Goal: Task Accomplishment & Management: Manage account settings

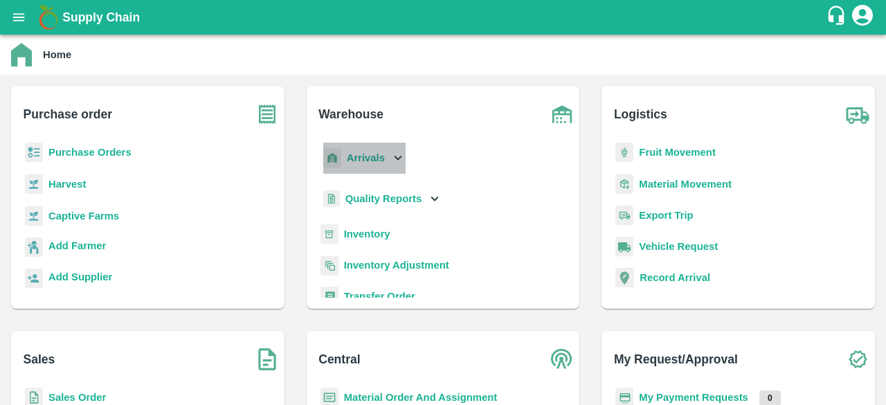
click at [393, 163] on icon at bounding box center [398, 157] width 15 height 15
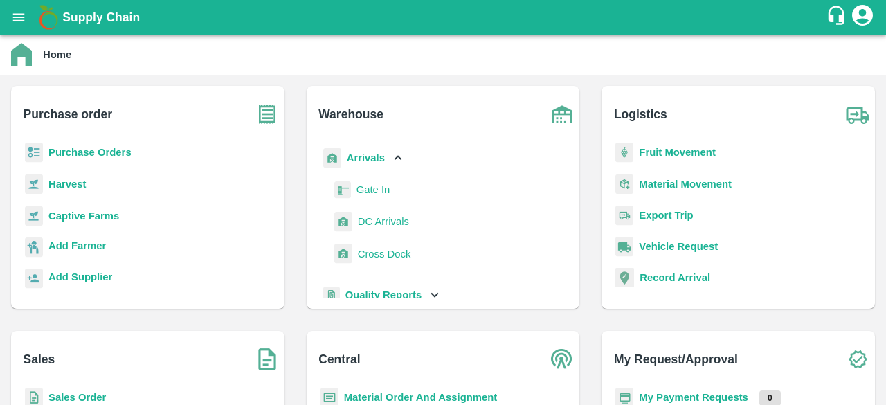
click at [385, 223] on span "DC Arrivals" at bounding box center [383, 221] width 51 height 15
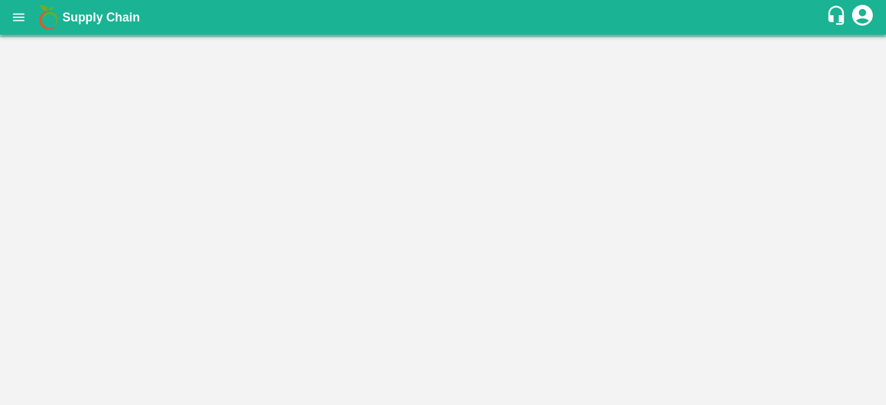
click at [385, 223] on main "Home Purchase order Purchase Orders Harvest Captive Farms Add Farmer Add Suppli…" at bounding box center [443, 220] width 886 height 371
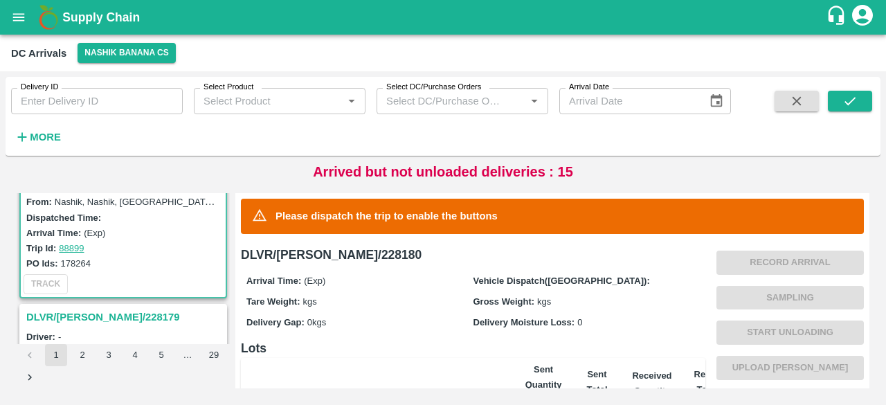
scroll to position [84, 0]
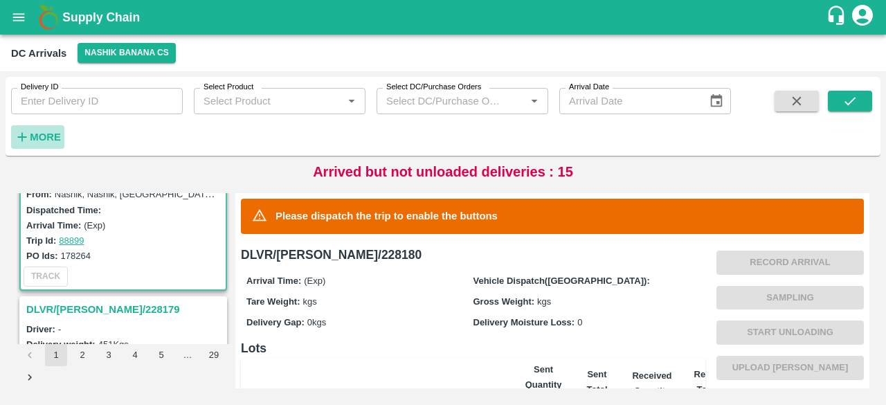
click at [36, 134] on strong "More" at bounding box center [45, 137] width 31 height 11
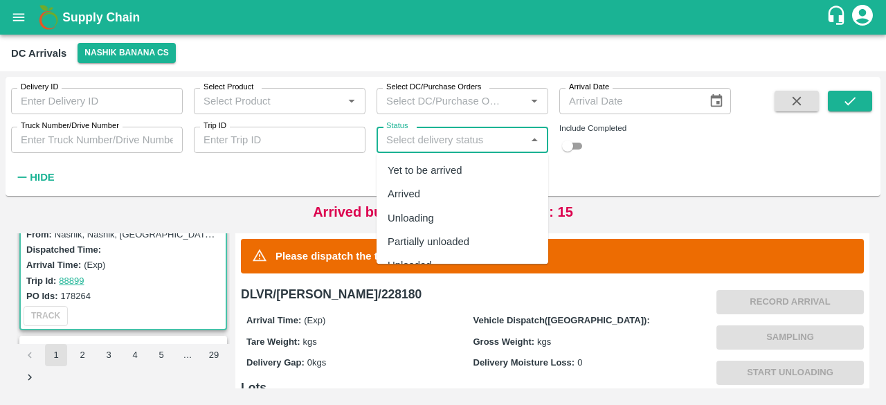
click at [420, 148] on input "Status" at bounding box center [451, 140] width 141 height 18
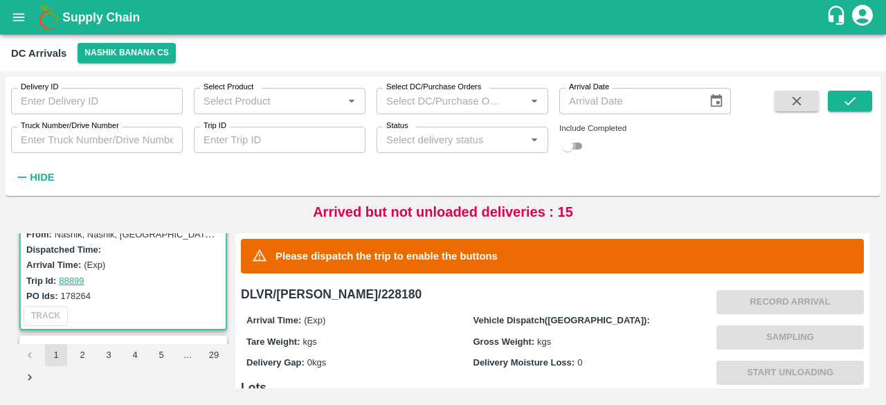
click at [573, 144] on input "checkbox" at bounding box center [568, 146] width 50 height 17
checkbox input "true"
click at [82, 142] on input "Truck Number/Drive Number" at bounding box center [97, 140] width 172 height 26
click at [851, 98] on icon "submit" at bounding box center [850, 100] width 15 height 15
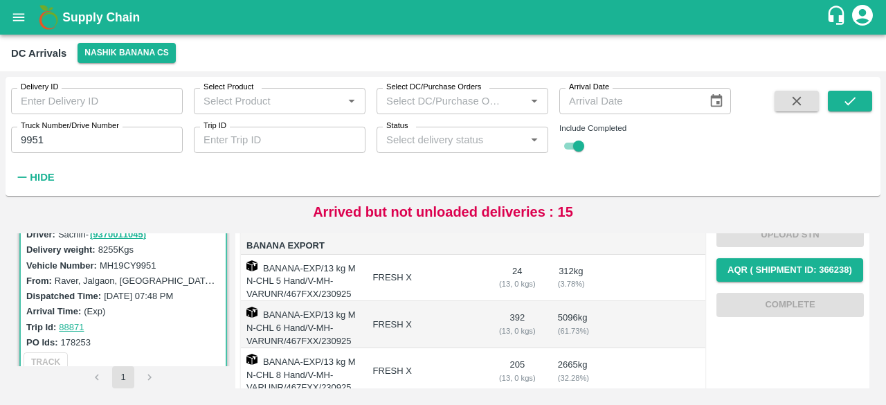
scroll to position [303, 0]
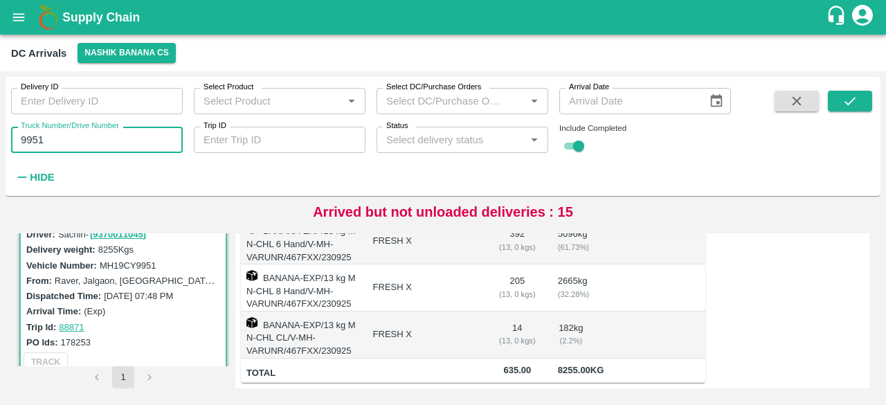
click at [31, 139] on input "9951" at bounding box center [97, 140] width 172 height 26
type input "3337"
click at [846, 106] on icon "submit" at bounding box center [850, 100] width 15 height 15
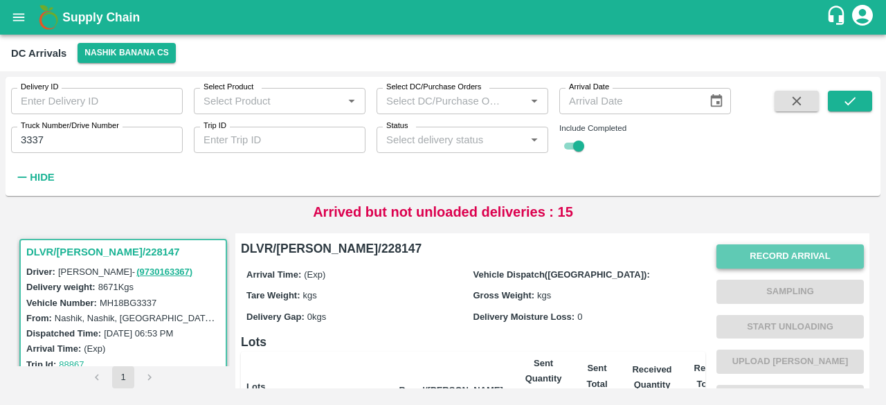
click at [790, 259] on button "Record Arrival" at bounding box center [791, 256] width 148 height 24
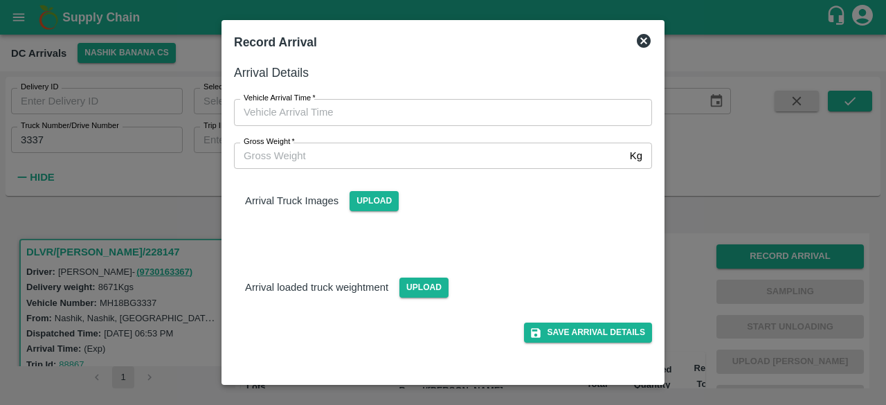
type input "DD/MM/YYYY hh:mm aa"
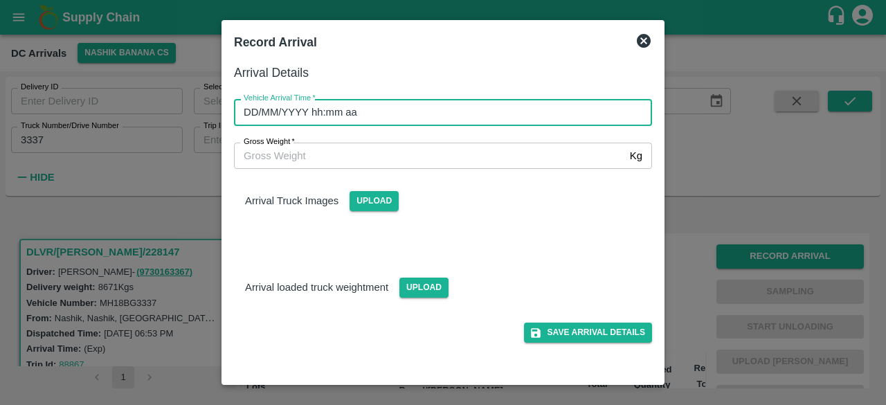
click at [368, 112] on input "DD/MM/YYYY hh:mm aa" at bounding box center [438, 112] width 409 height 26
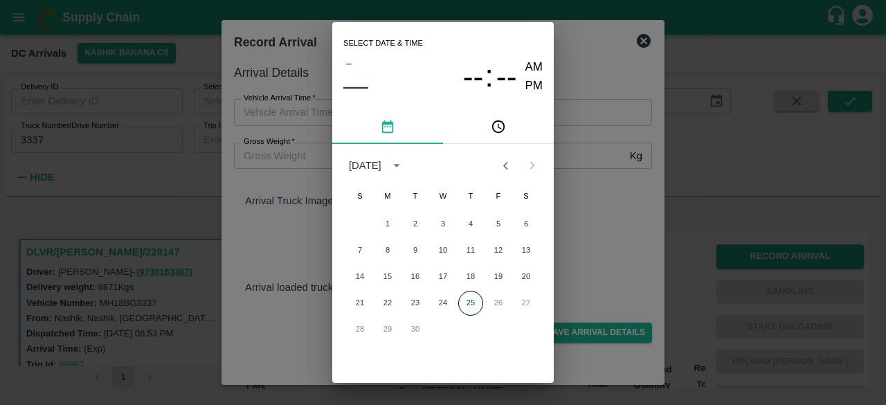
click at [468, 301] on button "25" at bounding box center [470, 303] width 25 height 25
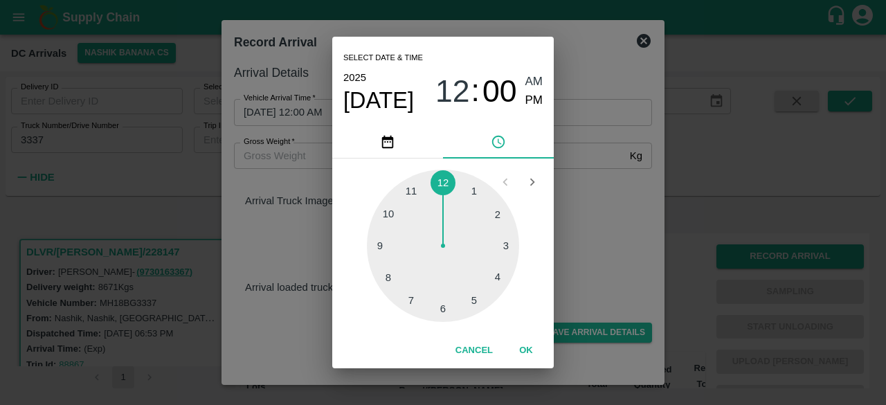
click at [501, 278] on div at bounding box center [443, 246] width 152 height 152
click at [389, 211] on div at bounding box center [443, 246] width 152 height 152
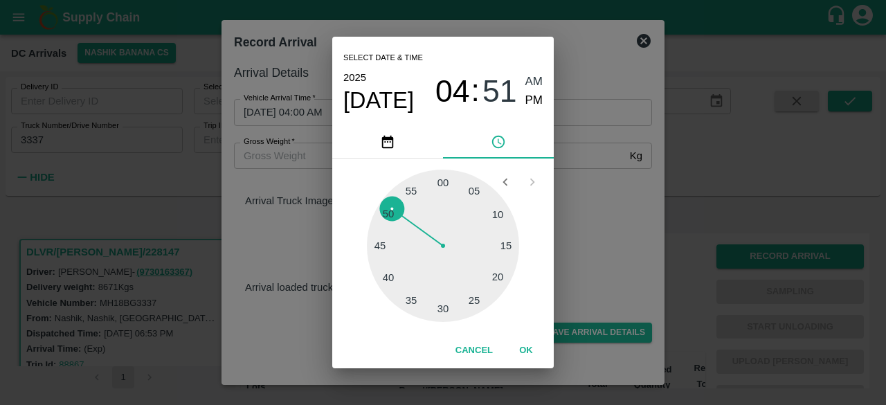
type input "[DATE] 04:51 AM"
click at [593, 215] on div "Select date & time [DATE] 04 : 51 AM PM 05 10 15 20 25 30 35 40 45 50 55 00 Can…" at bounding box center [443, 202] width 886 height 405
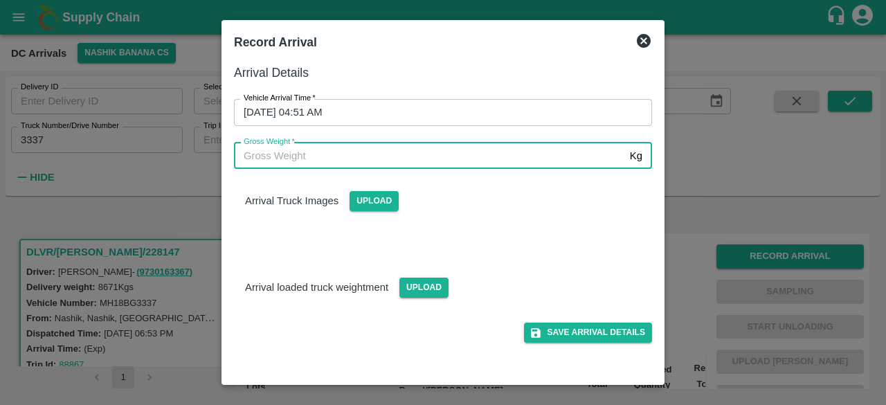
click at [295, 150] on input "Gross Weight   *" at bounding box center [429, 156] width 391 height 26
type input "15375"
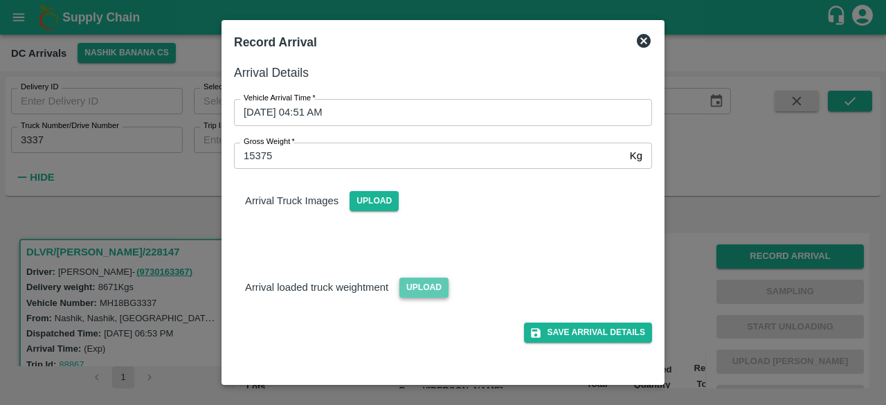
click at [422, 279] on span "Upload" at bounding box center [424, 288] width 49 height 20
click at [0, 0] on input "Upload" at bounding box center [0, 0] width 0 height 0
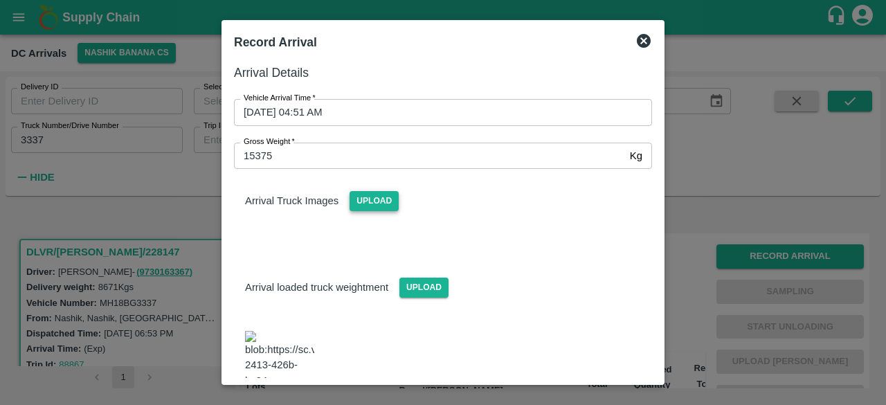
click at [381, 197] on span "Upload" at bounding box center [374, 201] width 49 height 20
click at [0, 0] on input "Upload" at bounding box center [0, 0] width 0 height 0
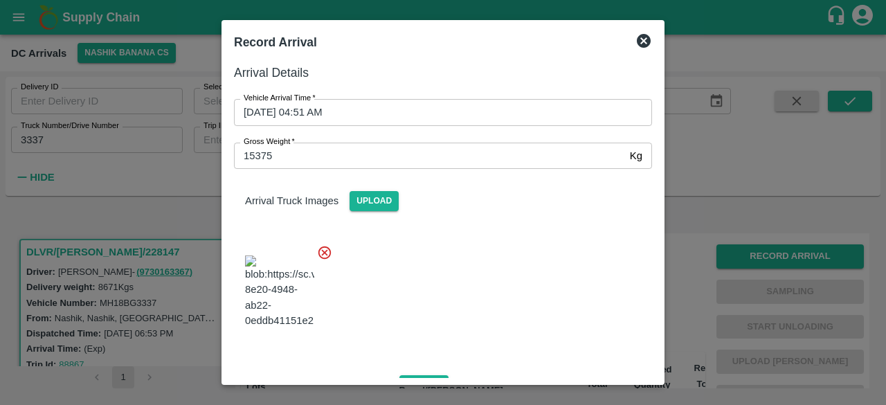
scroll to position [176, 0]
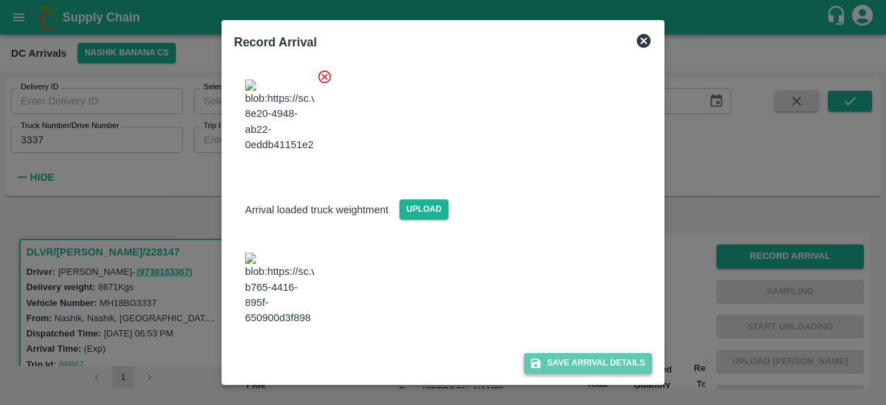
click at [579, 361] on button "Save Arrival Details" at bounding box center [588, 363] width 128 height 20
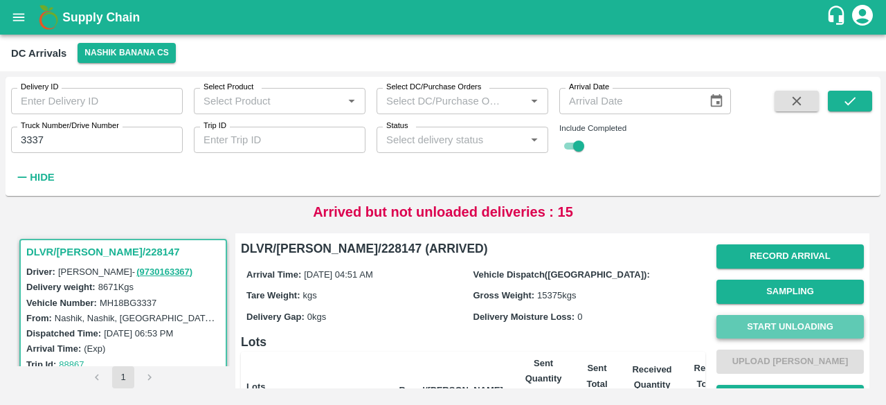
click at [790, 328] on button "Start Unloading" at bounding box center [791, 327] width 148 height 24
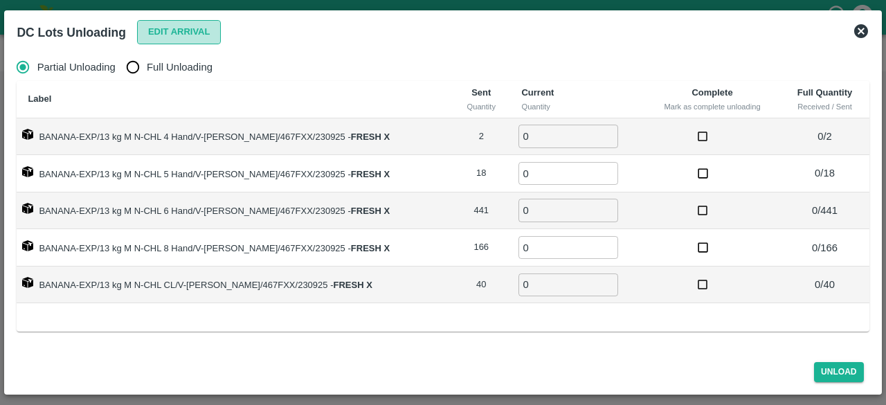
click at [179, 33] on button "Edit Arrival" at bounding box center [179, 32] width 84 height 24
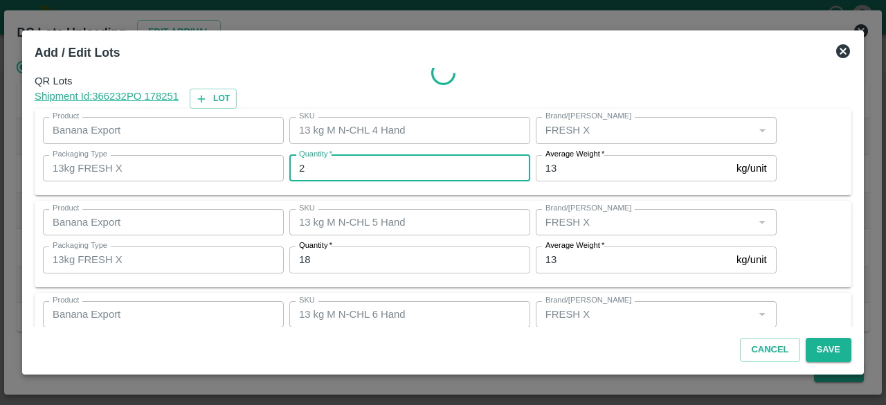
click at [312, 168] on input "2" at bounding box center [409, 168] width 241 height 26
type input "5"
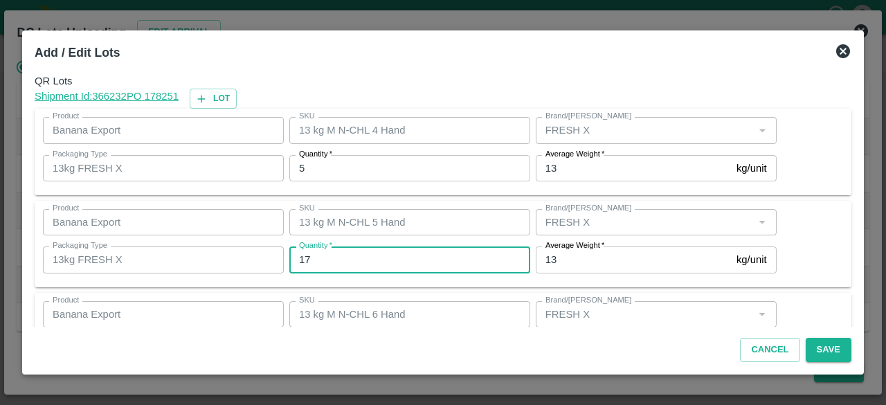
type input "17"
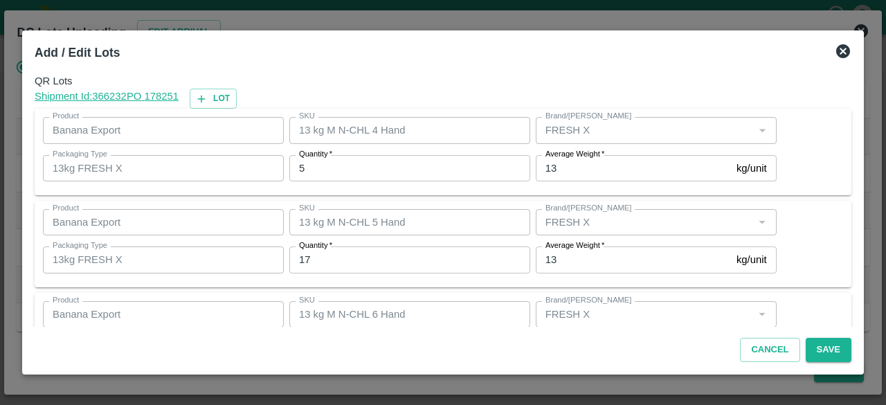
scroll to position [154, 0]
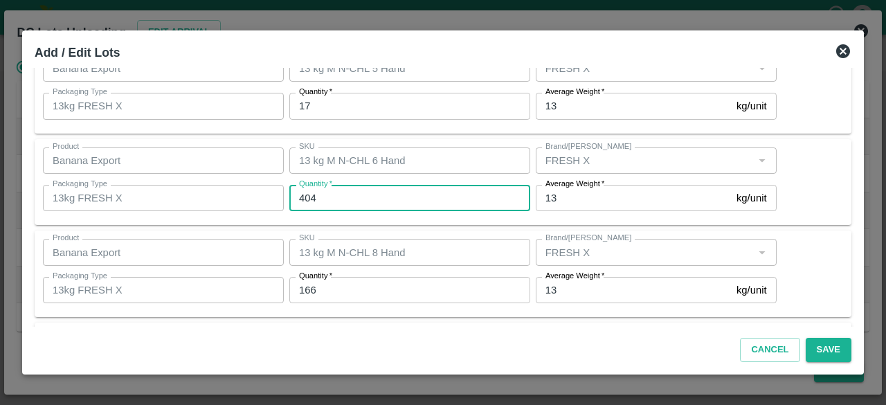
type input "404"
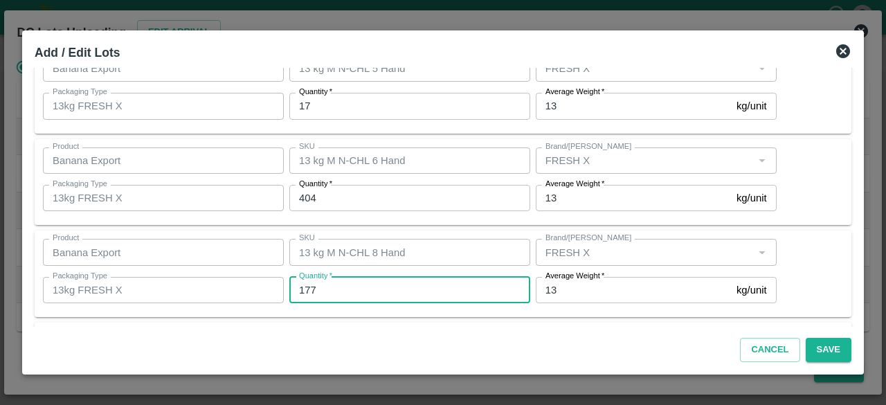
type input "177"
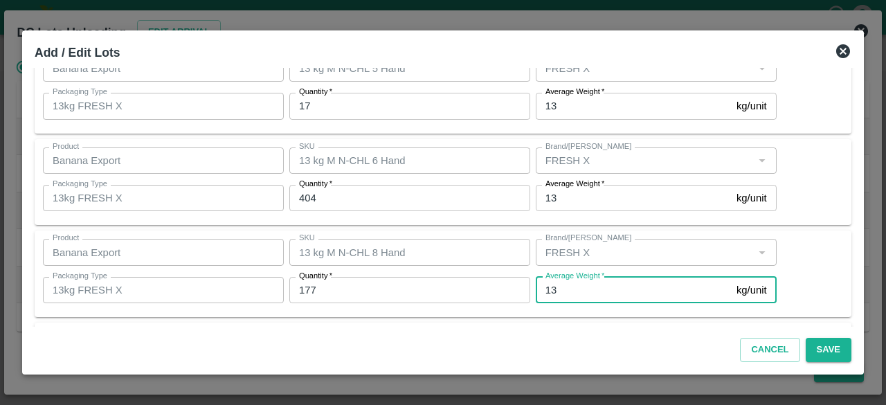
scroll to position [246, 0]
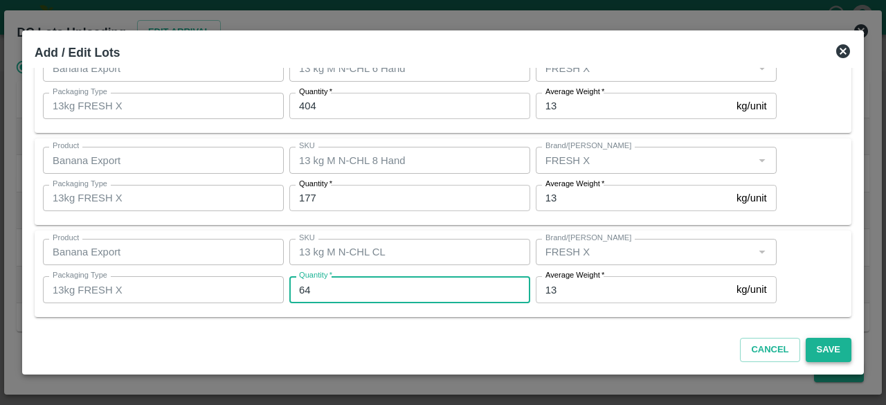
type input "64"
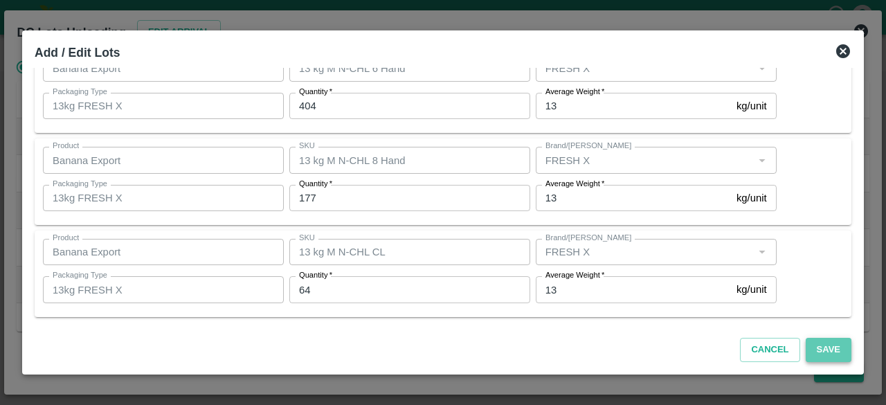
click at [823, 350] on button "Save" at bounding box center [829, 350] width 46 height 24
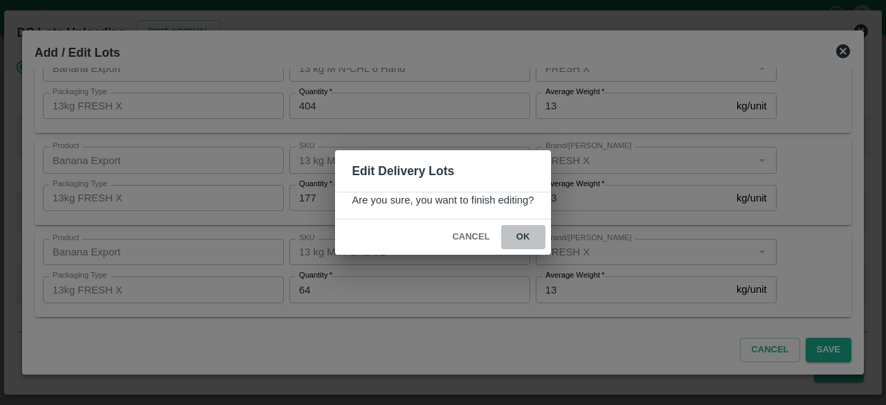
click at [527, 235] on button "ok" at bounding box center [523, 237] width 44 height 24
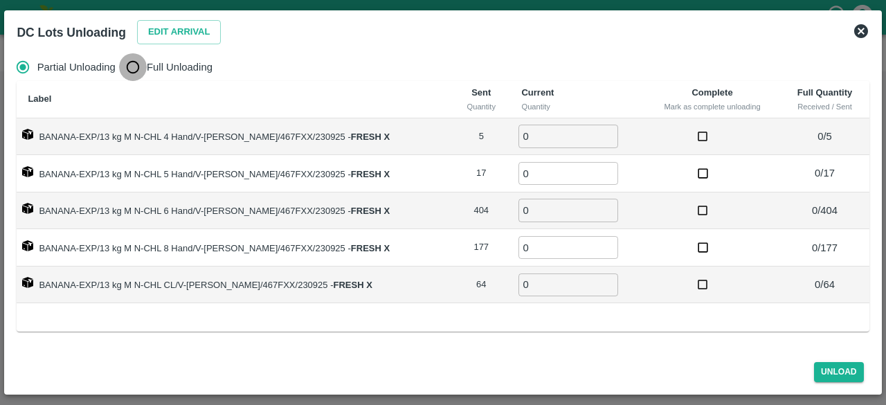
click at [129, 53] on input "Full Unloading" at bounding box center [133, 67] width 28 height 28
radio input "true"
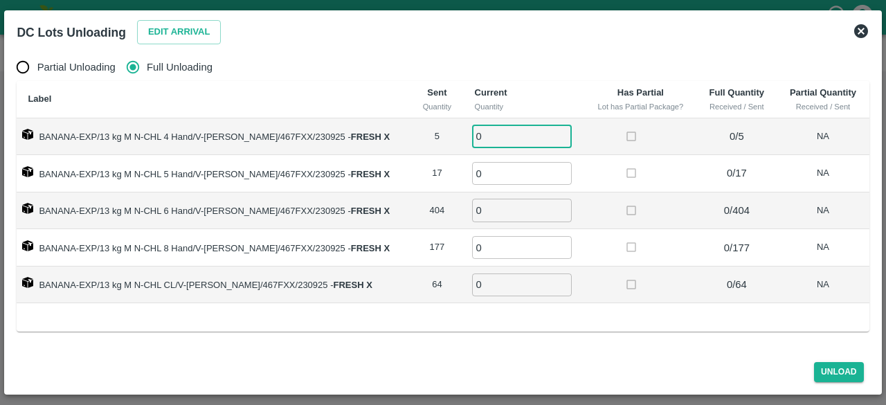
click at [490, 137] on input "0" at bounding box center [522, 136] width 100 height 23
type input "5"
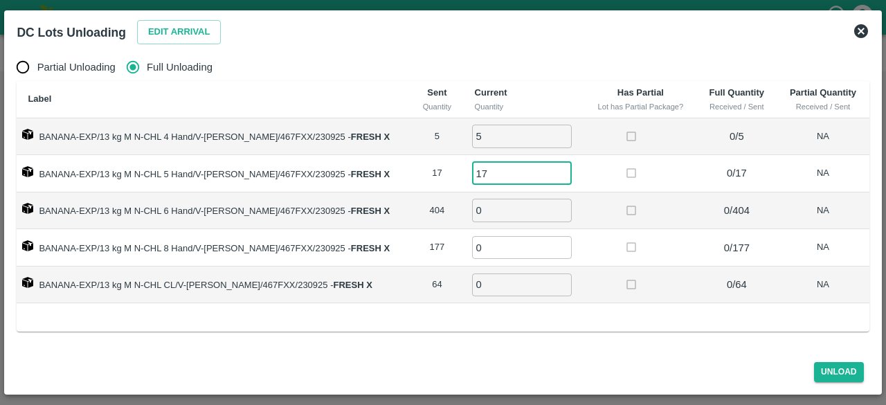
type input "17"
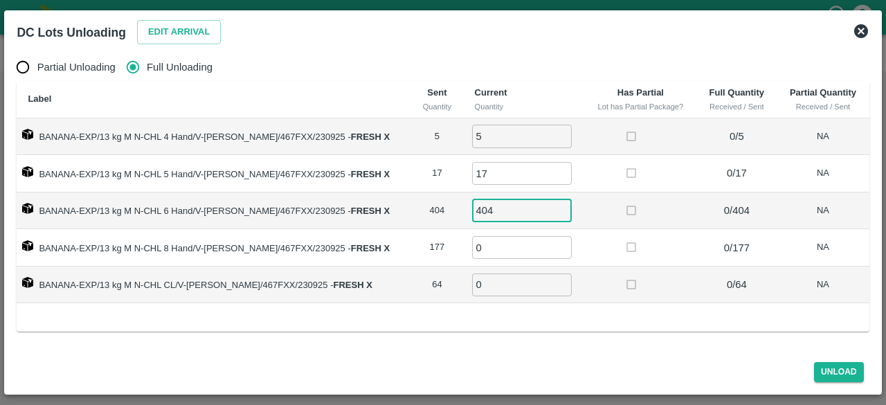
type input "404"
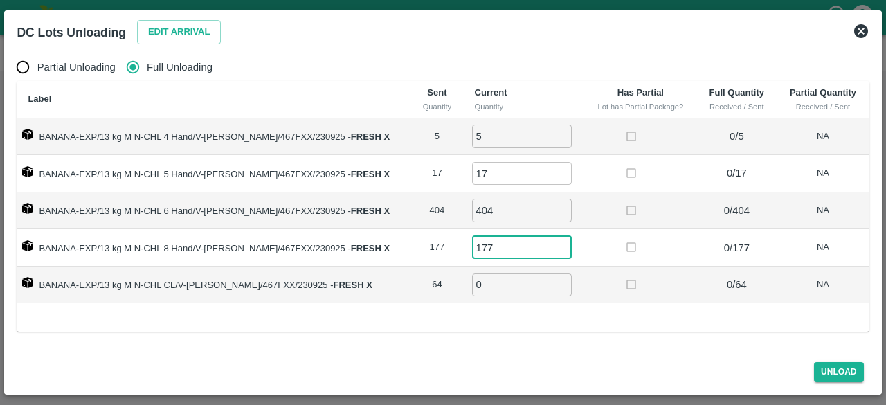
type input "177"
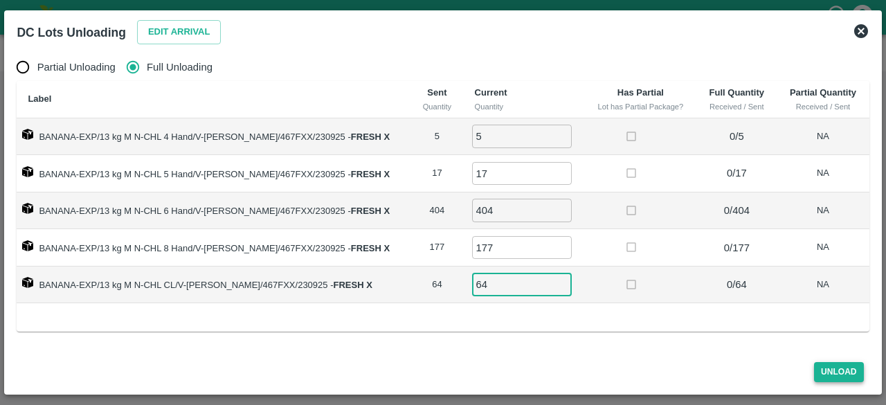
type input "64"
click at [830, 378] on button "Unload" at bounding box center [839, 372] width 50 height 20
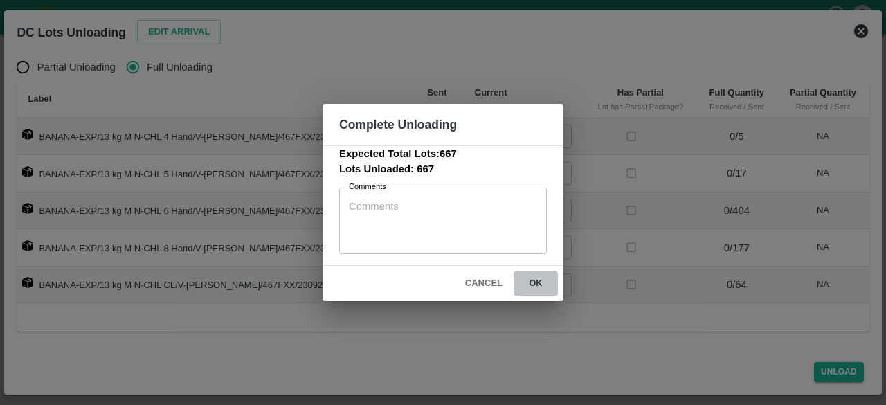
click at [533, 284] on button "ok" at bounding box center [536, 283] width 44 height 24
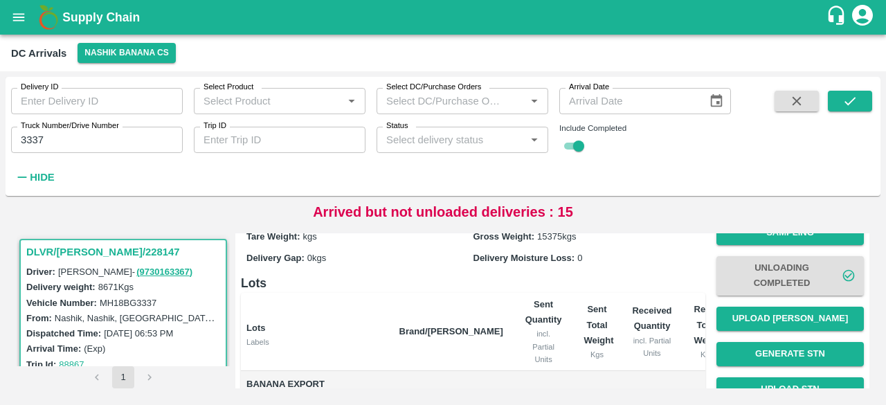
scroll to position [60, 0]
click at [783, 318] on button "Upload [PERSON_NAME]" at bounding box center [791, 318] width 148 height 24
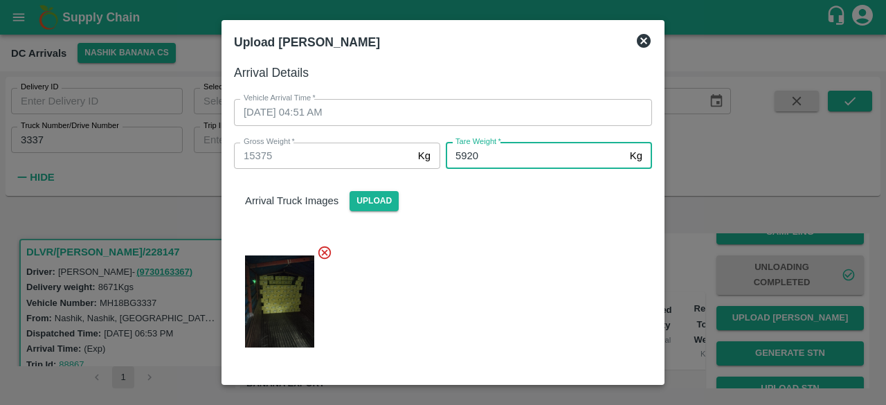
type input "5920"
click at [534, 304] on div at bounding box center [437, 297] width 429 height 128
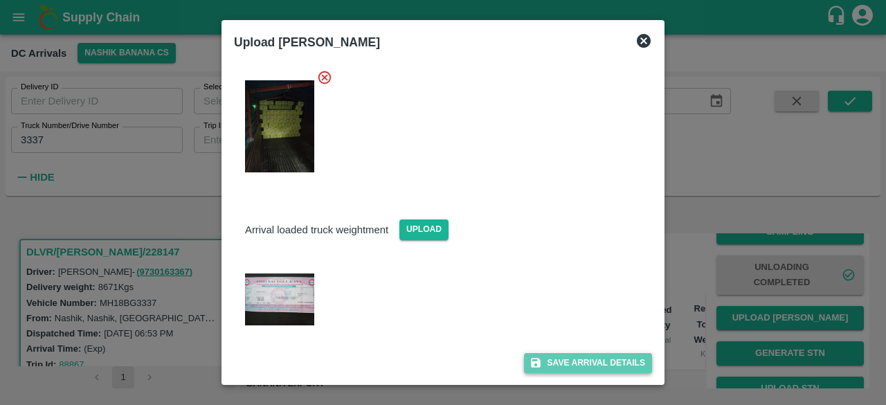
click at [580, 362] on button "Save Arrival Details" at bounding box center [588, 363] width 128 height 20
click at [580, 362] on icon at bounding box center [588, 363] width 17 height 17
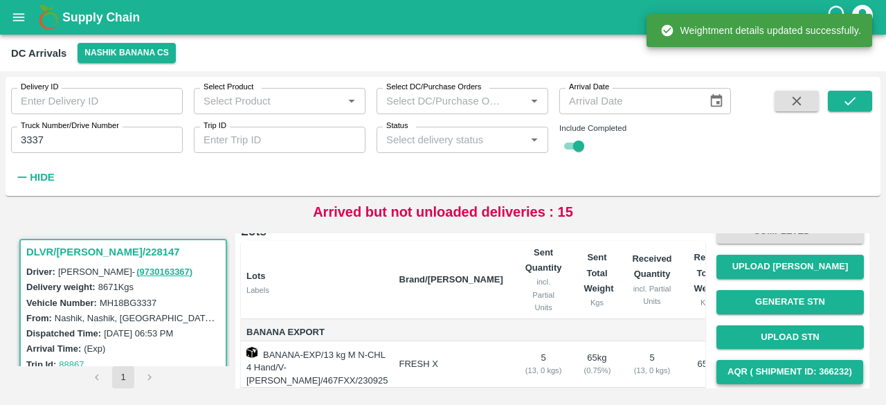
scroll to position [182, 0]
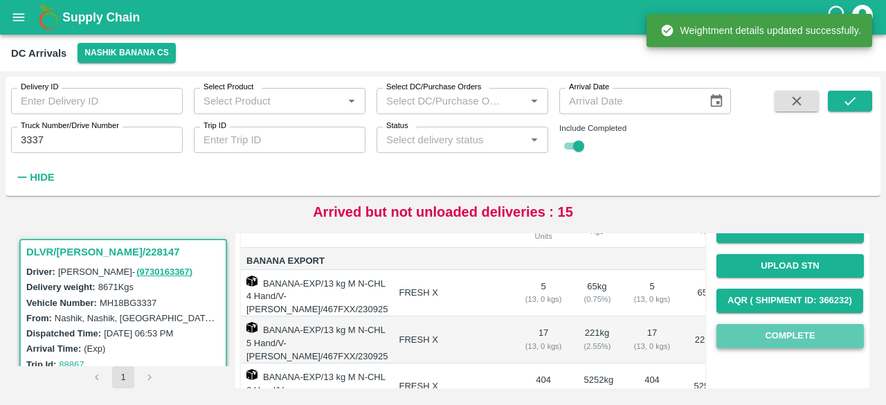
click at [790, 329] on button "Complete" at bounding box center [791, 336] width 148 height 24
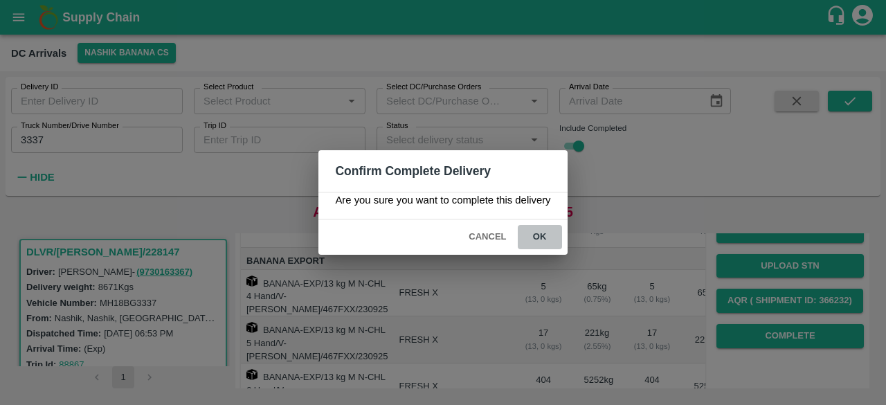
click at [539, 244] on button "ok" at bounding box center [540, 237] width 44 height 24
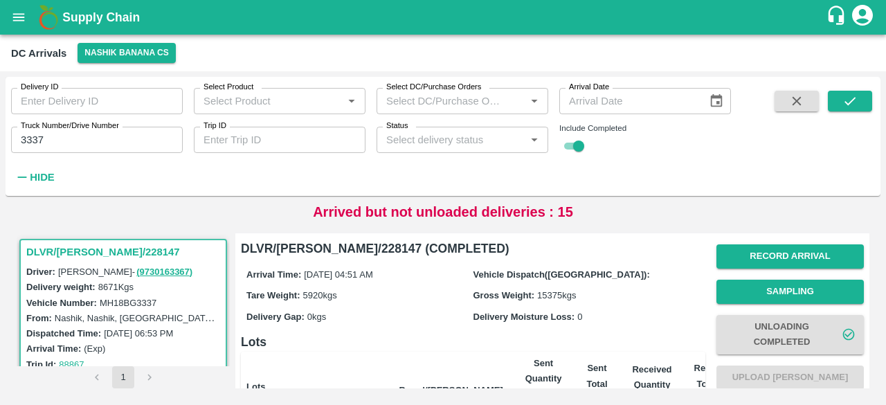
click at [26, 142] on input "3337" at bounding box center [97, 140] width 172 height 26
type input "8781"
click at [856, 102] on icon "submit" at bounding box center [850, 100] width 15 height 15
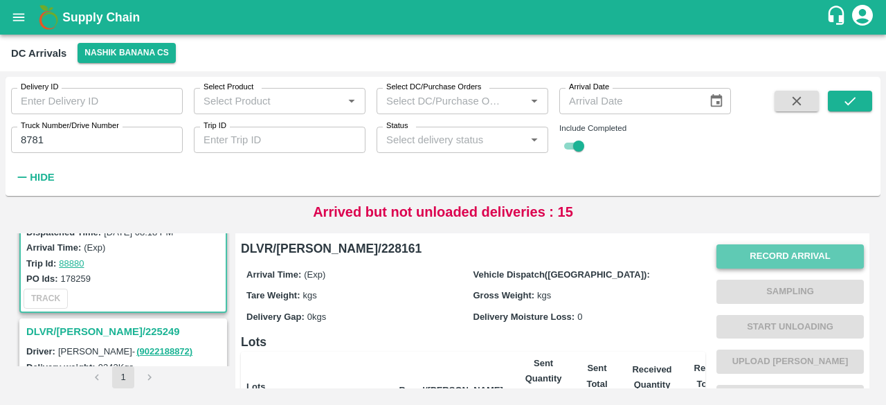
click at [803, 251] on button "Record Arrival" at bounding box center [791, 256] width 148 height 24
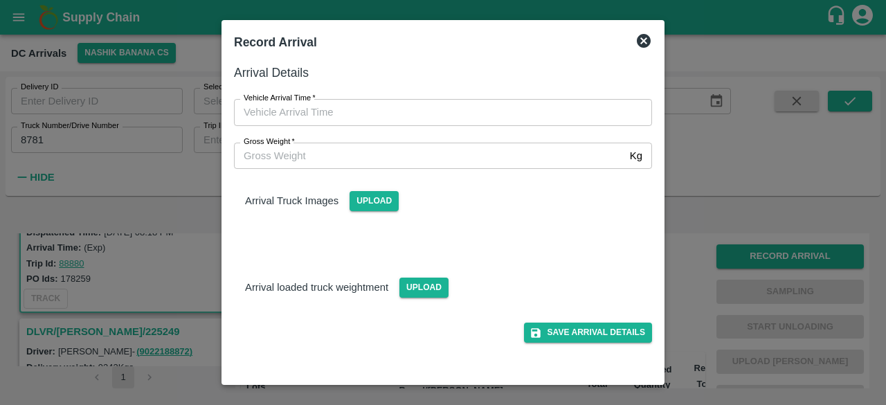
type input "DD/MM/YYYY hh:mm aa"
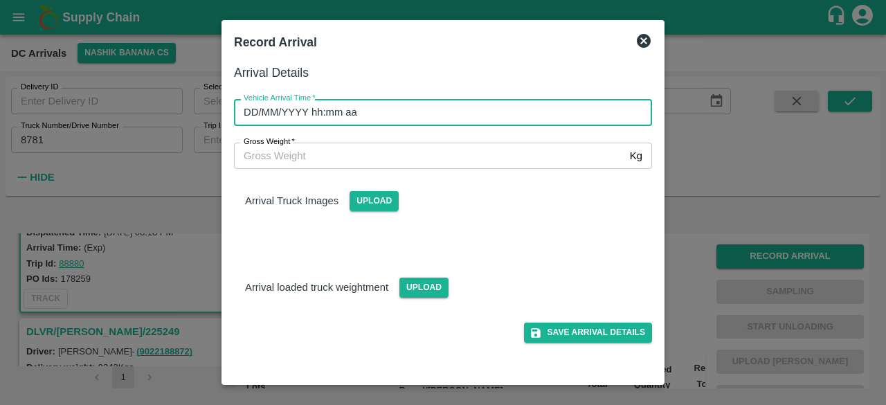
click at [421, 110] on input "DD/MM/YYYY hh:mm aa" at bounding box center [438, 112] width 409 height 26
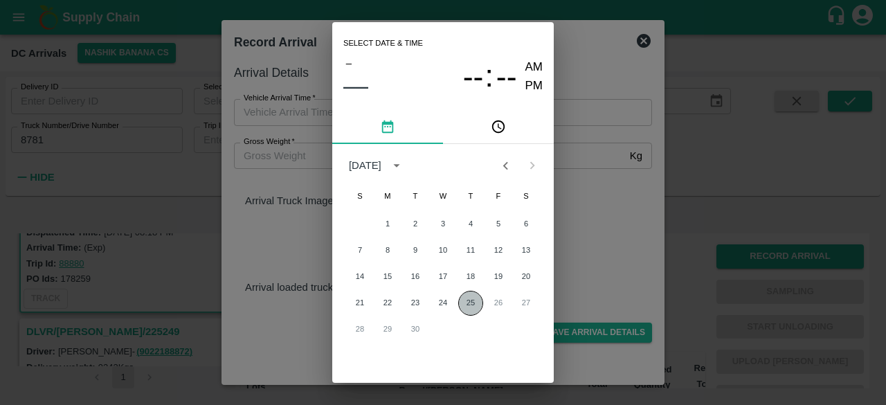
click at [463, 304] on button "25" at bounding box center [470, 303] width 25 height 25
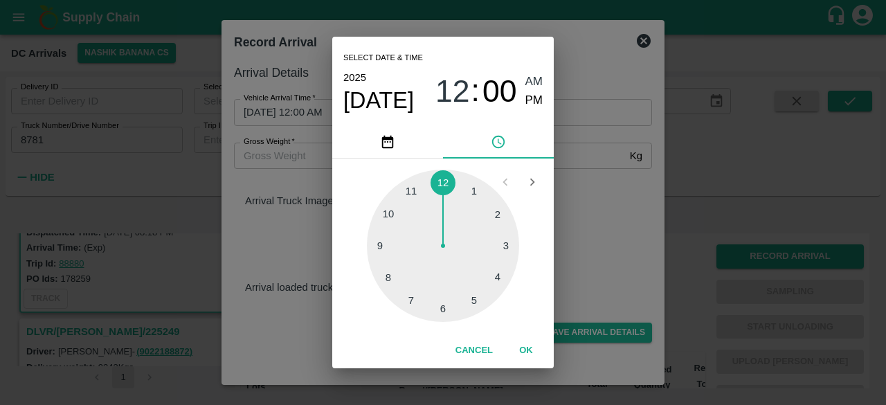
click at [475, 302] on div at bounding box center [443, 246] width 152 height 152
click at [389, 212] on div at bounding box center [443, 246] width 152 height 152
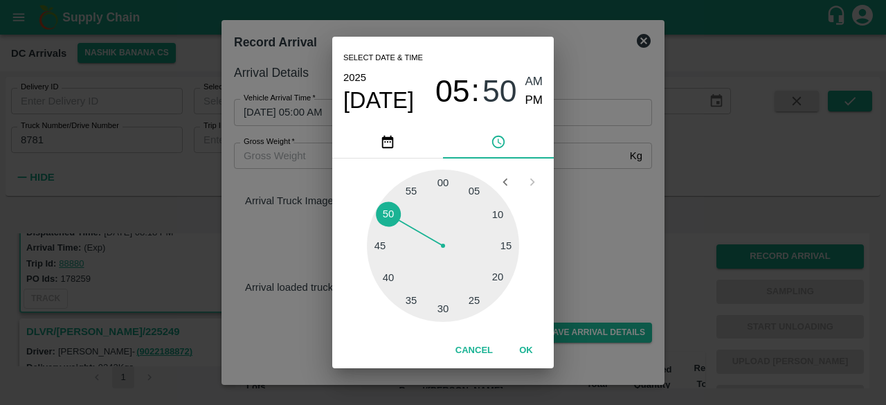
type input "[DATE] 05:50 AM"
click at [605, 201] on div "Select date & time [DATE] 05 : 50 AM PM 05 10 15 20 25 30 35 40 45 50 55 00 Can…" at bounding box center [443, 202] width 886 height 405
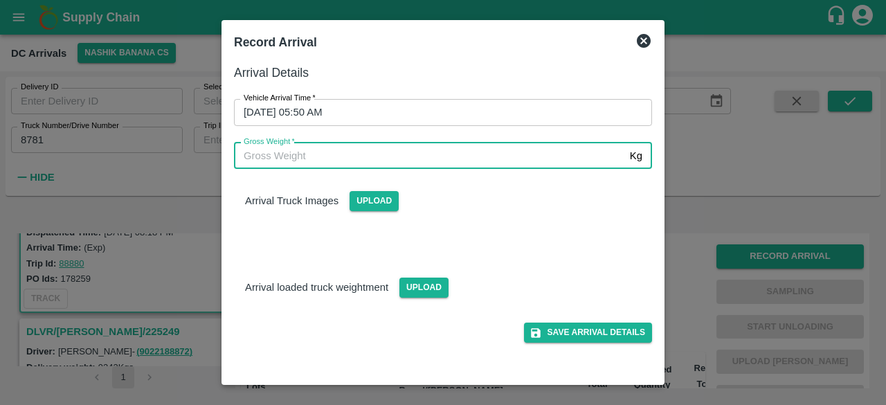
click at [299, 153] on input "Gross Weight   *" at bounding box center [429, 156] width 391 height 26
type input "15030"
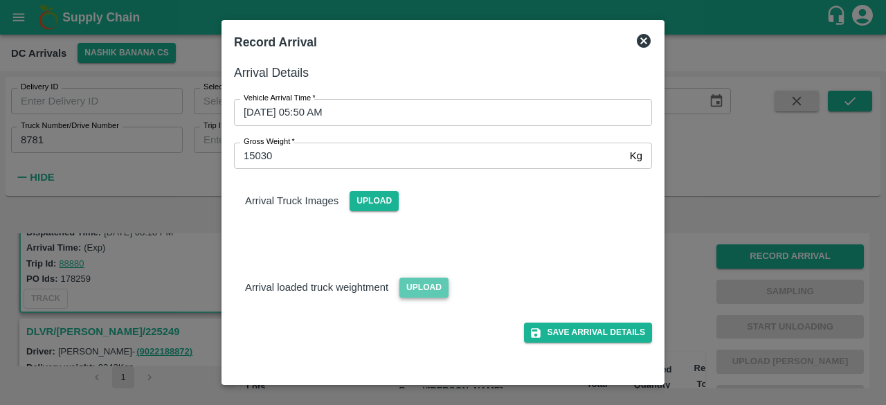
click at [425, 284] on span "Upload" at bounding box center [424, 288] width 49 height 20
click at [0, 0] on input "Upload" at bounding box center [0, 0] width 0 height 0
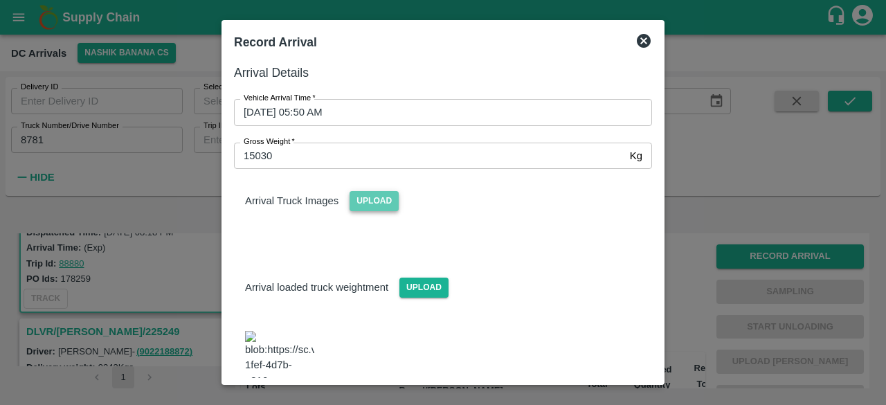
click at [373, 207] on span "Upload" at bounding box center [374, 201] width 49 height 20
click at [0, 0] on input "Upload" at bounding box center [0, 0] width 0 height 0
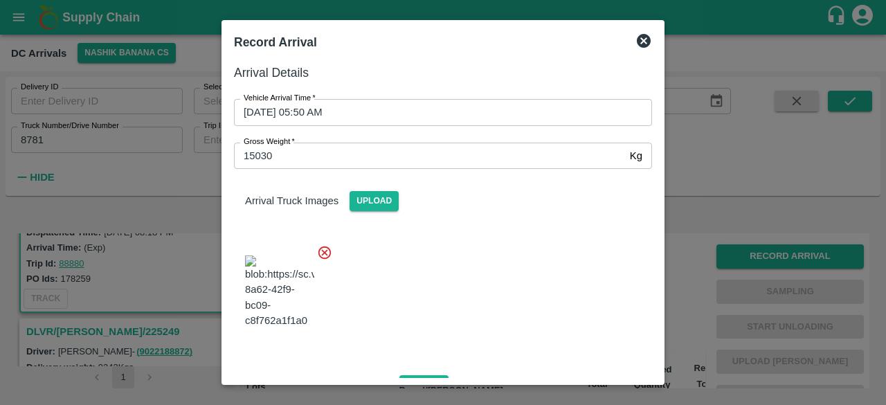
scroll to position [155, 0]
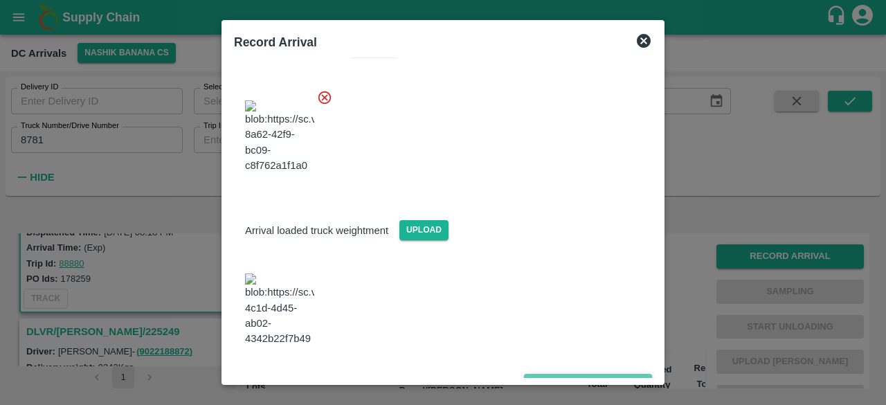
click at [567, 374] on button "Save Arrival Details" at bounding box center [588, 384] width 128 height 20
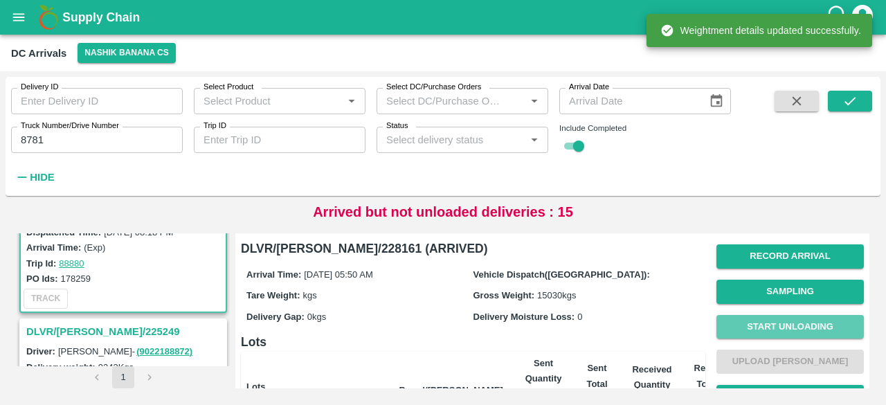
click at [778, 329] on button "Start Unloading" at bounding box center [791, 327] width 148 height 24
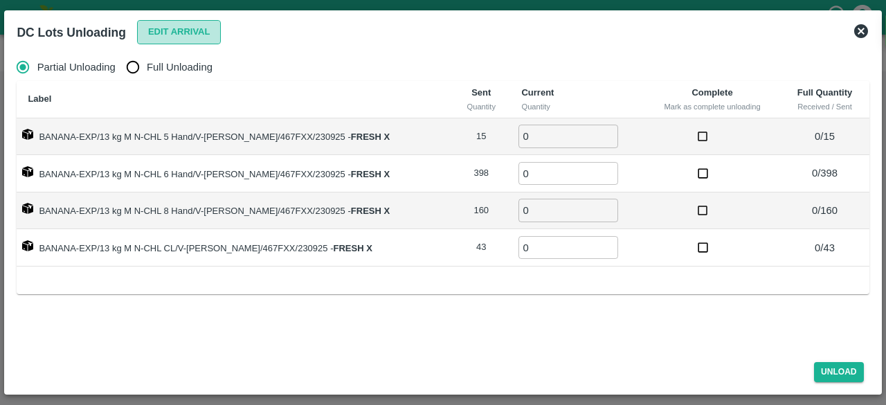
click at [168, 28] on button "Edit Arrival" at bounding box center [179, 32] width 84 height 24
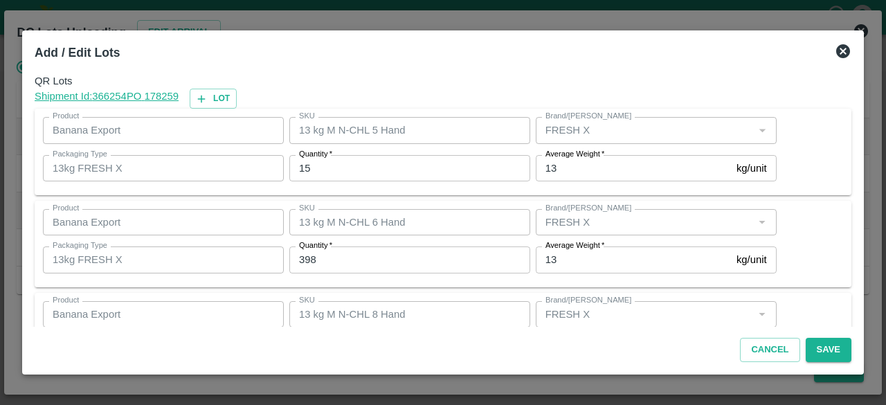
click at [305, 166] on input "15" at bounding box center [409, 168] width 241 height 26
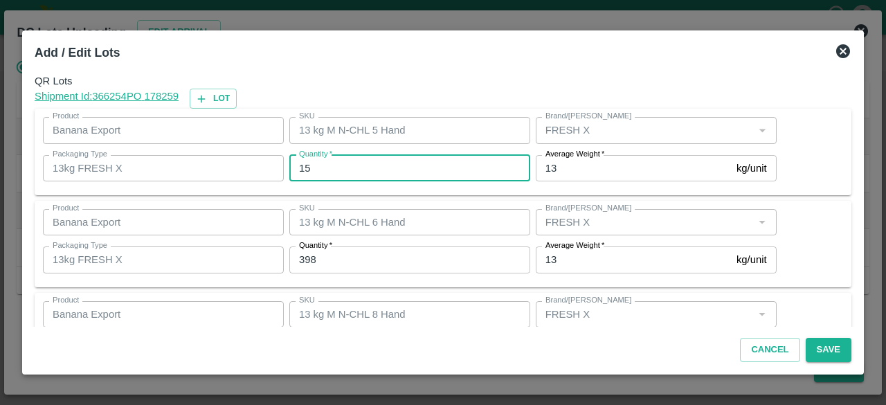
click at [305, 166] on input "15" at bounding box center [409, 168] width 241 height 26
type input "16"
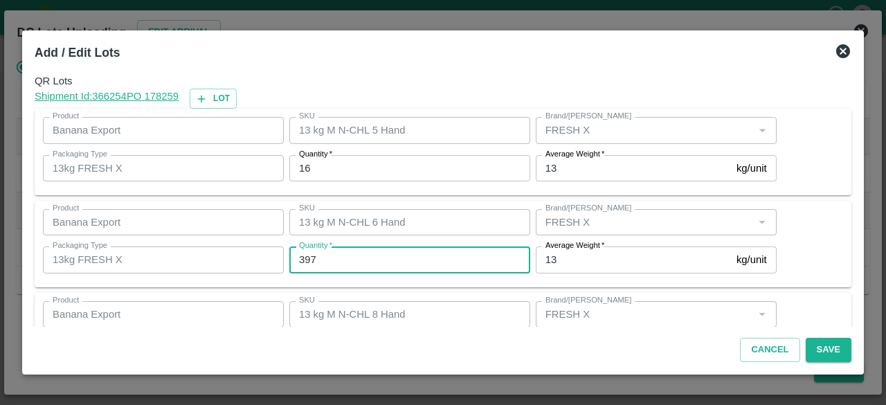
type input "397"
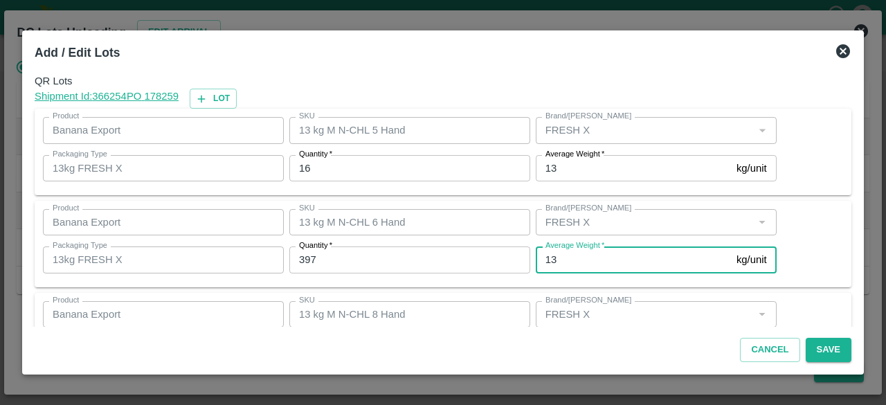
scroll to position [154, 0]
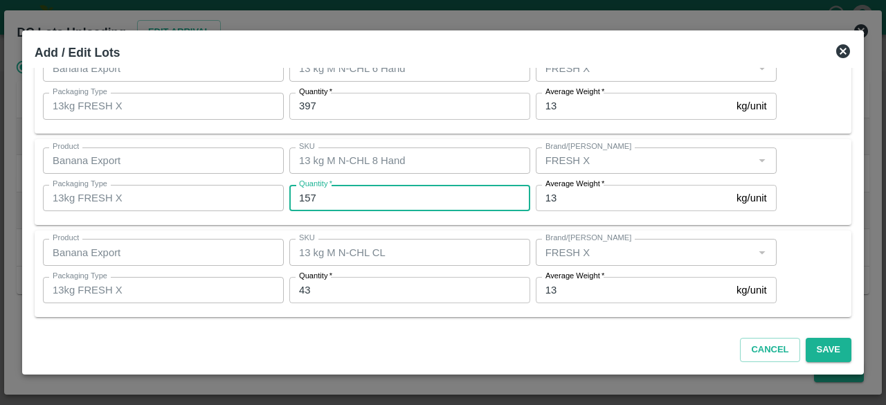
type input "157"
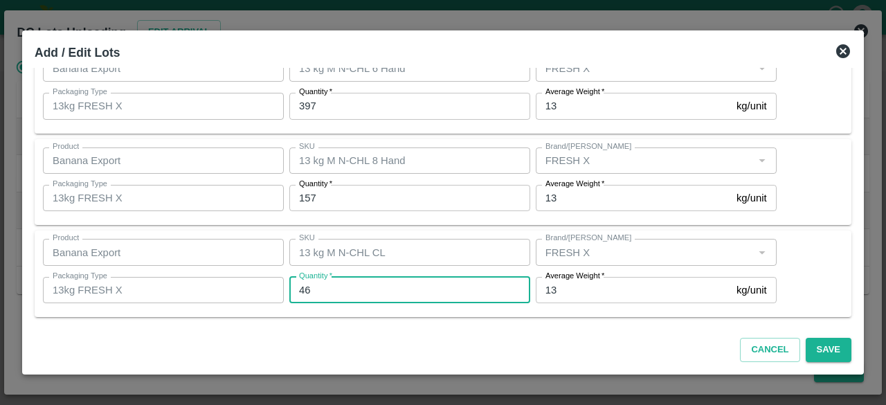
type input "46"
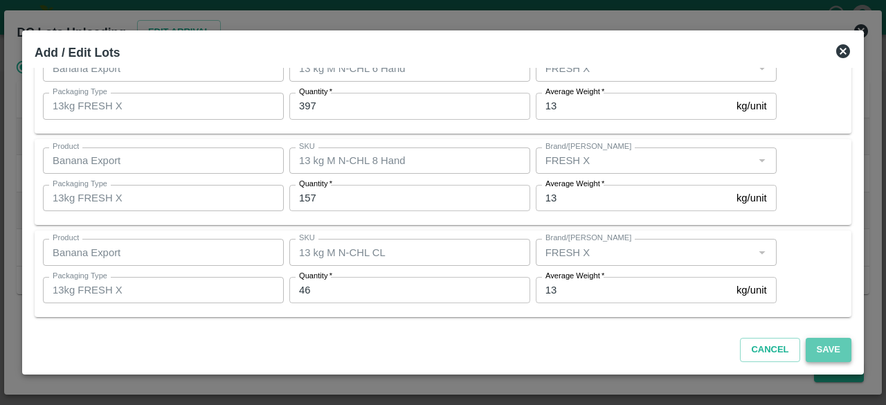
click at [823, 346] on button "Save" at bounding box center [829, 350] width 46 height 24
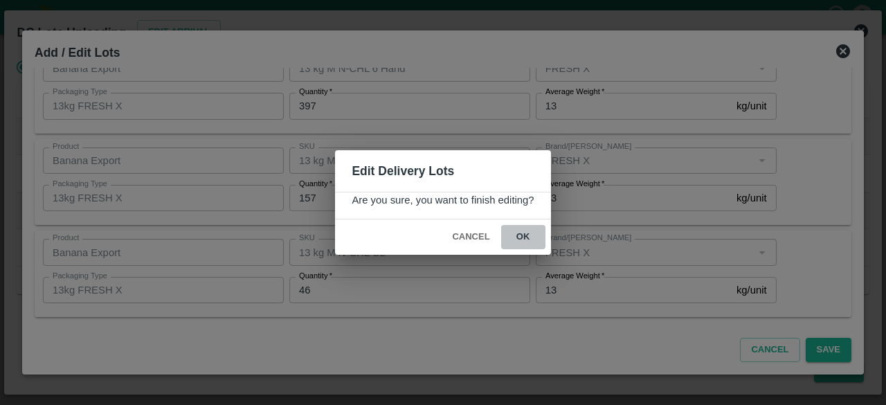
click at [524, 234] on button "ok" at bounding box center [523, 237] width 44 height 24
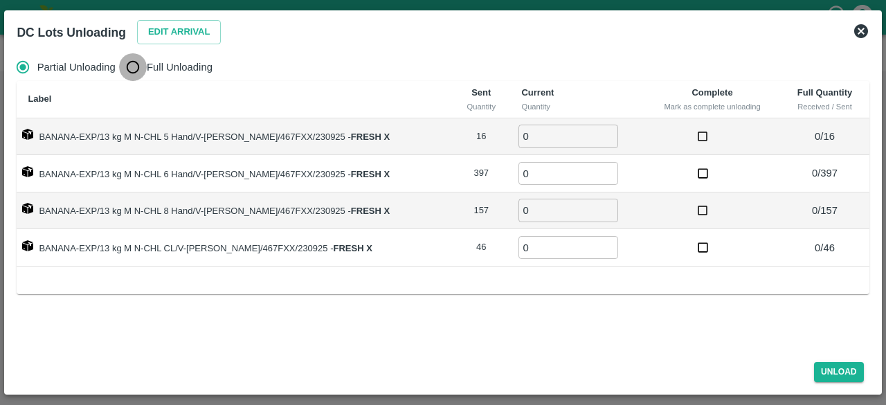
click at [132, 67] on input "Full Unloading" at bounding box center [133, 67] width 28 height 28
radio input "true"
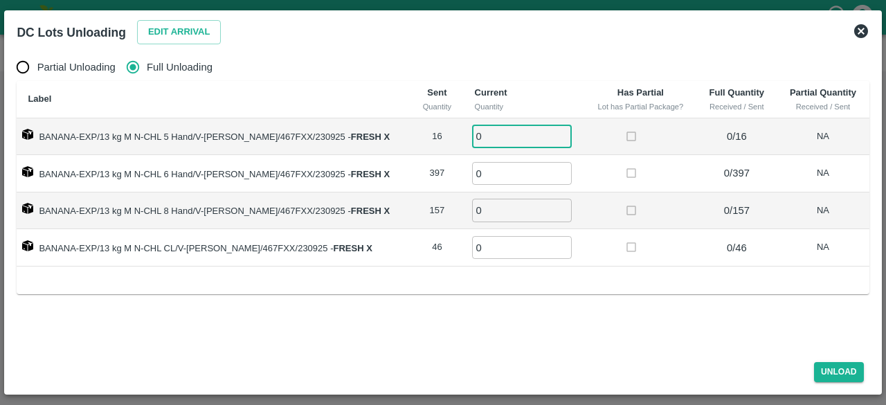
click at [485, 135] on input "0" at bounding box center [522, 136] width 100 height 23
type input "16"
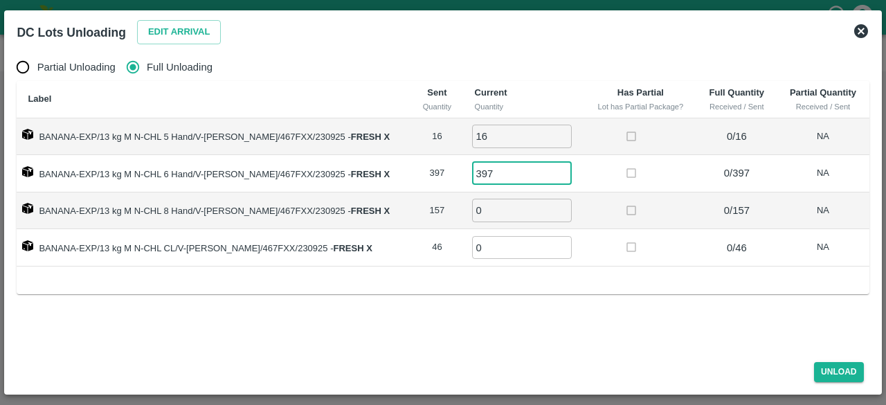
type input "397"
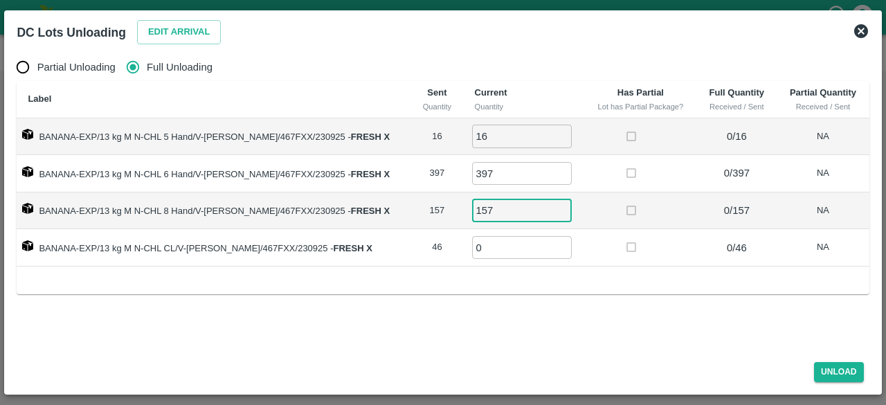
type input "157"
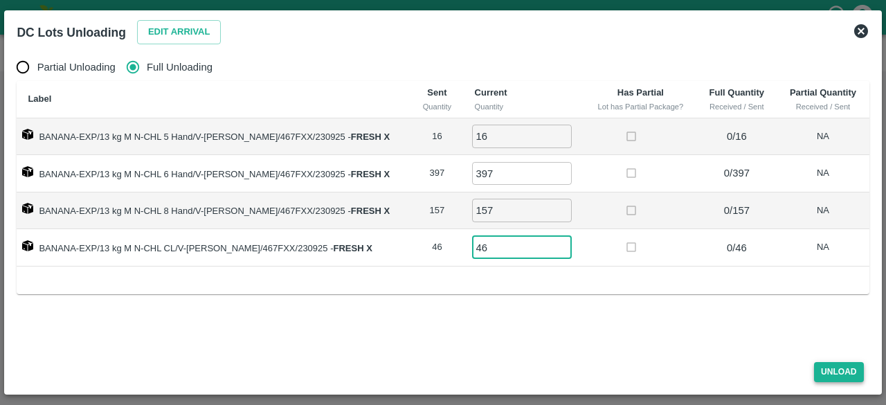
type input "46"
click at [840, 369] on button "Unload" at bounding box center [839, 372] width 50 height 20
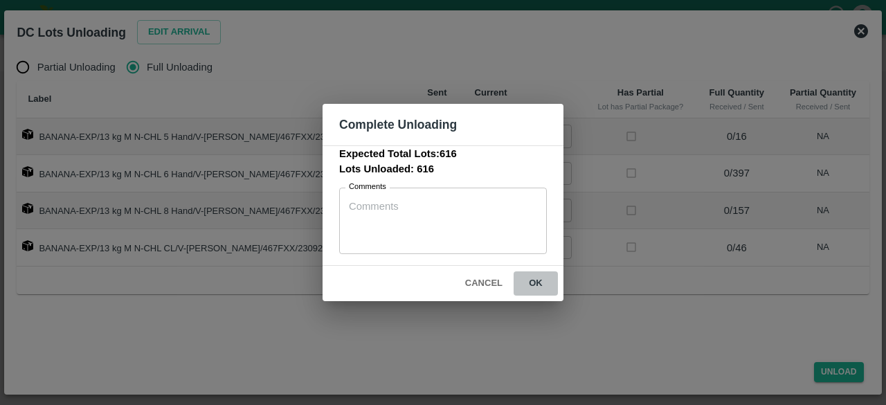
click at [540, 283] on button "ok" at bounding box center [536, 283] width 44 height 24
click at [540, 283] on icon at bounding box center [536, 284] width 17 height 17
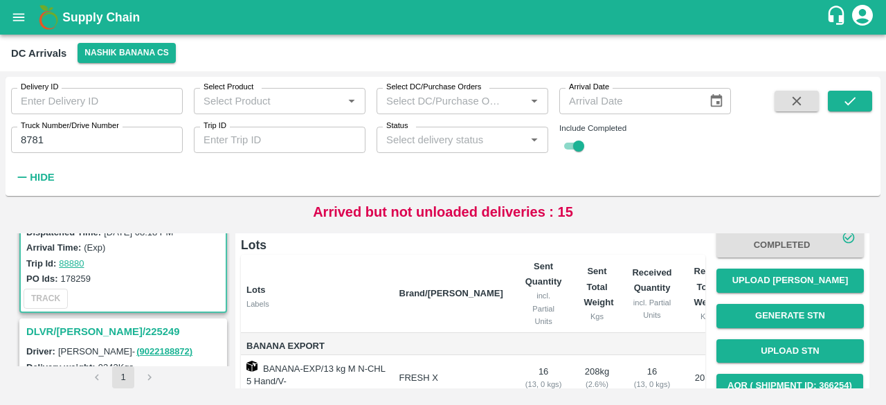
scroll to position [96, 0]
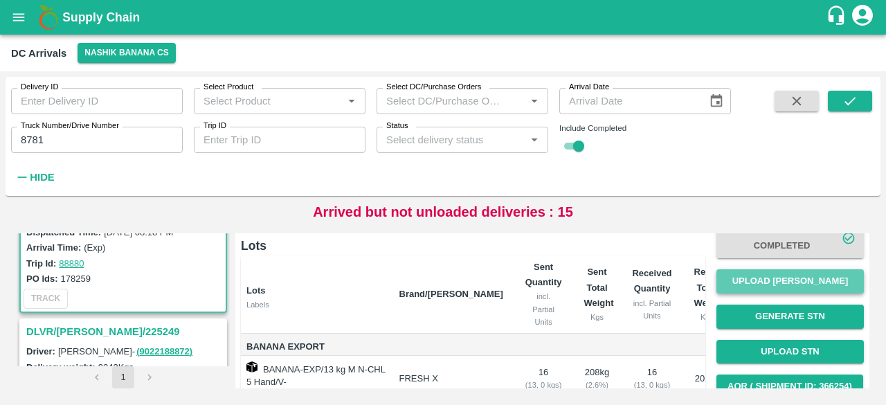
click at [785, 283] on button "Upload [PERSON_NAME]" at bounding box center [791, 281] width 148 height 24
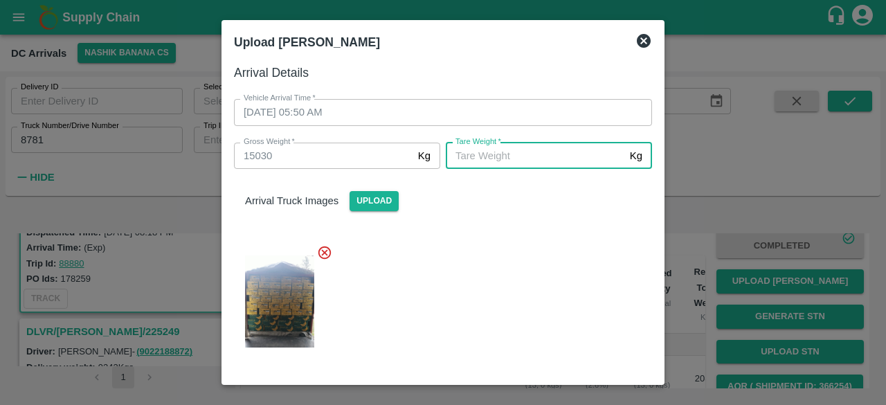
click at [513, 154] on input "[PERSON_NAME]   *" at bounding box center [535, 156] width 179 height 26
type input "6320"
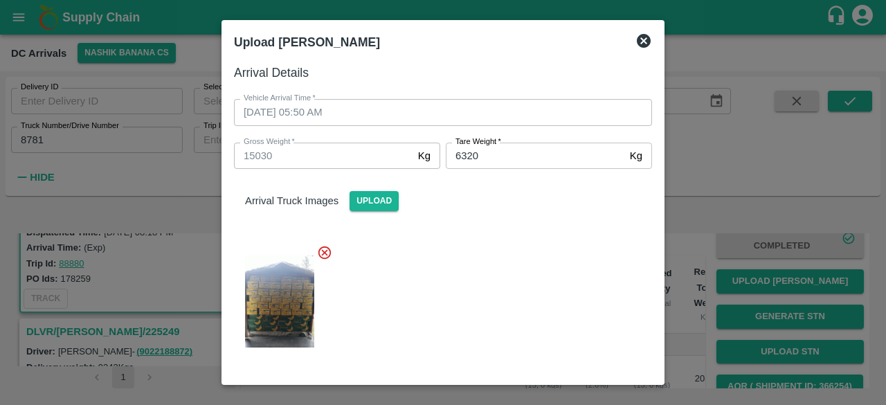
click at [550, 301] on div at bounding box center [437, 297] width 429 height 128
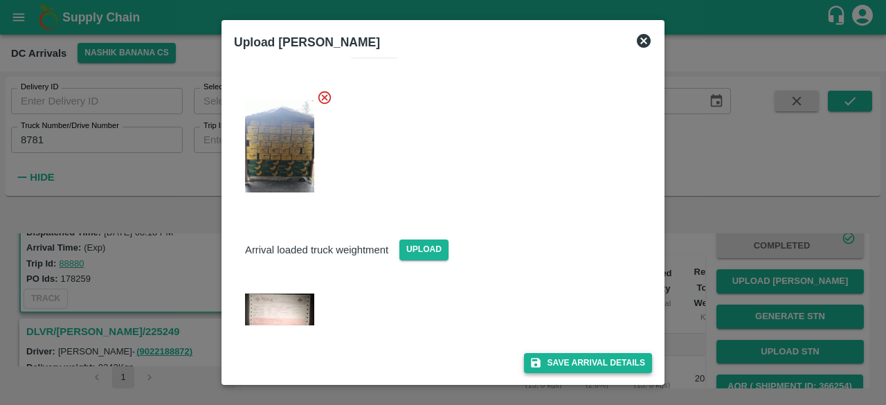
click at [581, 369] on button "Save Arrival Details" at bounding box center [588, 363] width 128 height 20
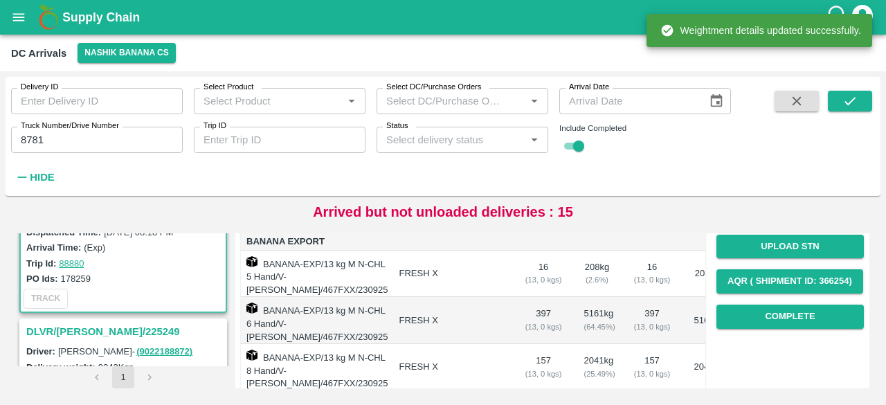
scroll to position [204, 0]
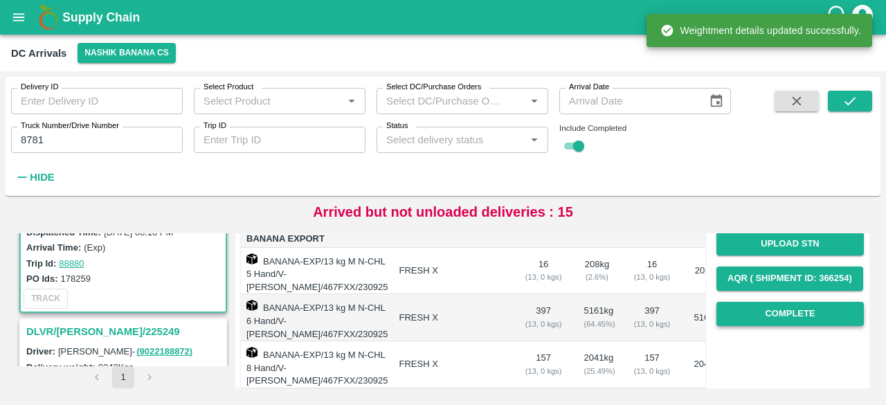
click at [795, 319] on button "Complete" at bounding box center [791, 314] width 148 height 24
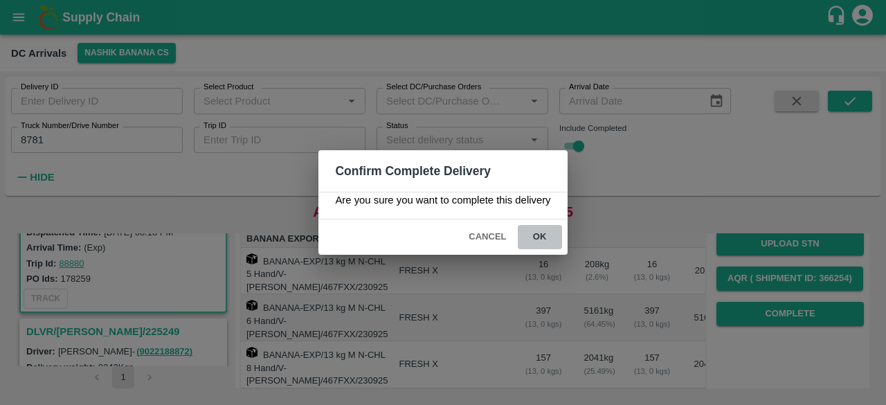
click at [540, 234] on button "ok" at bounding box center [540, 237] width 44 height 24
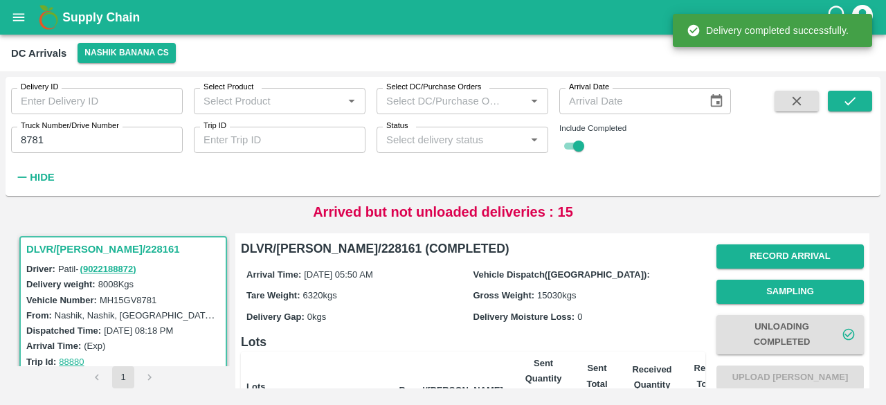
scroll to position [0, 0]
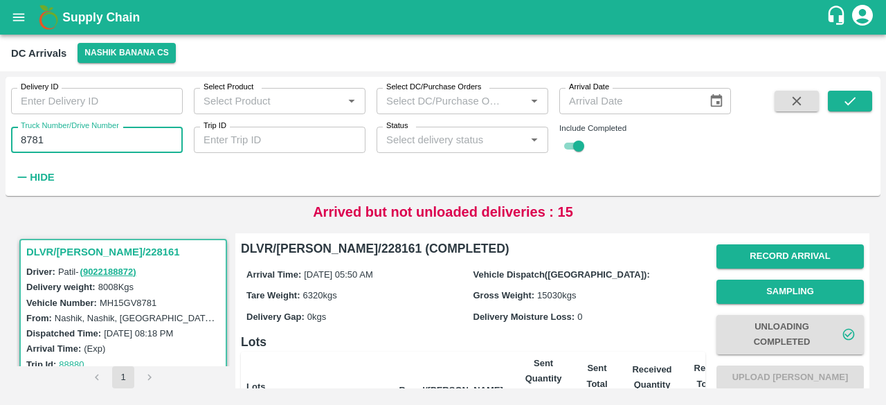
click at [29, 141] on input "8781" at bounding box center [97, 140] width 172 height 26
type input "6051"
click at [852, 96] on icon "submit" at bounding box center [850, 100] width 15 height 15
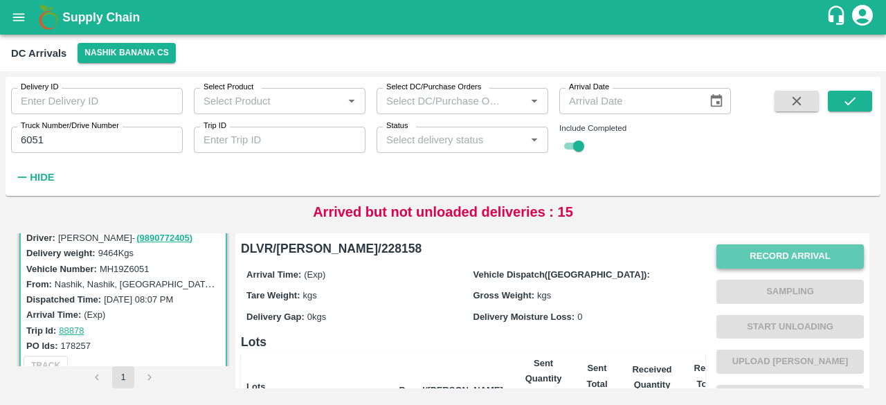
click at [781, 261] on button "Record Arrival" at bounding box center [791, 256] width 148 height 24
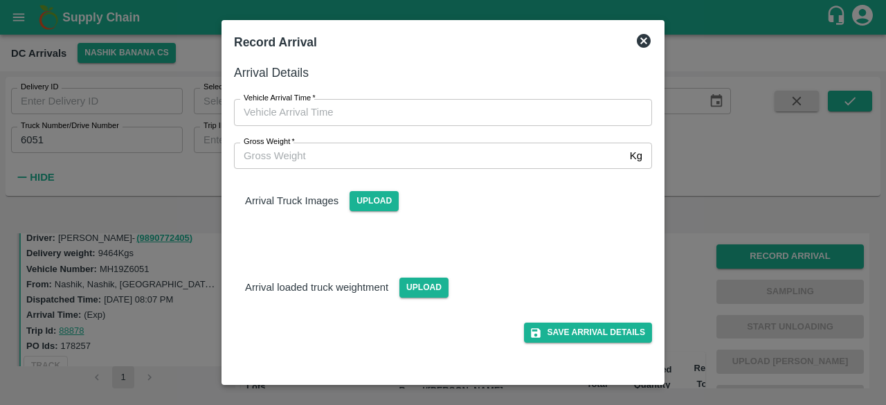
type input "DD/MM/YYYY hh:mm aa"
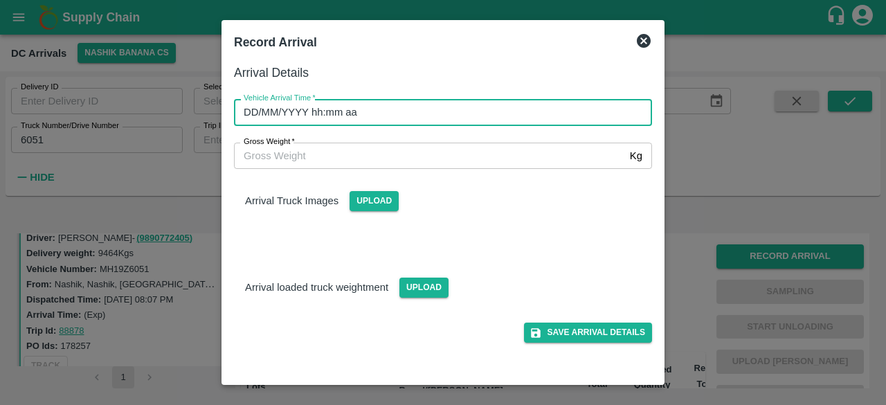
click at [425, 106] on input "DD/MM/YYYY hh:mm aa" at bounding box center [438, 112] width 409 height 26
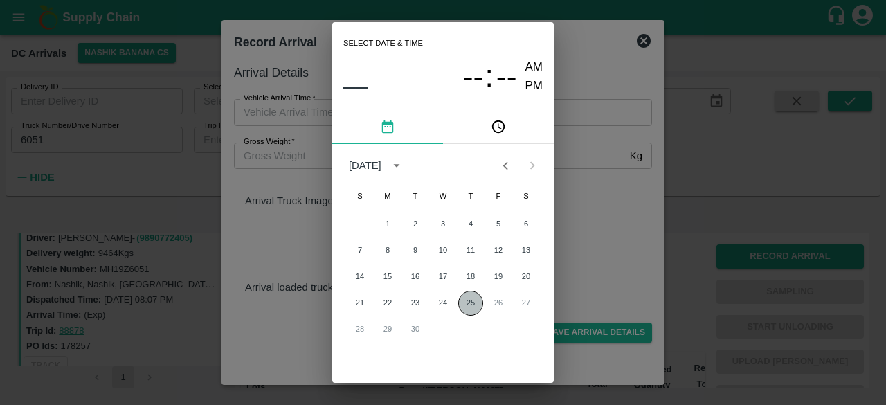
click at [467, 301] on button "25" at bounding box center [470, 303] width 25 height 25
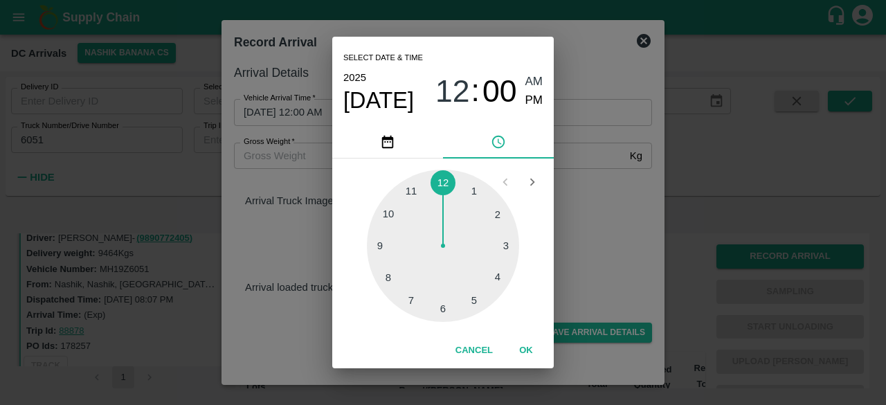
click at [444, 311] on div at bounding box center [443, 246] width 152 height 152
click at [413, 299] on div at bounding box center [443, 246] width 152 height 152
type input "[DATE] 06:35 AM"
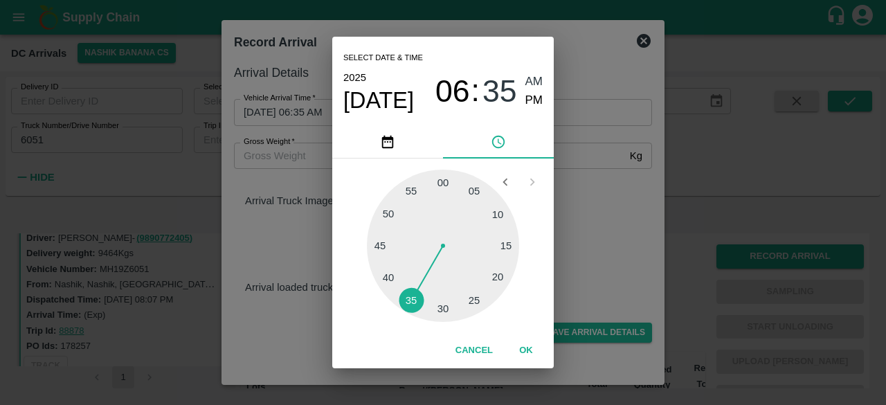
click at [591, 268] on div "Select date & time [DATE] 06 : 35 AM PM 05 10 15 20 25 30 35 40 45 50 55 00 Can…" at bounding box center [443, 202] width 886 height 405
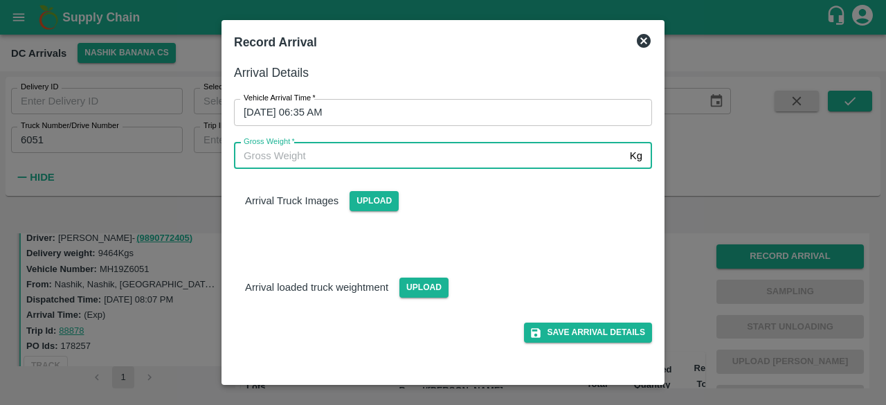
click at [271, 159] on input "Gross Weight   *" at bounding box center [429, 156] width 391 height 26
type input "15830"
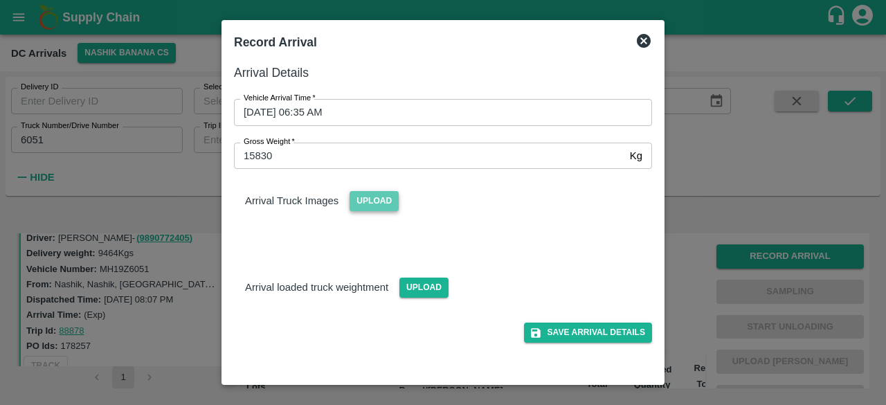
click at [381, 199] on span "Upload" at bounding box center [374, 201] width 49 height 20
click at [0, 0] on input "Upload" at bounding box center [0, 0] width 0 height 0
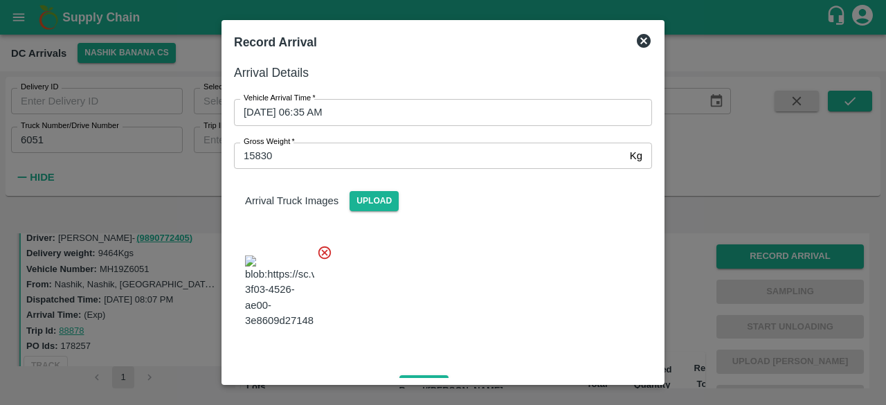
scroll to position [87, 0]
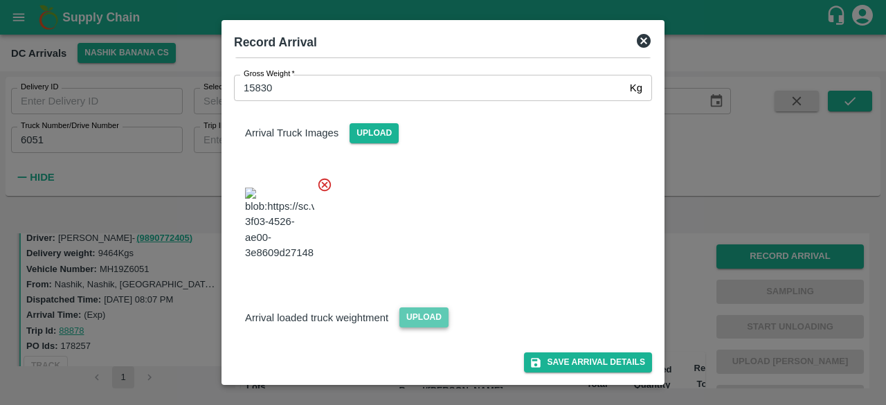
click at [422, 319] on span "Upload" at bounding box center [424, 318] width 49 height 20
click at [0, 0] on input "Upload" at bounding box center [0, 0] width 0 height 0
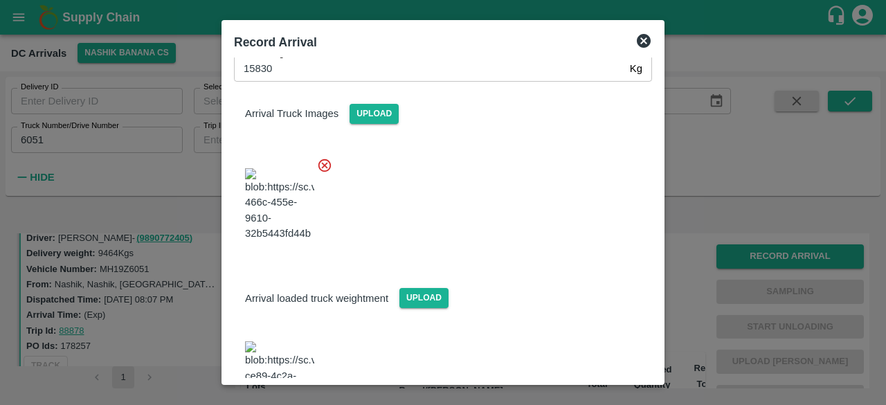
scroll to position [159, 0]
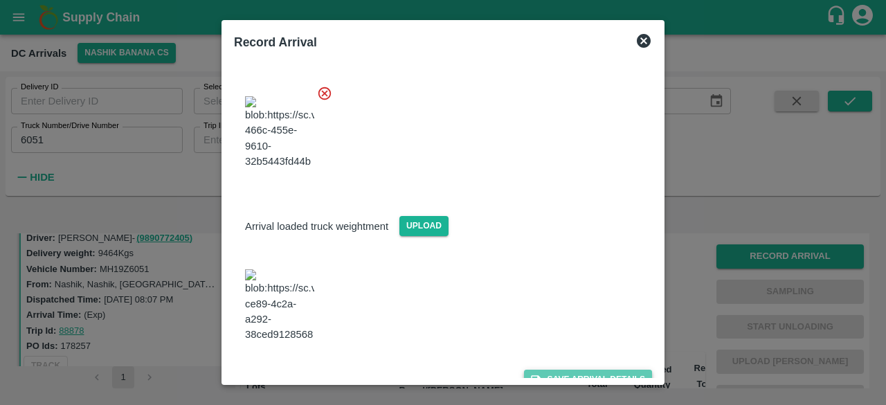
click at [565, 370] on button "Save Arrival Details" at bounding box center [588, 380] width 128 height 20
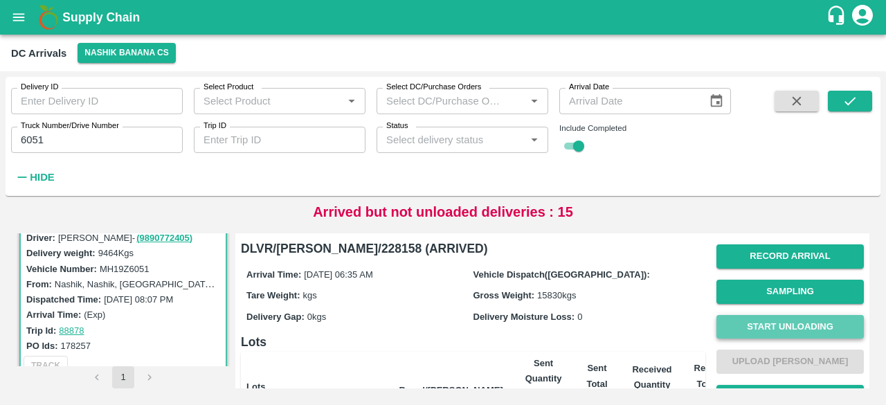
click at [791, 322] on button "Start Unloading" at bounding box center [791, 327] width 148 height 24
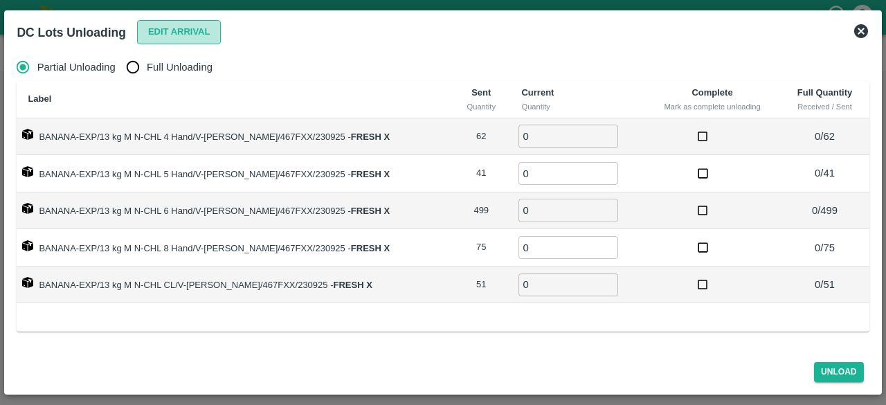
click at [177, 26] on button "Edit Arrival" at bounding box center [179, 32] width 84 height 24
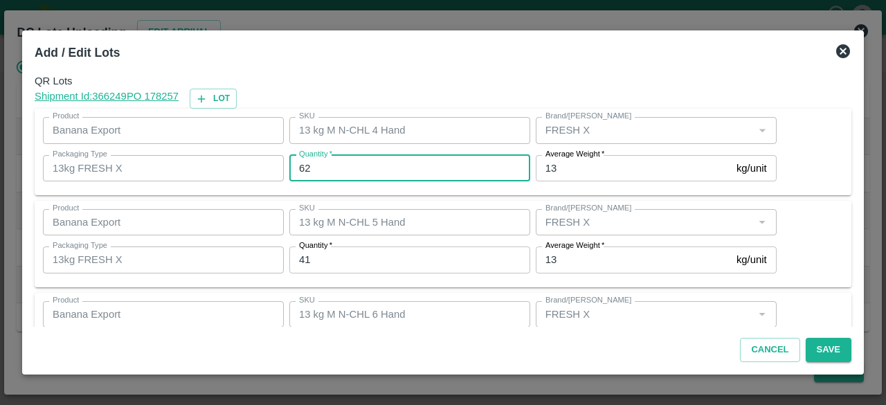
click at [301, 164] on input "62" at bounding box center [409, 168] width 241 height 26
type input "120"
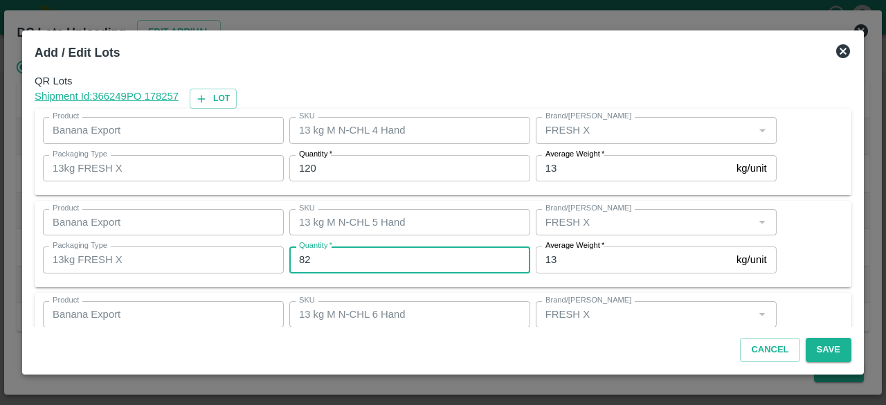
type input "82"
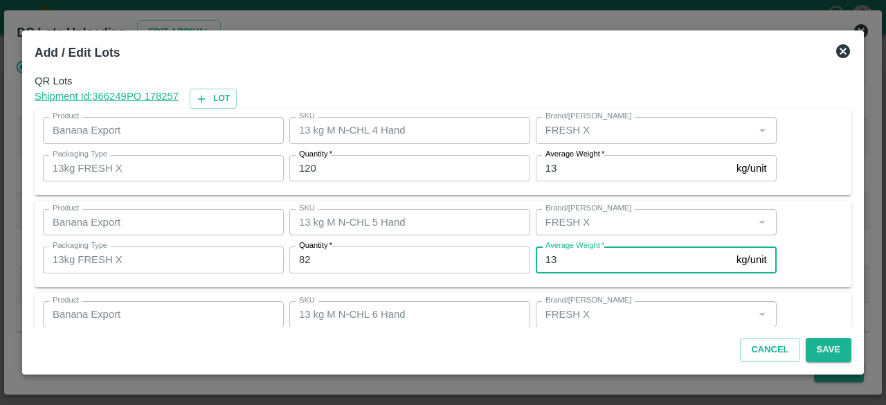
scroll to position [154, 0]
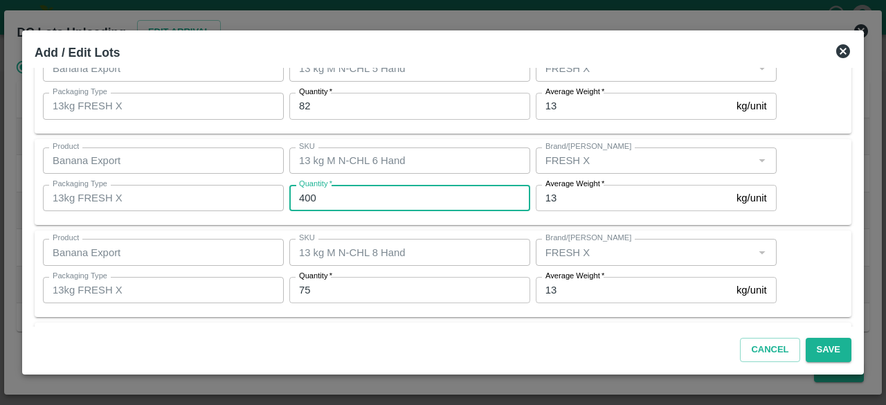
type input "400"
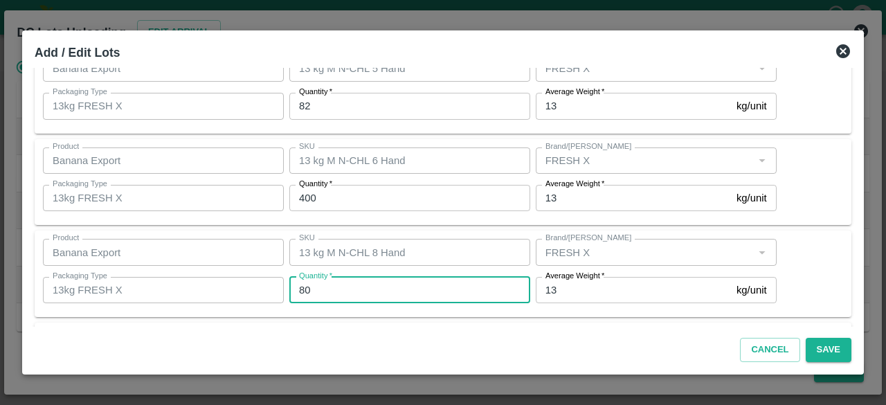
type input "80"
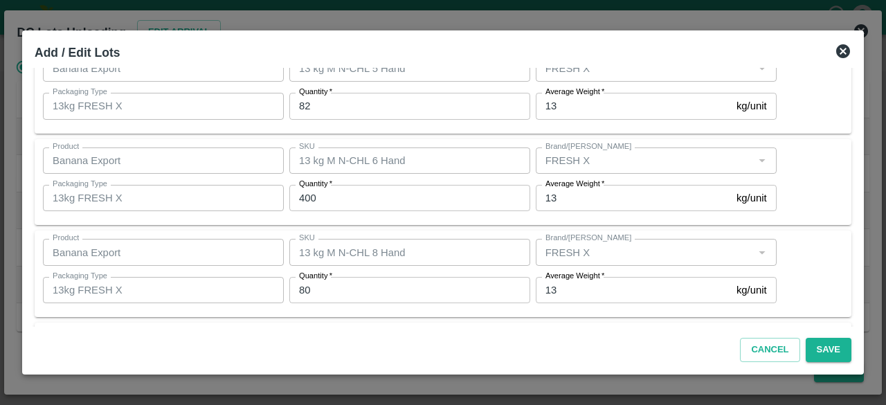
scroll to position [246, 0]
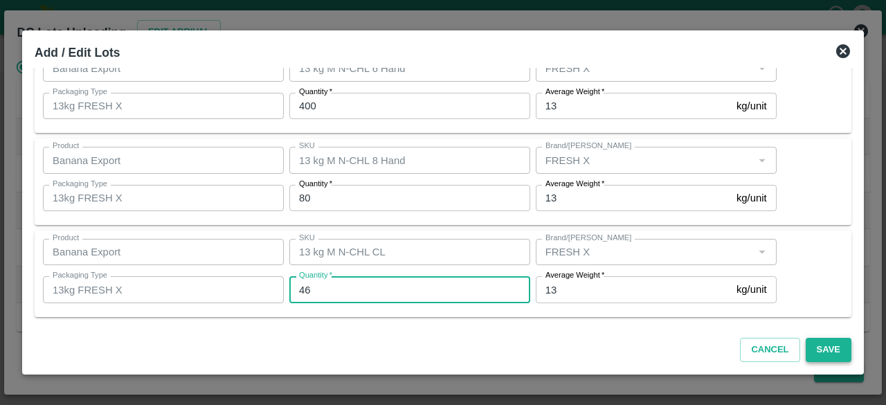
type input "46"
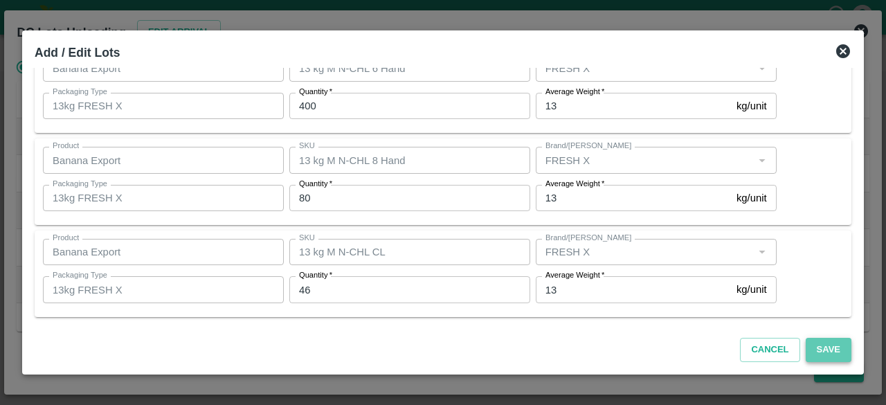
click at [821, 344] on button "Save" at bounding box center [829, 350] width 46 height 24
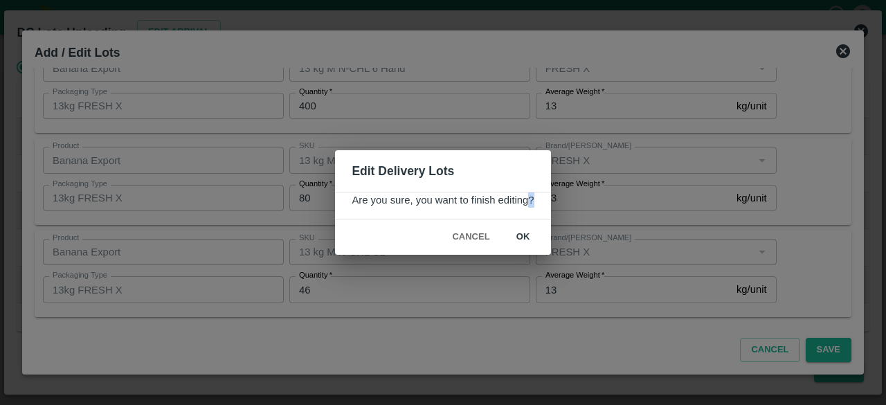
click at [523, 239] on div "Edit Delivery Lots Are you sure, you want to finish editing? Cancel ok" at bounding box center [443, 202] width 886 height 405
click at [523, 239] on button "ok" at bounding box center [523, 237] width 44 height 24
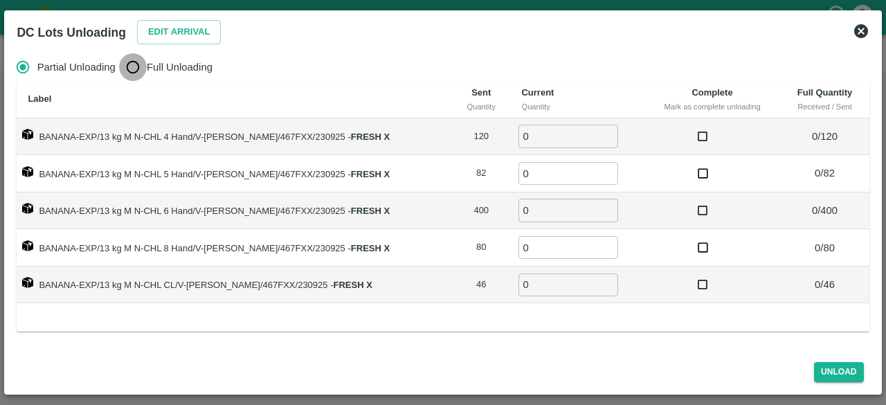
click at [133, 65] on input "Full Unloading" at bounding box center [133, 67] width 28 height 28
radio input "true"
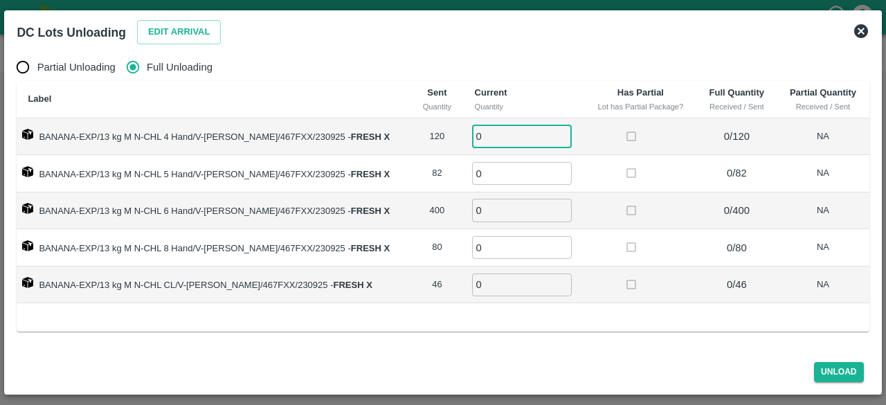
click at [500, 143] on input "0" at bounding box center [522, 136] width 100 height 23
type input "120"
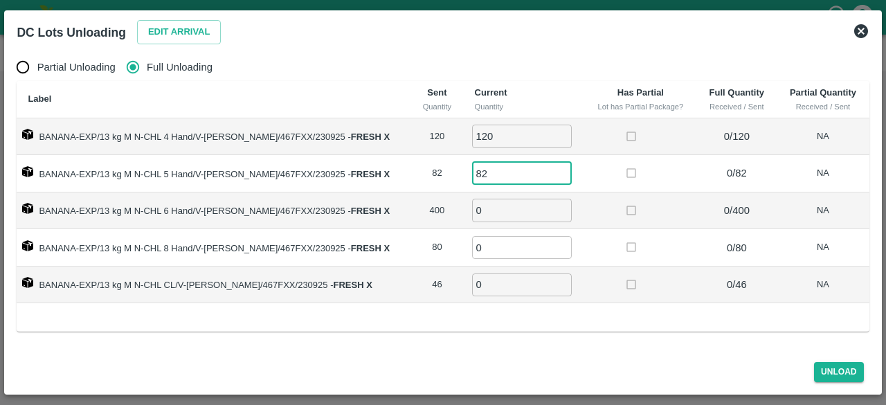
type input "82"
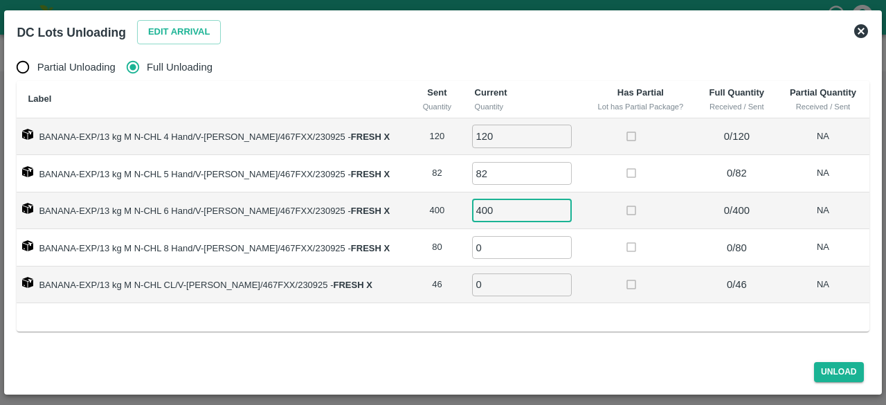
type input "400"
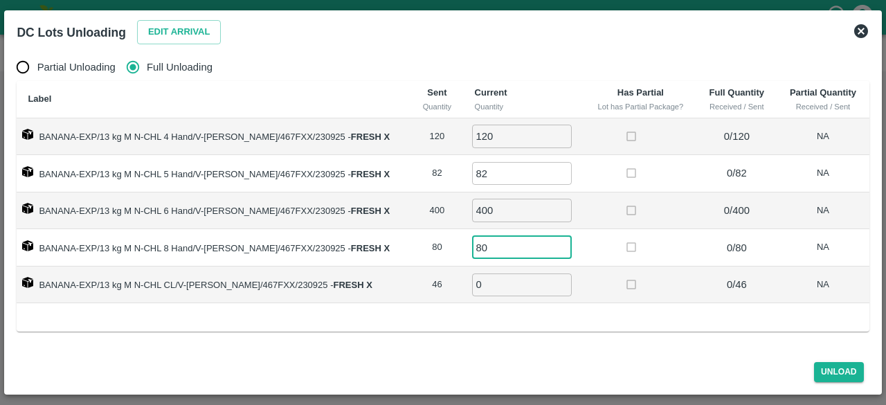
type input "80"
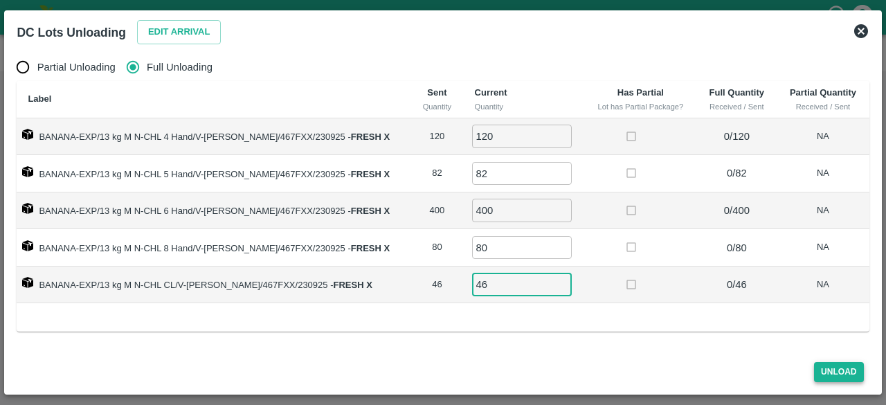
type input "46"
click at [834, 371] on button "Unload" at bounding box center [839, 372] width 50 height 20
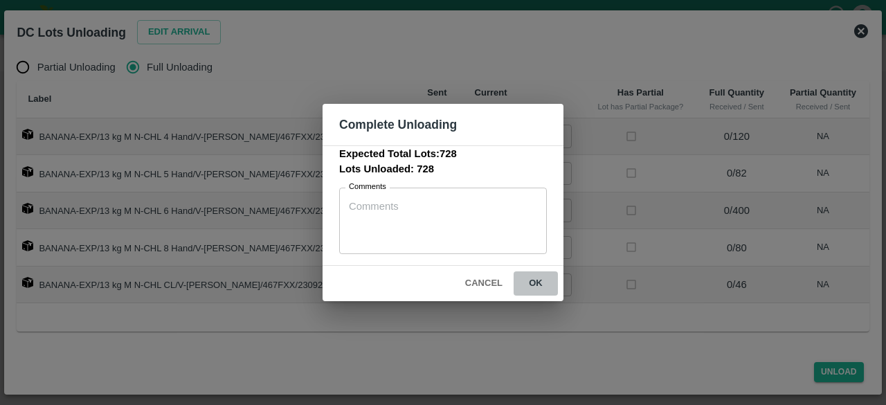
click at [535, 279] on button "ok" at bounding box center [536, 283] width 44 height 24
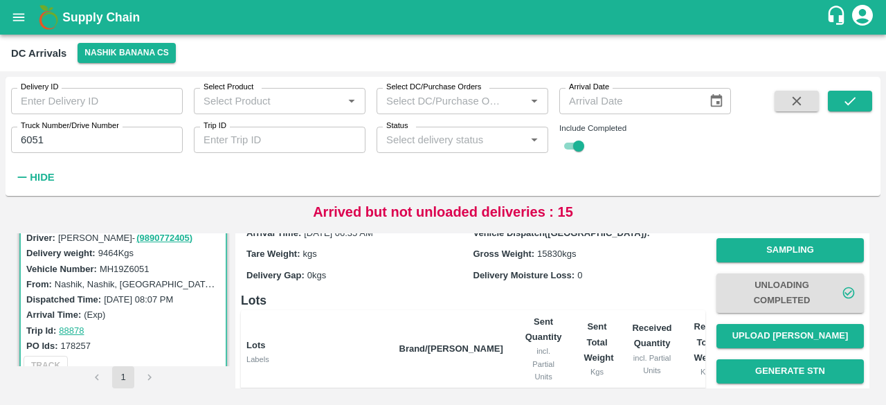
scroll to position [65, 0]
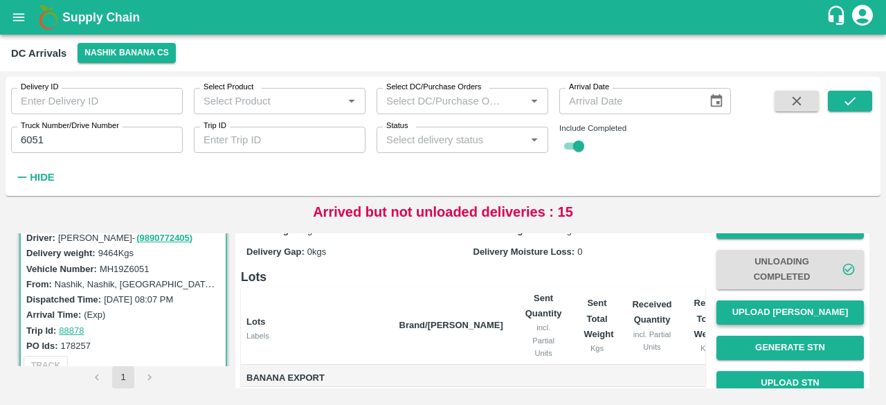
click at [775, 304] on button "Upload [PERSON_NAME]" at bounding box center [791, 313] width 148 height 24
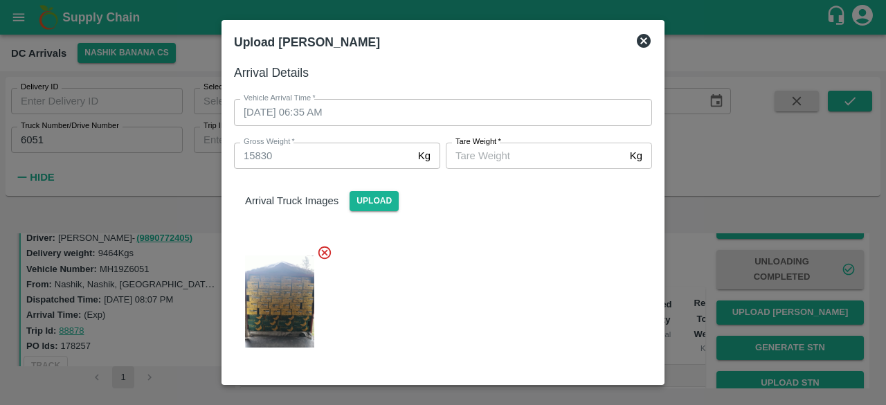
click at [476, 153] on input "[PERSON_NAME]   *" at bounding box center [535, 156] width 179 height 26
type input "5540"
click at [471, 304] on div at bounding box center [437, 297] width 429 height 128
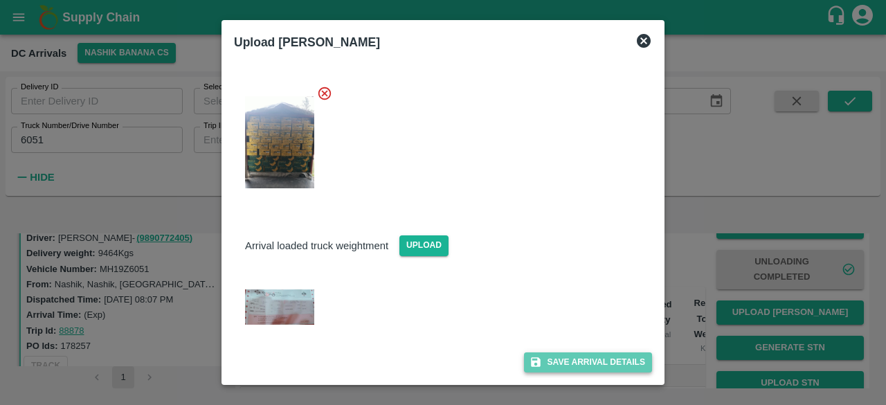
click at [574, 361] on button "Save Arrival Details" at bounding box center [588, 363] width 128 height 20
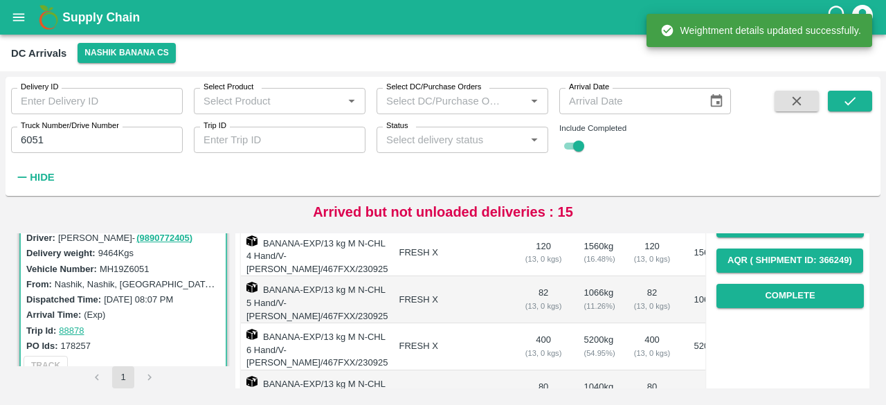
scroll to position [225, 0]
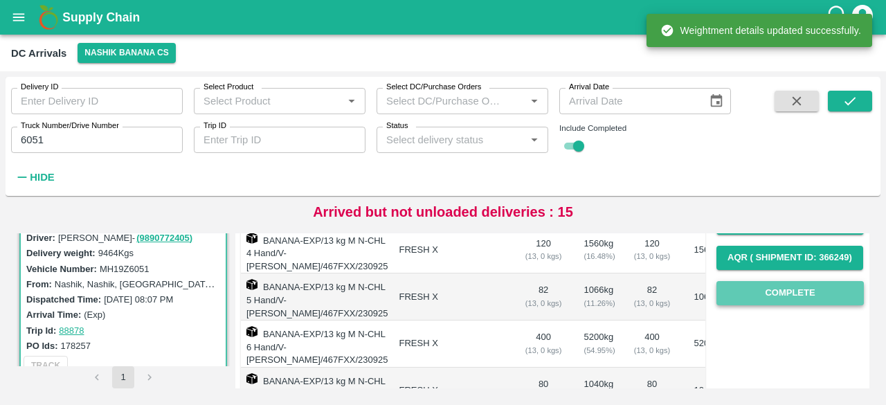
click at [791, 295] on button "Complete" at bounding box center [791, 293] width 148 height 24
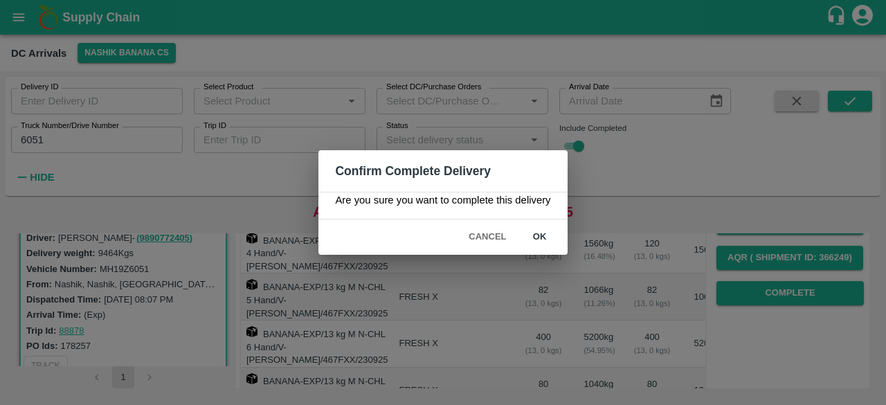
click at [533, 250] on div "Cancel ok" at bounding box center [443, 237] width 249 height 35
click at [535, 235] on button "ok" at bounding box center [540, 237] width 44 height 24
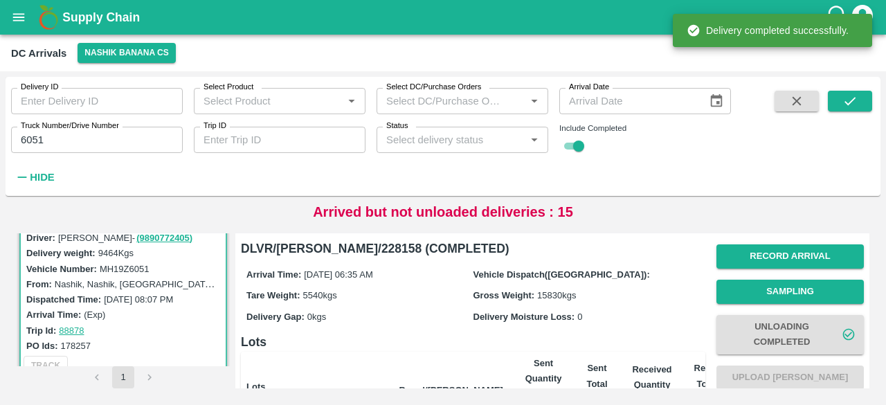
click at [33, 131] on label "Truck Number/Drive Number" at bounding box center [70, 126] width 98 height 11
click at [33, 131] on input "6051" at bounding box center [97, 140] width 172 height 26
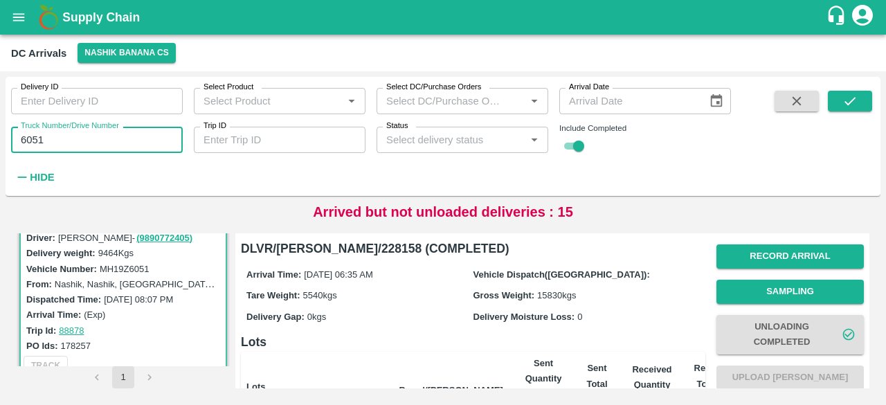
click at [31, 138] on input "6051" at bounding box center [97, 140] width 172 height 26
type input "4894"
click at [844, 99] on icon "submit" at bounding box center [850, 100] width 15 height 15
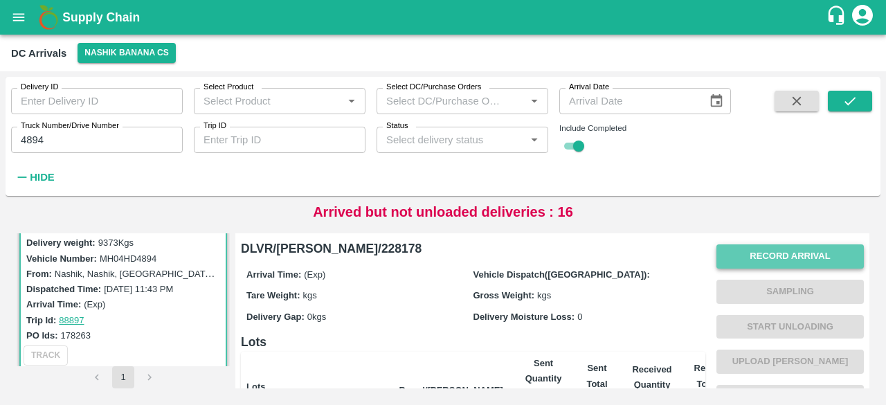
click at [773, 254] on button "Record Arrival" at bounding box center [791, 256] width 148 height 24
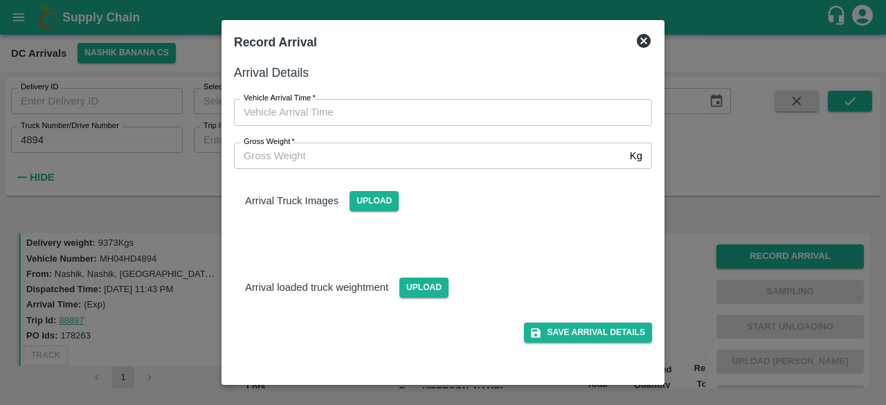
type input "DD/MM/YYYY hh:mm aa"
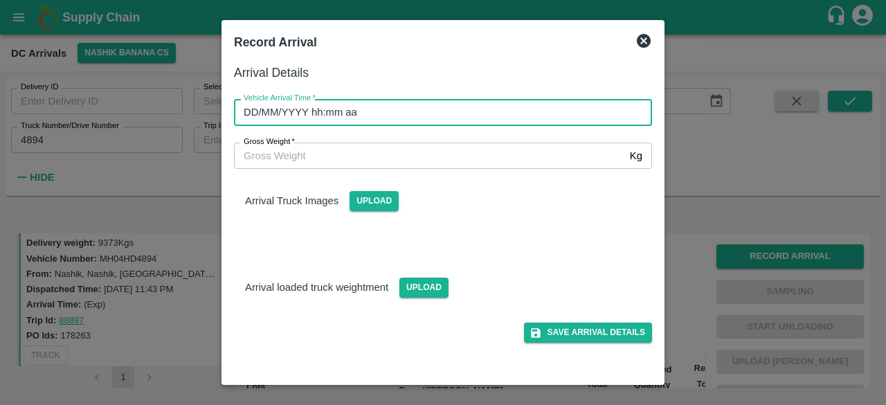
click at [413, 116] on input "DD/MM/YYYY hh:mm aa" at bounding box center [438, 112] width 409 height 26
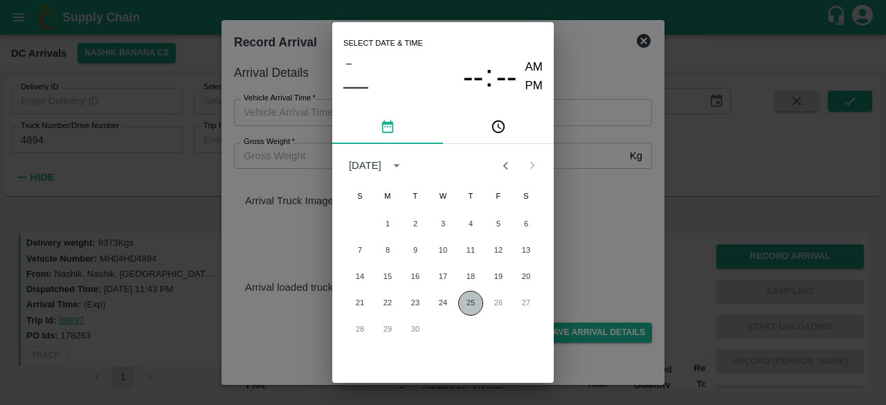
click at [465, 302] on button "25" at bounding box center [470, 303] width 25 height 25
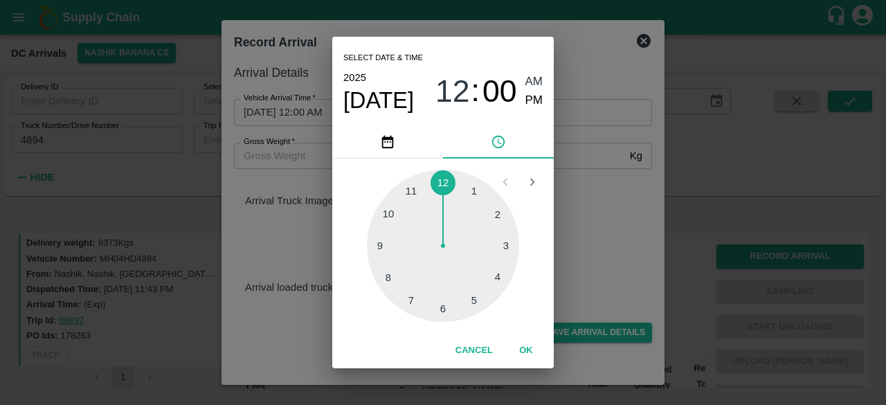
click at [476, 304] on div at bounding box center [443, 246] width 152 height 152
click at [393, 276] on div at bounding box center [443, 246] width 152 height 152
type input "[DATE] 05:40 AM"
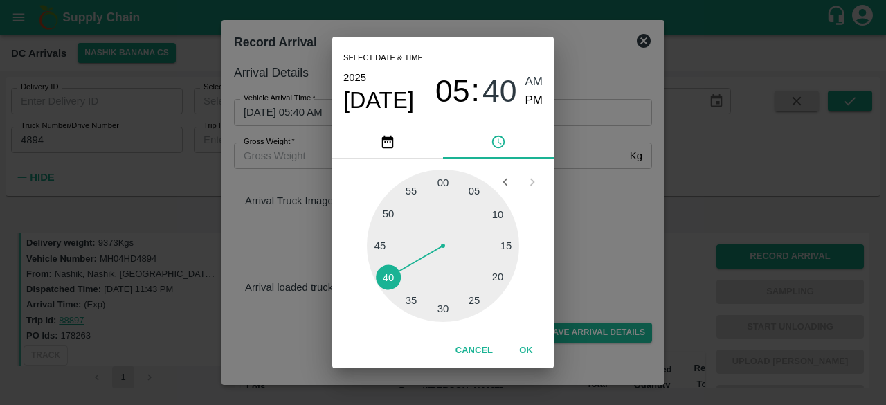
click at [588, 236] on div "Select date & time [DATE] 05 : 40 AM PM 05 10 15 20 25 30 35 40 45 50 55 00 Can…" at bounding box center [443, 202] width 886 height 405
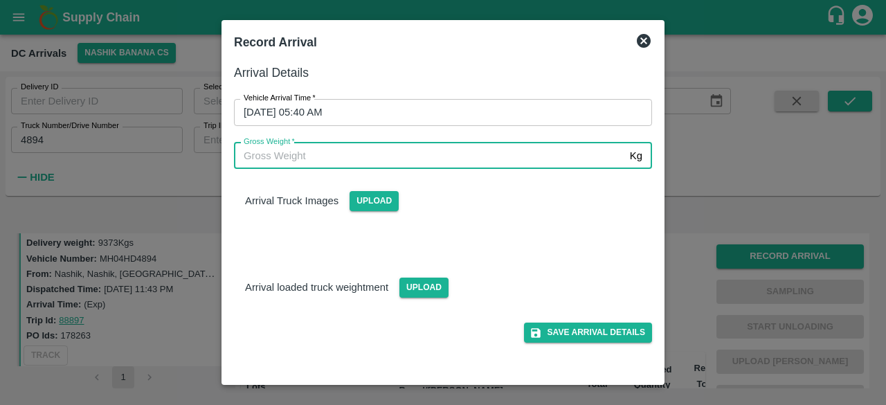
click at [265, 154] on input "Gross Weight   *" at bounding box center [429, 156] width 391 height 26
type input "16475"
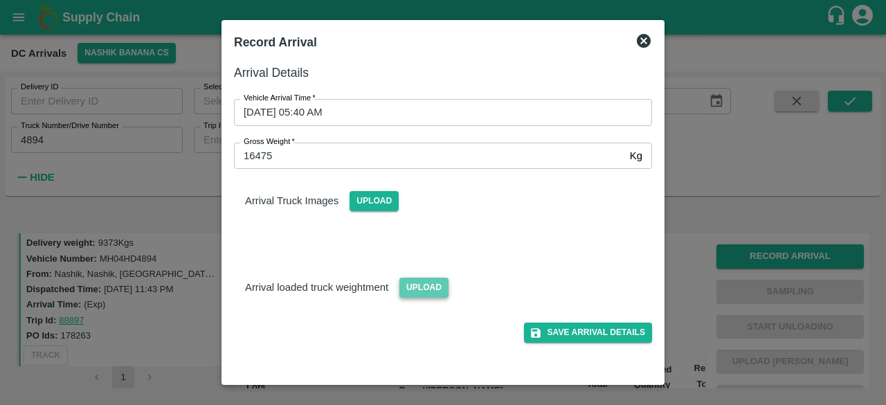
click at [429, 280] on span "Upload" at bounding box center [424, 288] width 49 height 20
click at [0, 0] on input "Upload" at bounding box center [0, 0] width 0 height 0
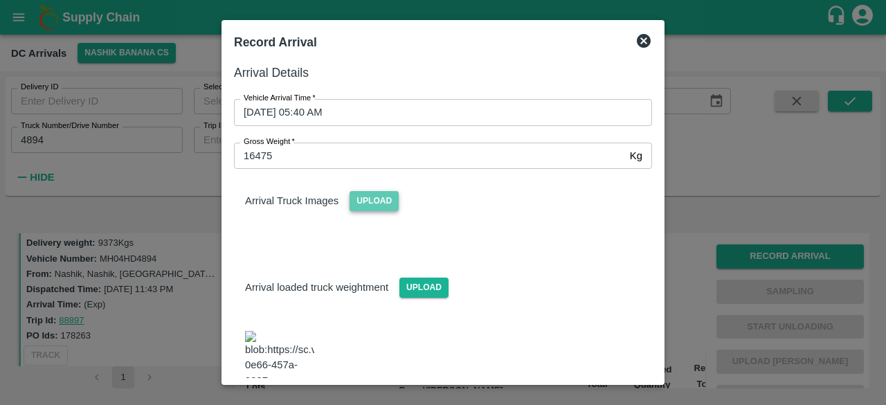
click at [368, 204] on span "Upload" at bounding box center [374, 201] width 49 height 20
click at [0, 0] on input "Upload" at bounding box center [0, 0] width 0 height 0
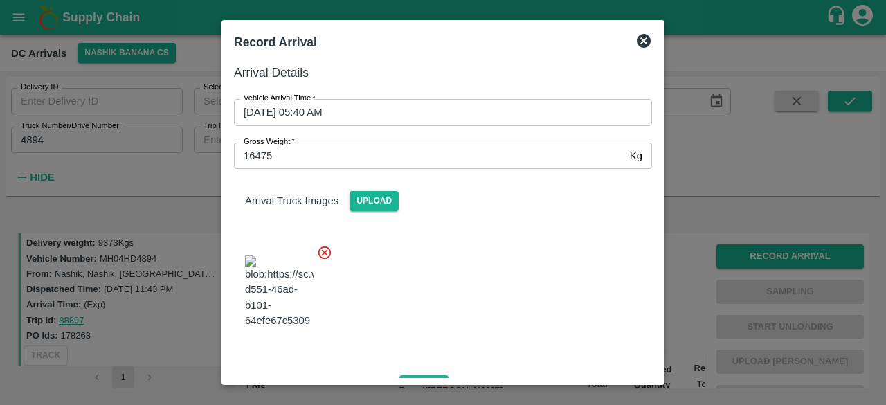
scroll to position [147, 0]
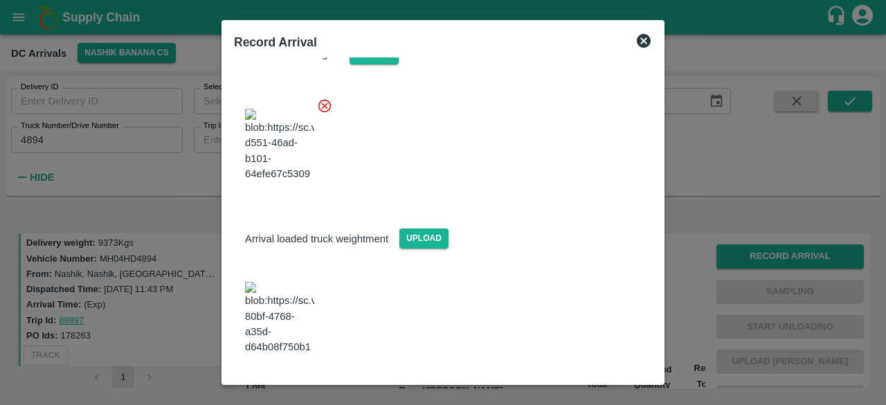
click at [574, 382] on button "Save Arrival Details" at bounding box center [588, 392] width 128 height 20
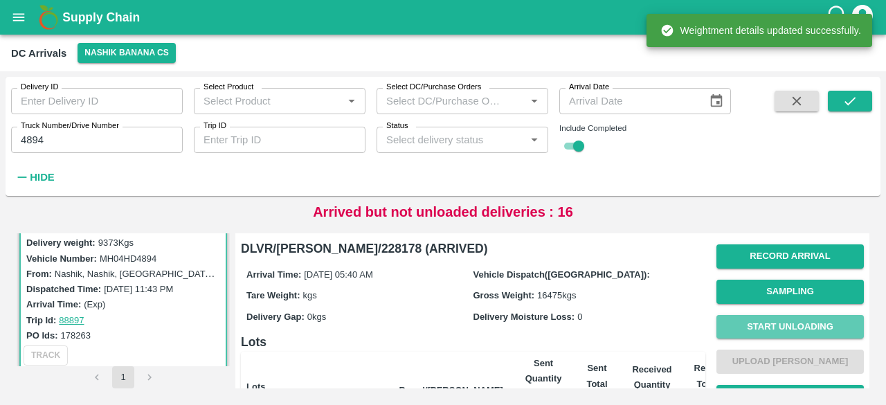
click at [788, 324] on button "Start Unloading" at bounding box center [791, 327] width 148 height 24
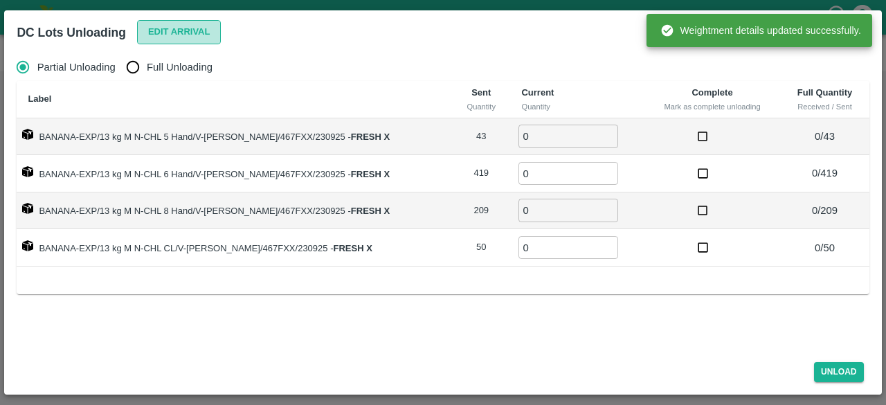
click at [166, 26] on button "Edit Arrival" at bounding box center [179, 32] width 84 height 24
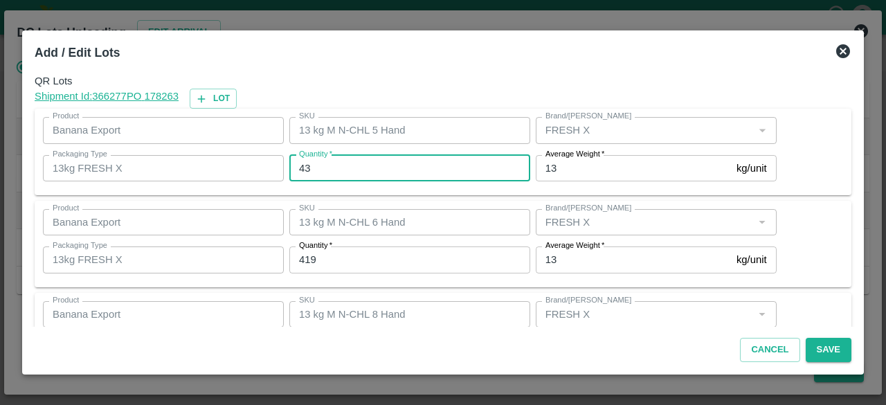
click at [305, 163] on input "43" at bounding box center [409, 168] width 241 height 26
type input "45"
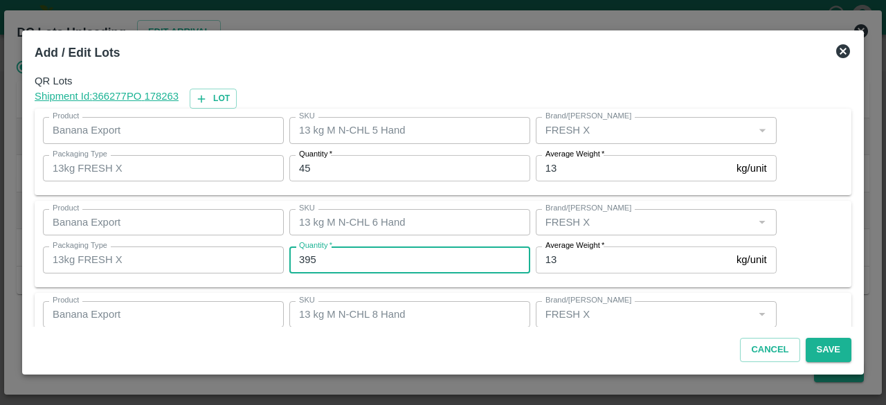
type input "395"
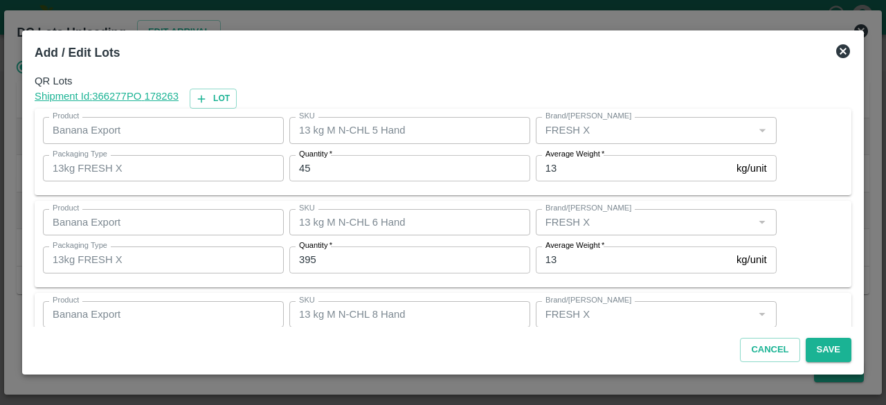
scroll to position [154, 0]
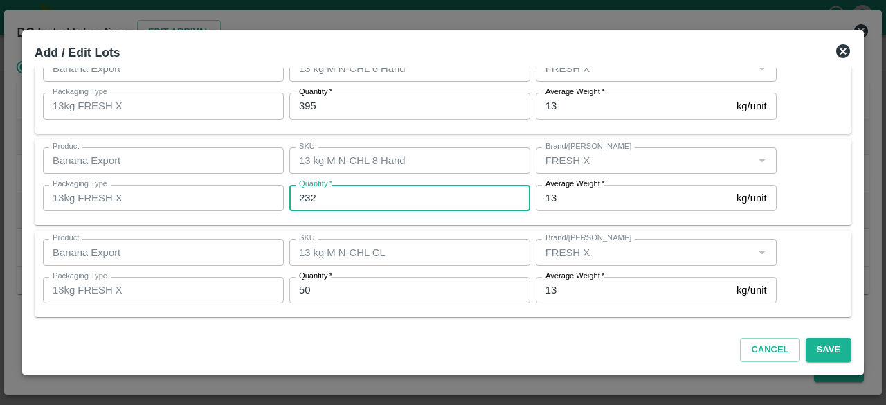
type input "232"
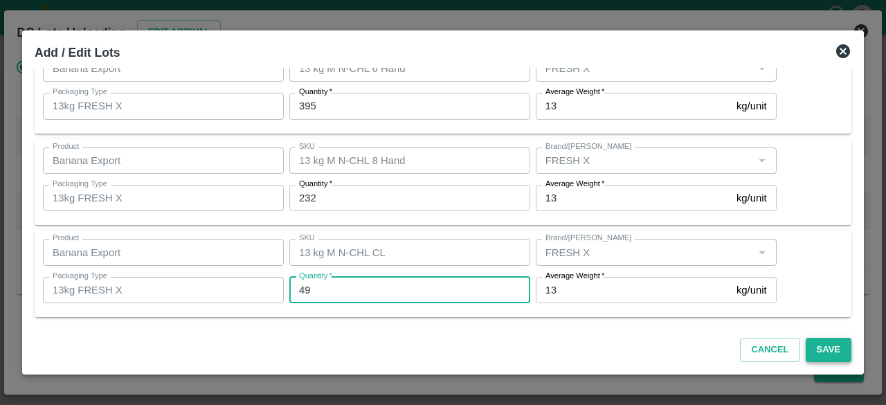
type input "49"
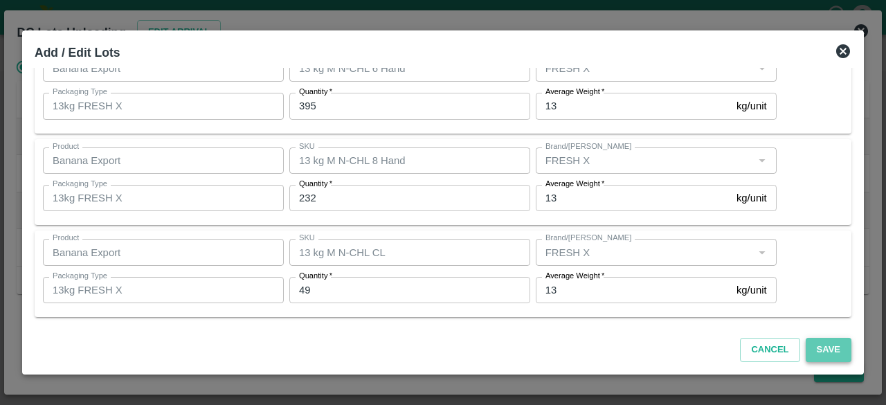
click at [832, 343] on button "Save" at bounding box center [829, 350] width 46 height 24
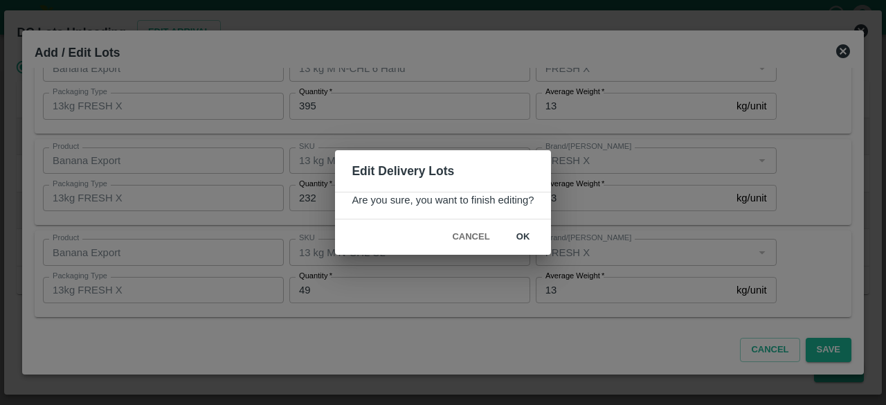
click at [519, 231] on button "ok" at bounding box center [523, 237] width 44 height 24
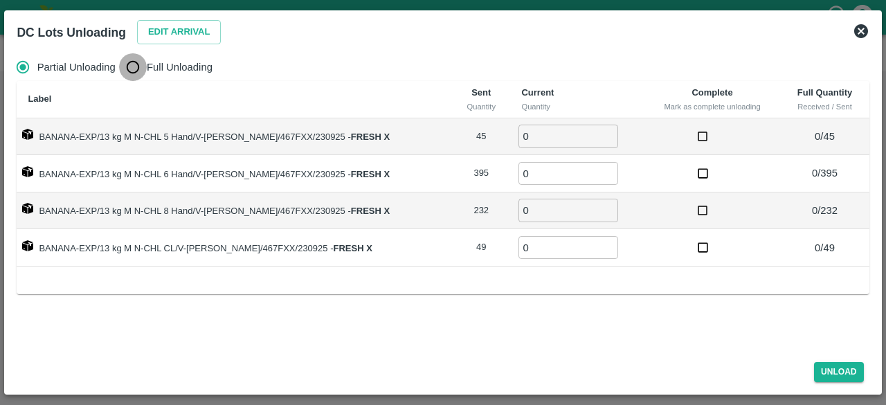
click at [130, 64] on input "Full Unloading" at bounding box center [133, 67] width 28 height 28
radio input "true"
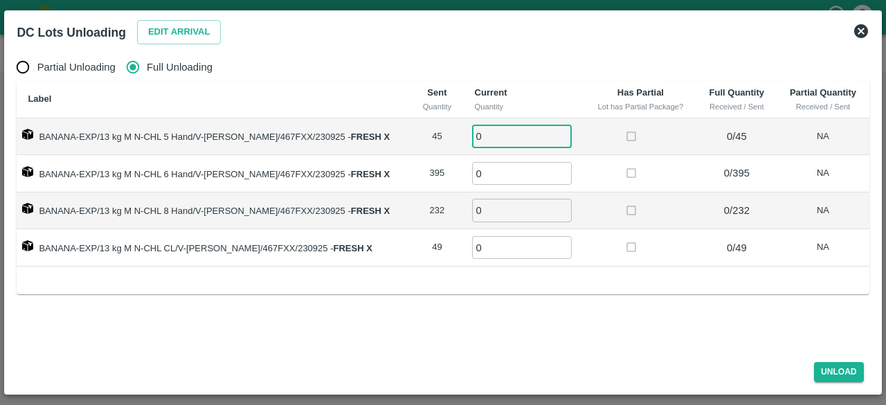
click at [479, 135] on input "0" at bounding box center [522, 136] width 100 height 23
type input "45"
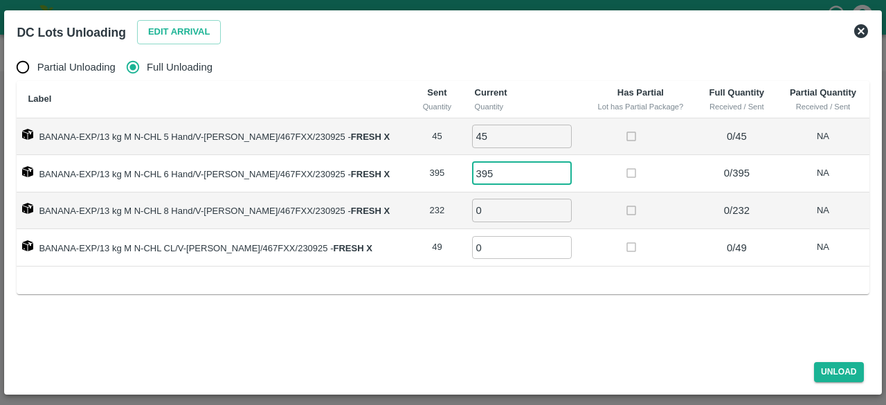
type input "395"
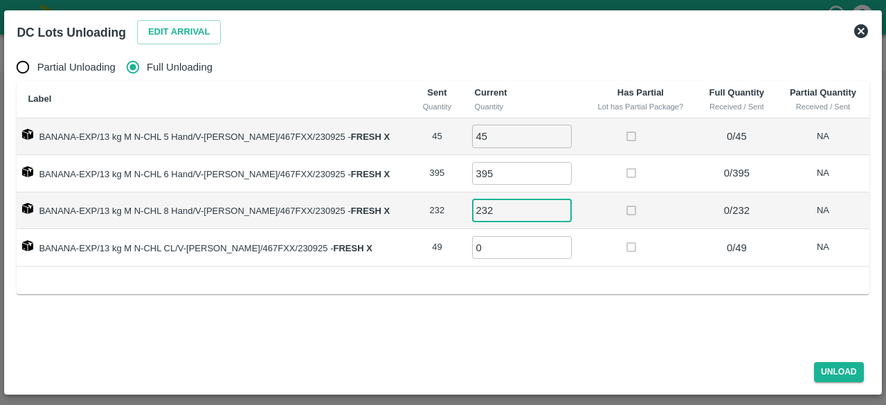
type input "232"
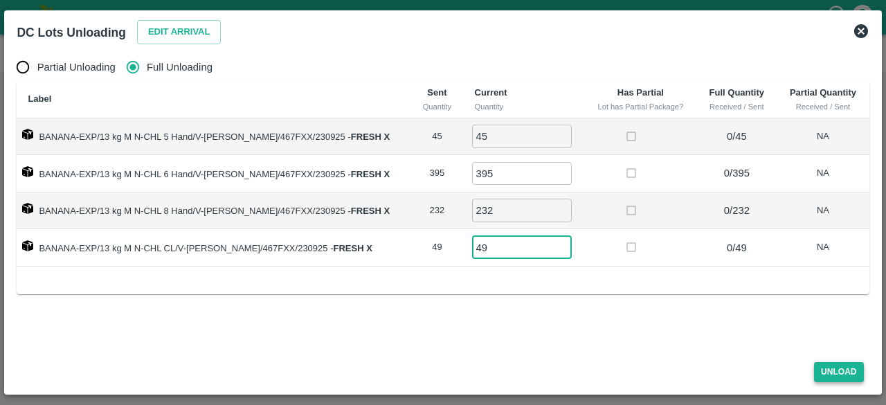
type input "49"
click at [834, 370] on button "Unload" at bounding box center [839, 372] width 50 height 20
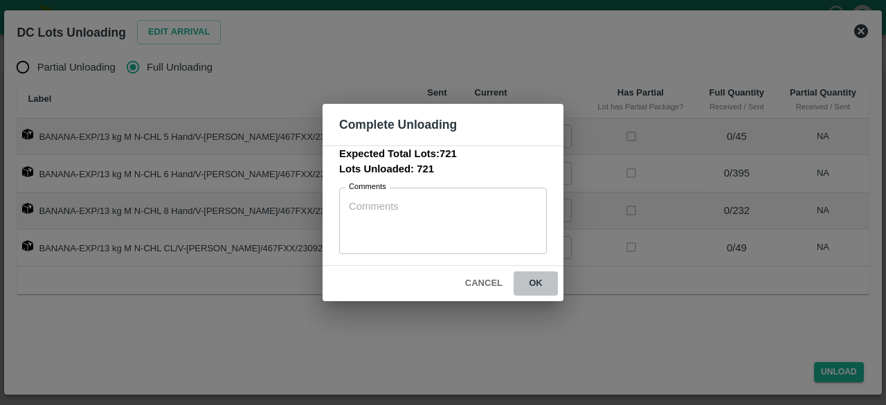
click at [537, 283] on button "ok" at bounding box center [536, 283] width 44 height 24
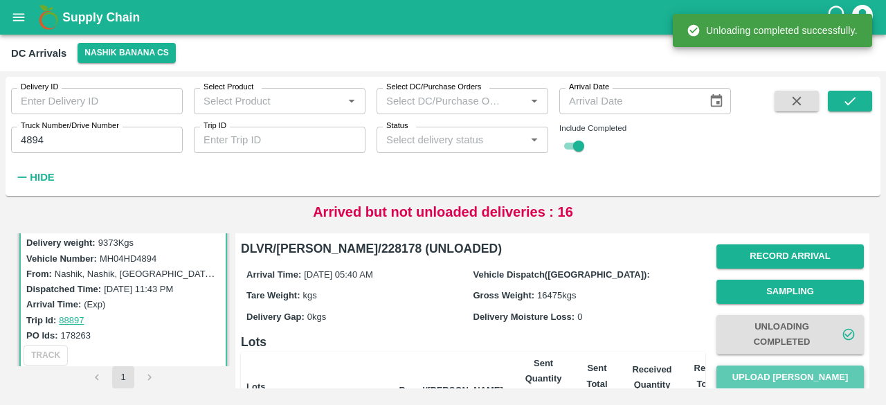
click at [785, 378] on button "Upload [PERSON_NAME]" at bounding box center [791, 378] width 148 height 24
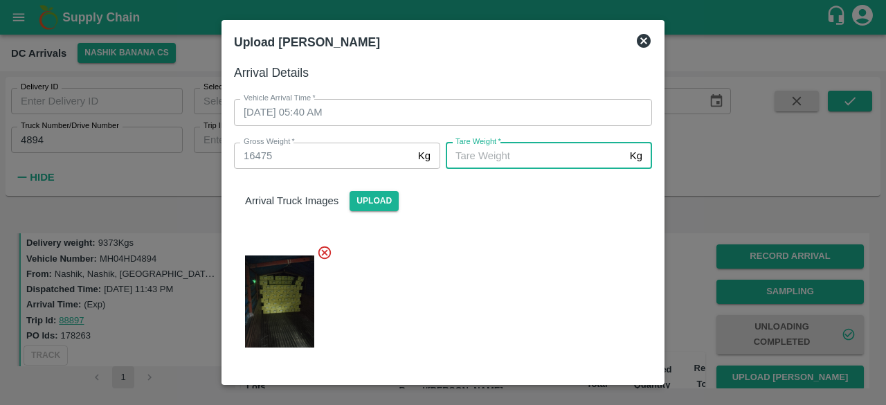
click at [510, 152] on input "[PERSON_NAME]   *" at bounding box center [535, 156] width 179 height 26
type input "6330"
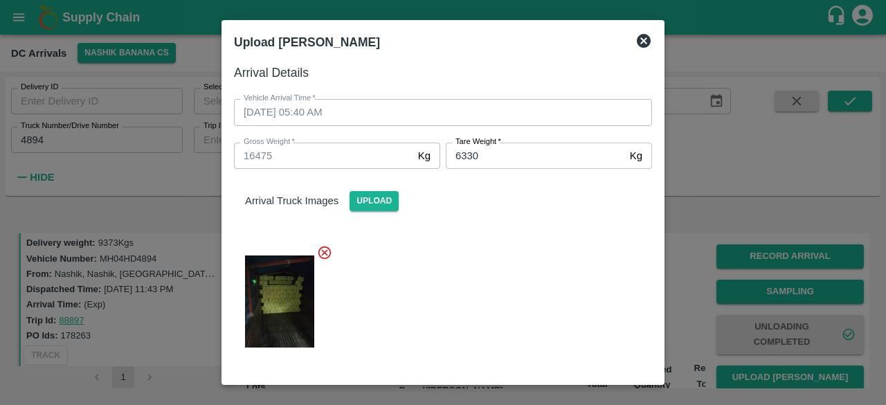
click at [531, 325] on div at bounding box center [437, 297] width 429 height 128
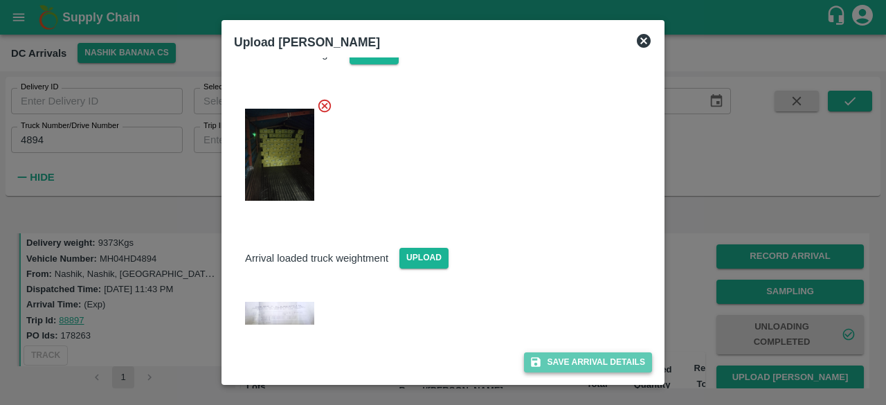
click at [573, 368] on button "Save Arrival Details" at bounding box center [588, 363] width 128 height 20
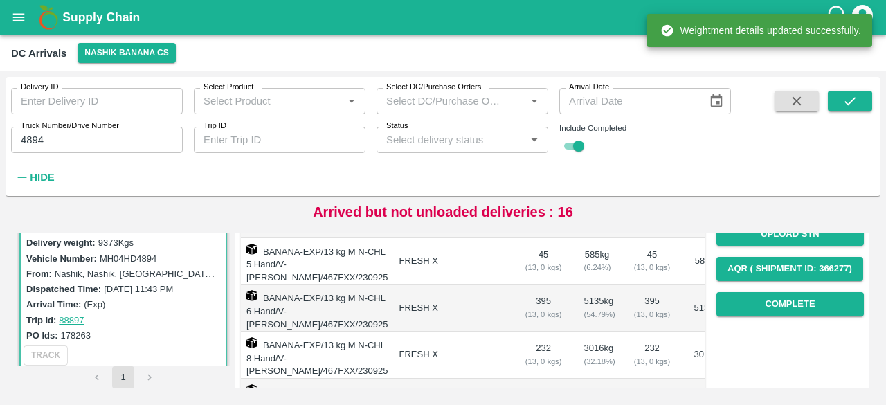
scroll to position [221, 0]
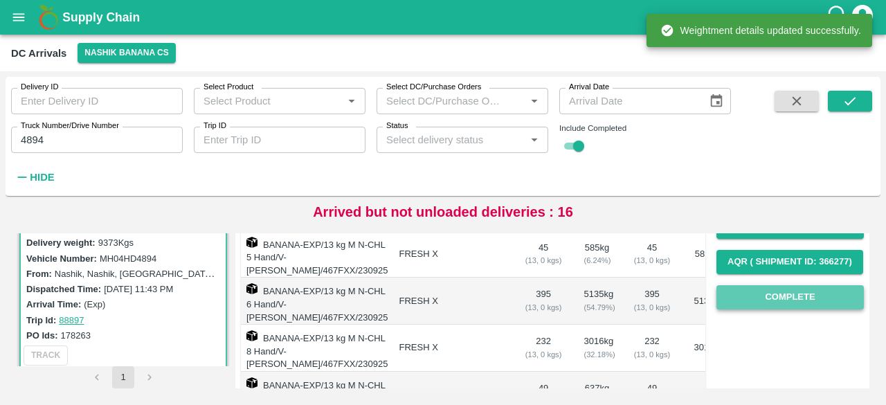
click at [790, 294] on button "Complete" at bounding box center [791, 297] width 148 height 24
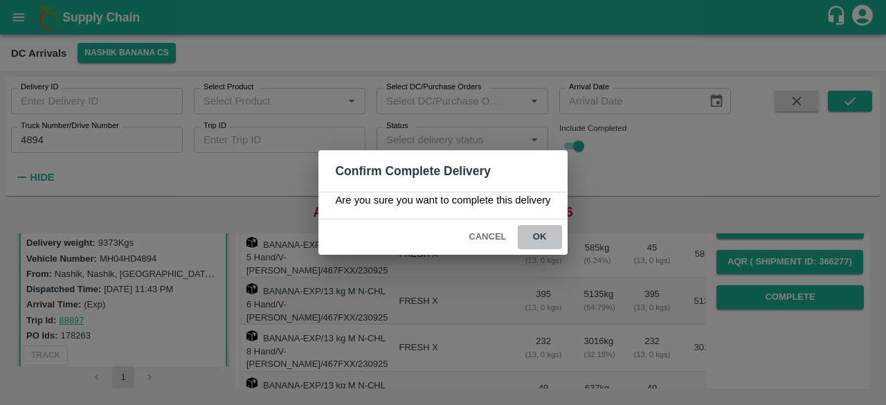
click at [535, 230] on button "ok" at bounding box center [540, 237] width 44 height 24
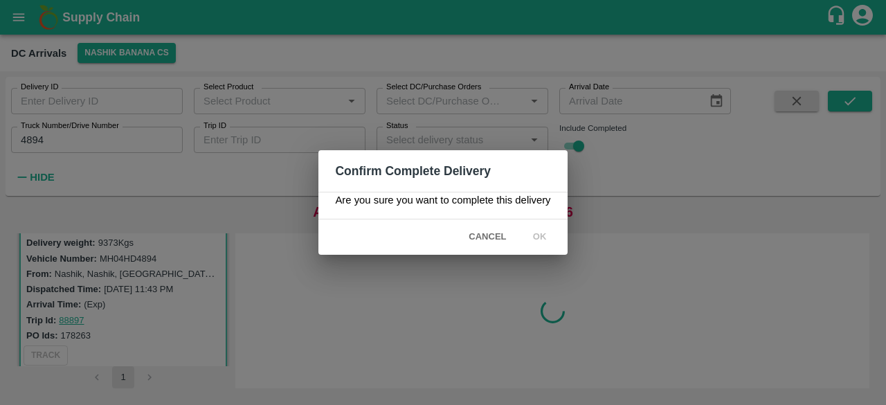
scroll to position [0, 0]
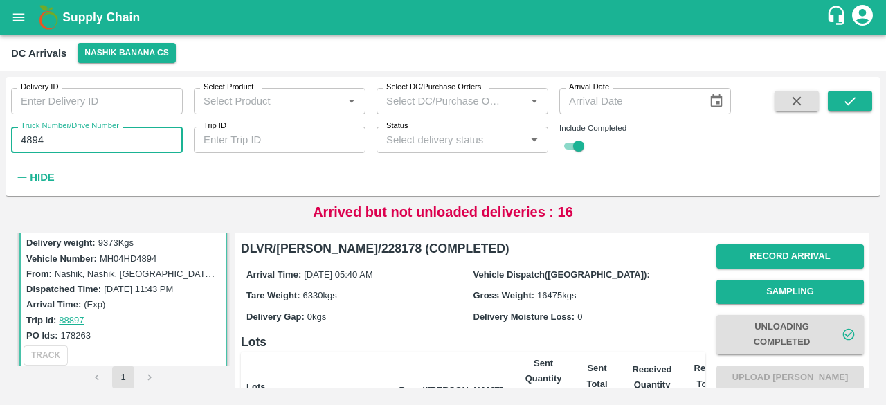
click at [28, 136] on input "4894" at bounding box center [97, 140] width 172 height 26
type input "6963"
click at [844, 98] on icon "submit" at bounding box center [850, 100] width 15 height 15
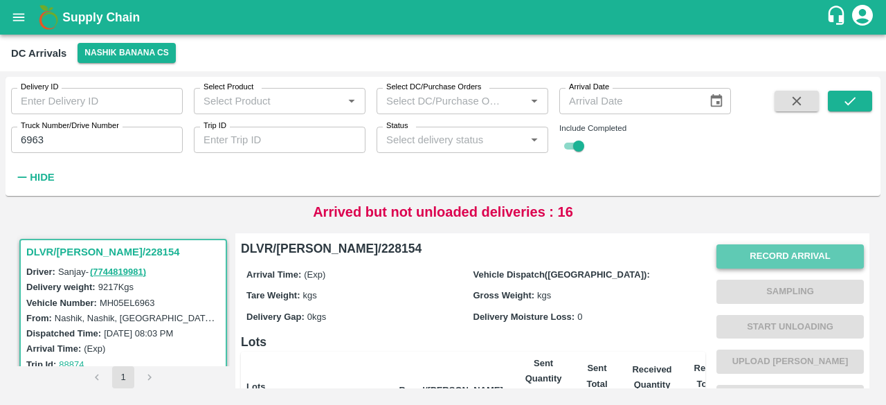
click at [765, 256] on button "Record Arrival" at bounding box center [791, 256] width 148 height 24
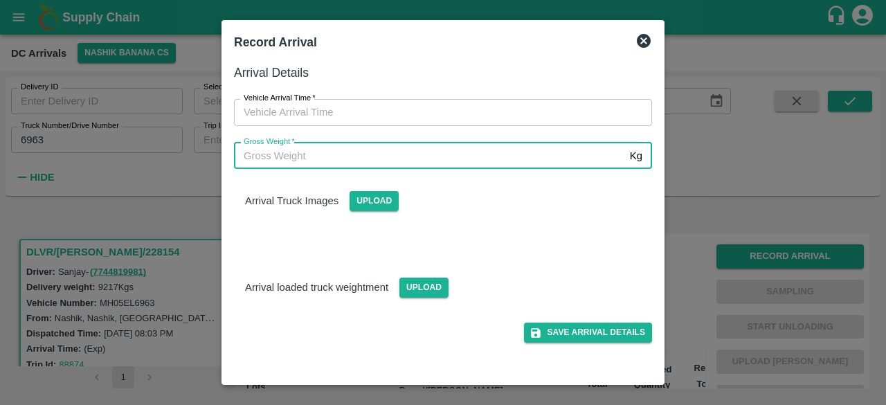
click at [441, 162] on input "Gross Weight   *" at bounding box center [429, 156] width 391 height 26
type input "16225"
type input "DD/MM/YYYY hh:mm aa"
click at [429, 119] on input "DD/MM/YYYY hh:mm aa" at bounding box center [438, 112] width 409 height 26
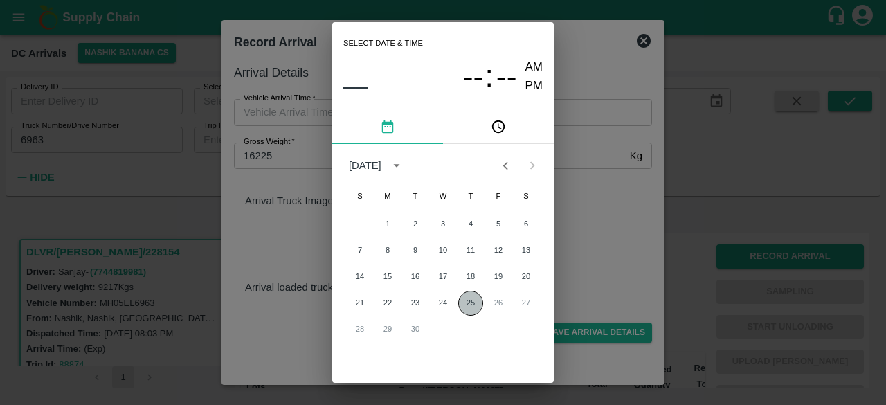
click at [465, 306] on button "25" at bounding box center [470, 303] width 25 height 25
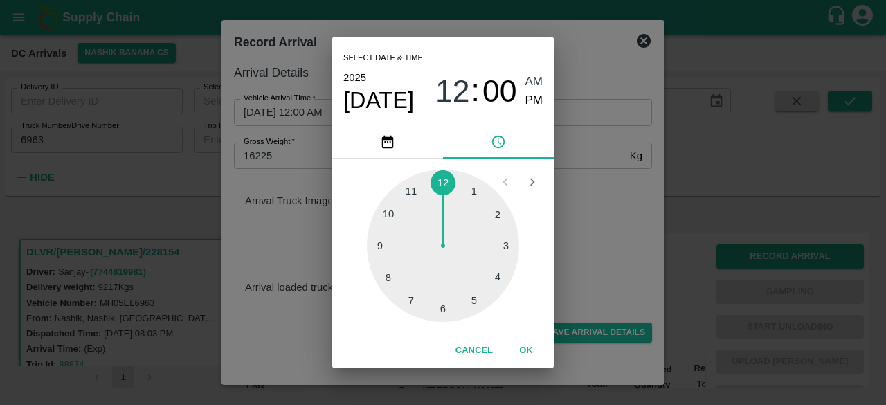
click at [418, 296] on div at bounding box center [443, 246] width 152 height 152
click at [508, 244] on div at bounding box center [443, 246] width 152 height 152
type input "[DATE] 07:15 AM"
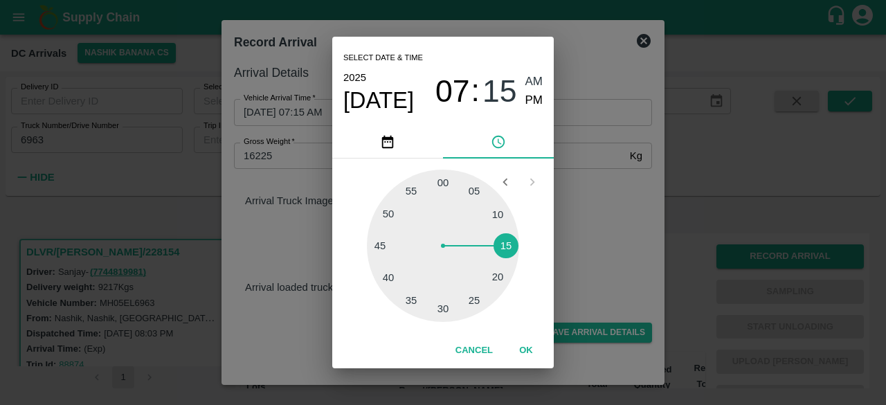
click at [573, 237] on div "Select date & time [DATE] 07 : 15 AM PM 05 10 15 20 25 30 35 40 45 50 55 00 Can…" at bounding box center [443, 202] width 886 height 405
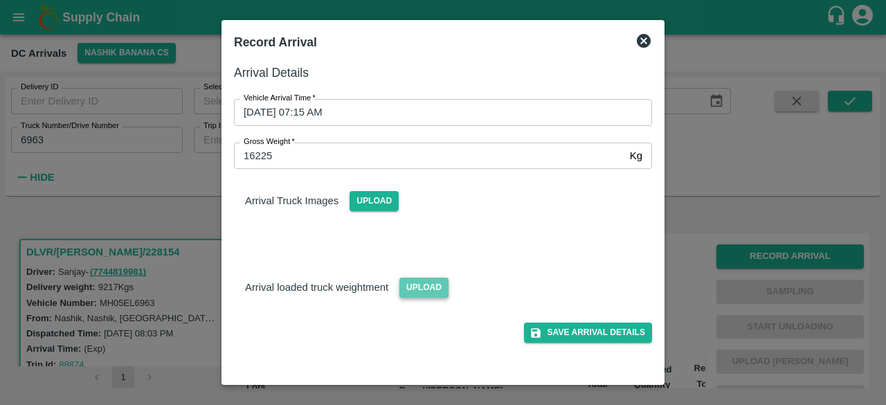
click at [421, 280] on span "Upload" at bounding box center [424, 288] width 49 height 20
click at [0, 0] on input "Upload" at bounding box center [0, 0] width 0 height 0
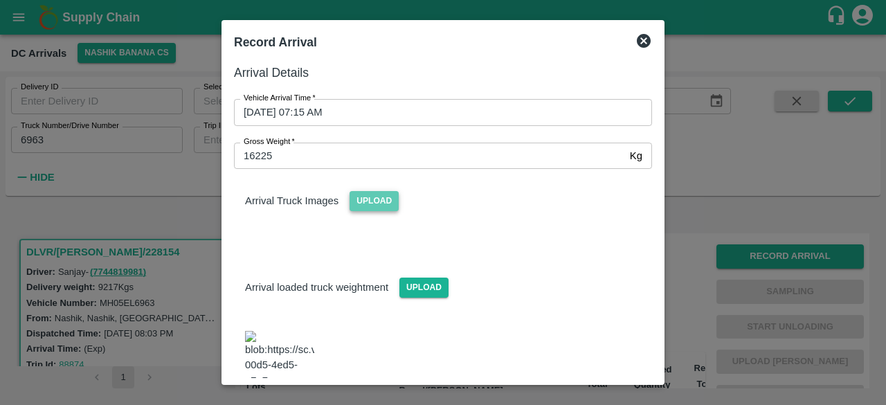
click at [371, 203] on span "Upload" at bounding box center [374, 201] width 49 height 20
click at [0, 0] on input "Upload" at bounding box center [0, 0] width 0 height 0
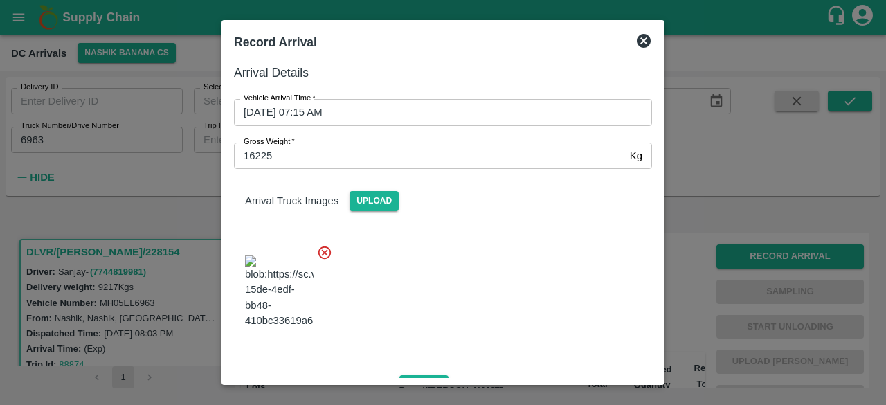
scroll to position [247, 0]
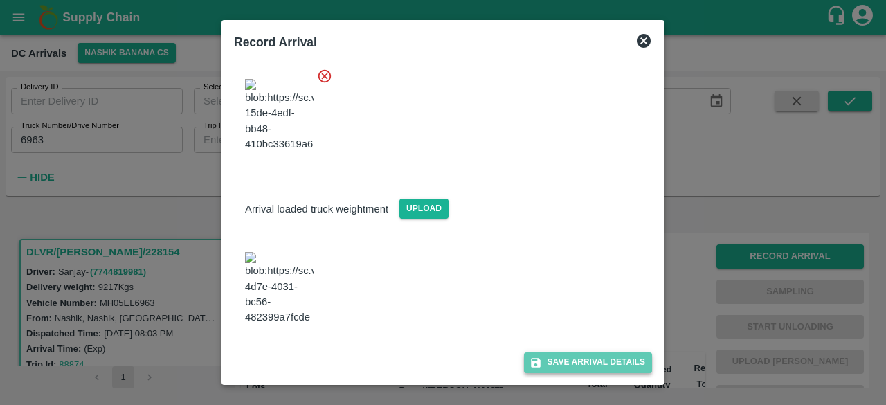
click at [574, 370] on button "Save Arrival Details" at bounding box center [588, 363] width 128 height 20
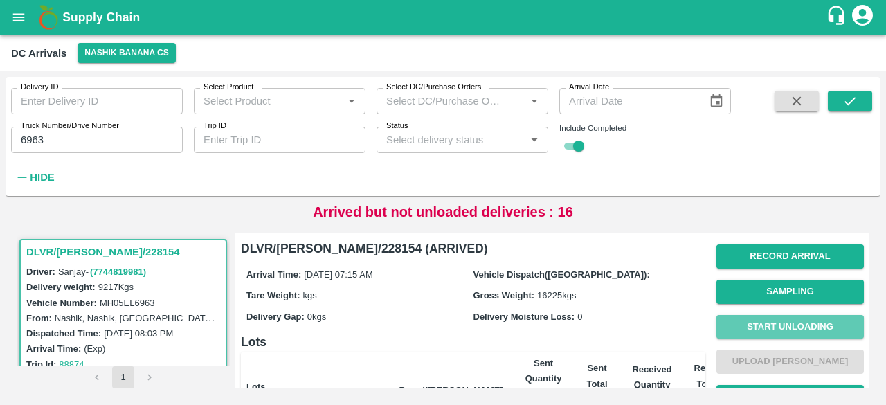
click at [793, 323] on button "Start Unloading" at bounding box center [791, 327] width 148 height 24
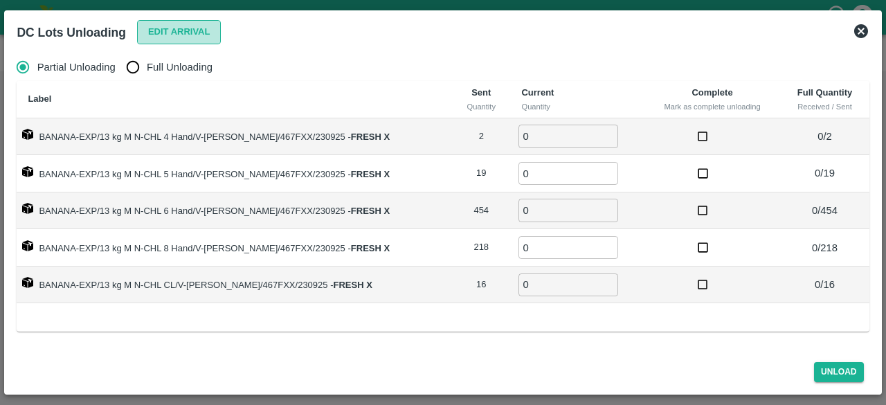
click at [169, 34] on button "Edit Arrival" at bounding box center [179, 32] width 84 height 24
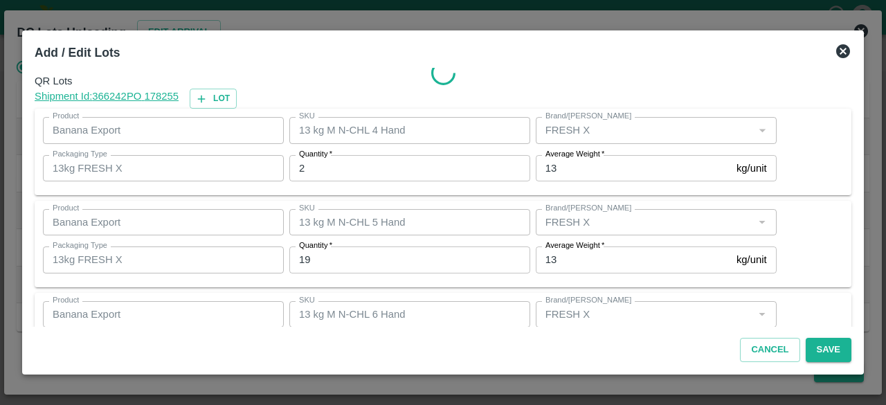
click at [324, 167] on input "2" at bounding box center [409, 168] width 241 height 26
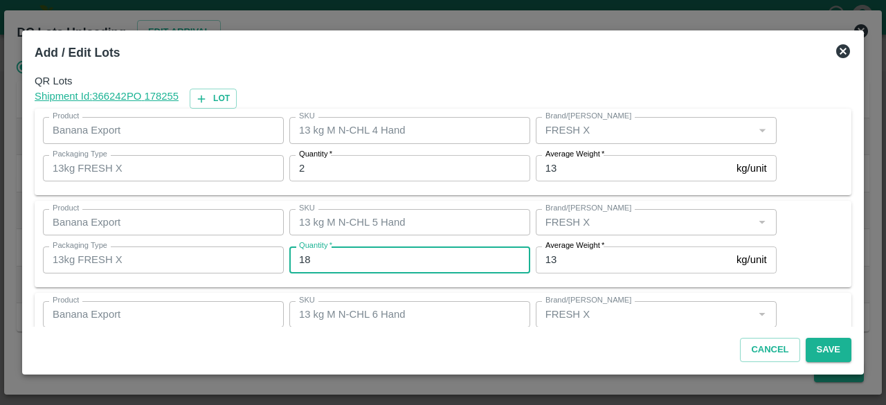
type input "18"
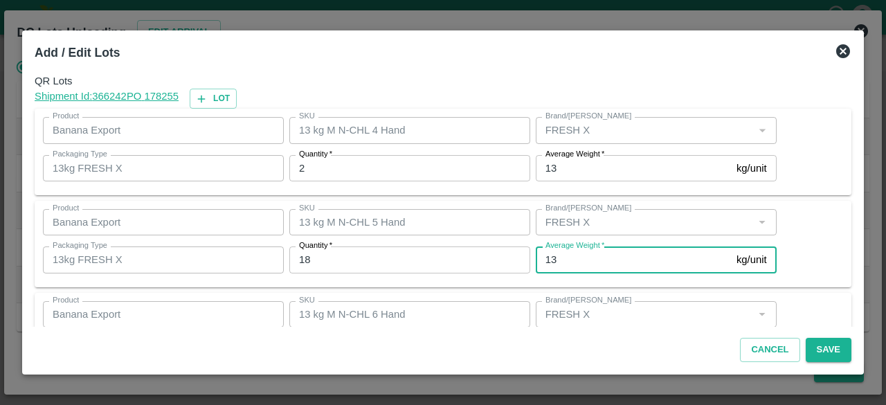
scroll to position [154, 0]
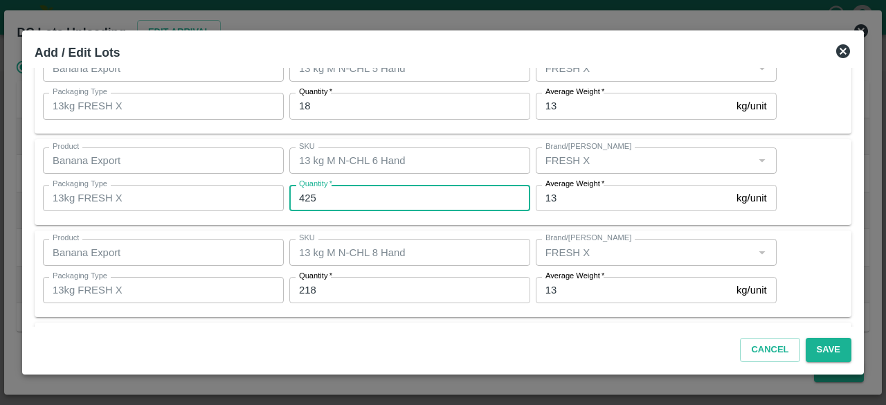
type input "425"
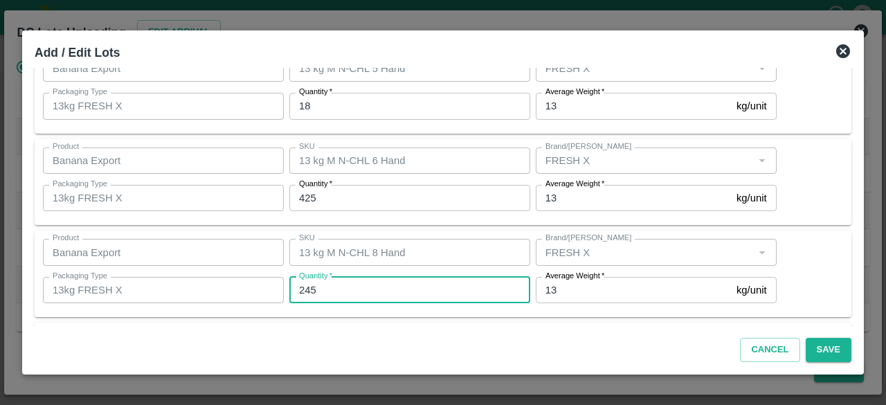
type input "245"
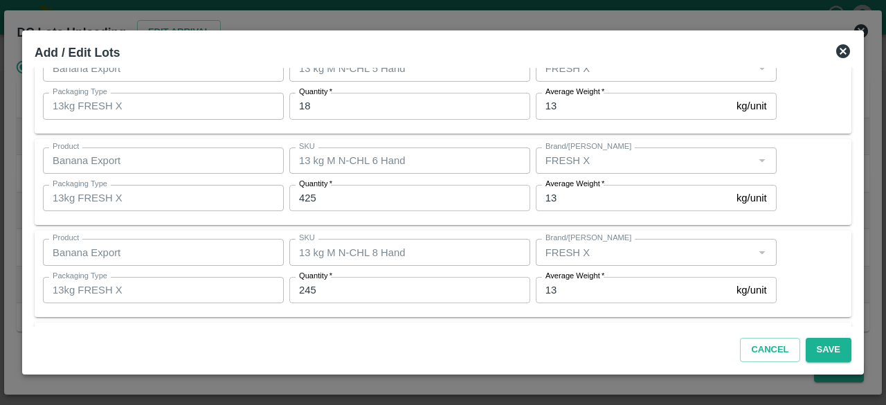
scroll to position [246, 0]
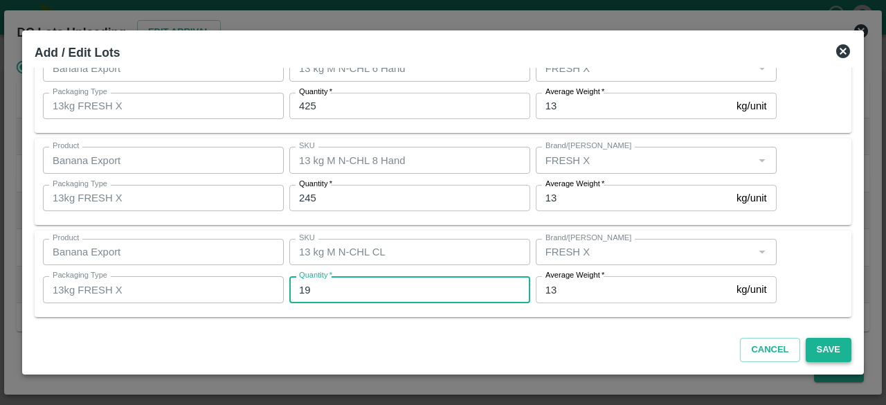
type input "19"
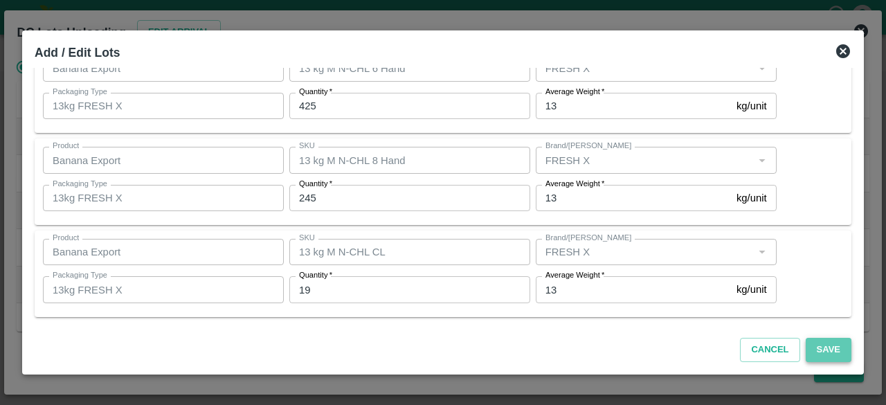
click at [827, 348] on button "Save" at bounding box center [829, 350] width 46 height 24
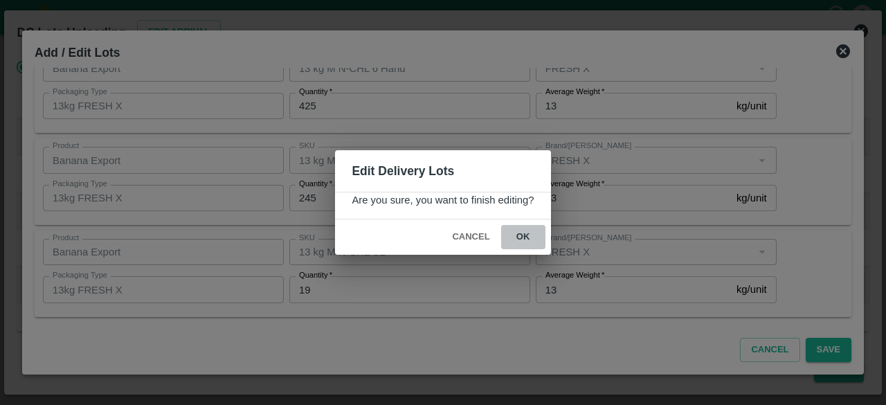
click at [521, 239] on button "ok" at bounding box center [523, 237] width 44 height 24
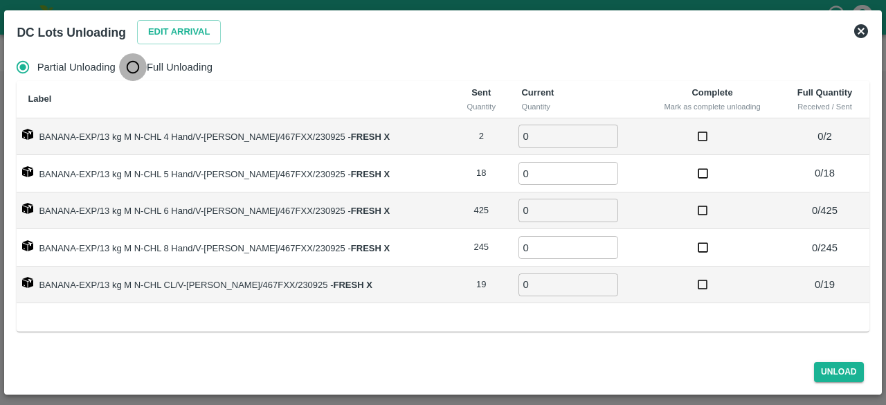
click at [134, 66] on input "Full Unloading" at bounding box center [133, 67] width 28 height 28
radio input "true"
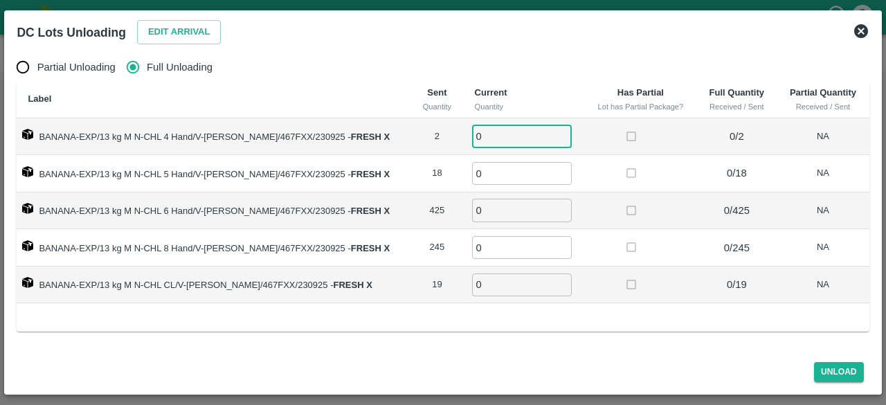
click at [488, 142] on input "0" at bounding box center [522, 136] width 100 height 23
type input "2"
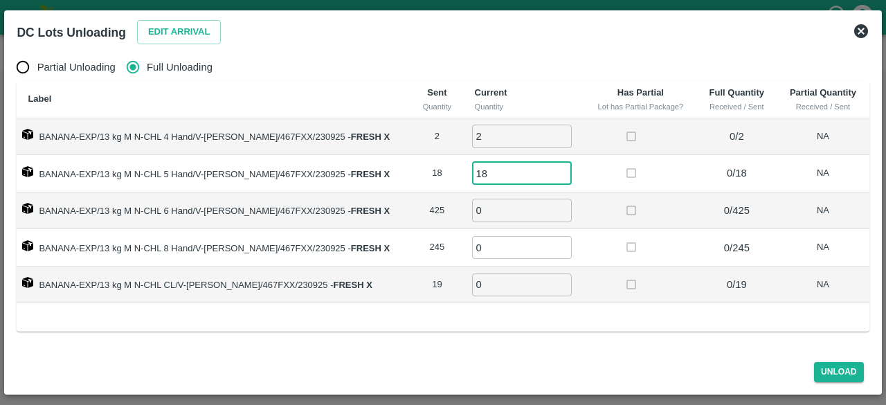
type input "18"
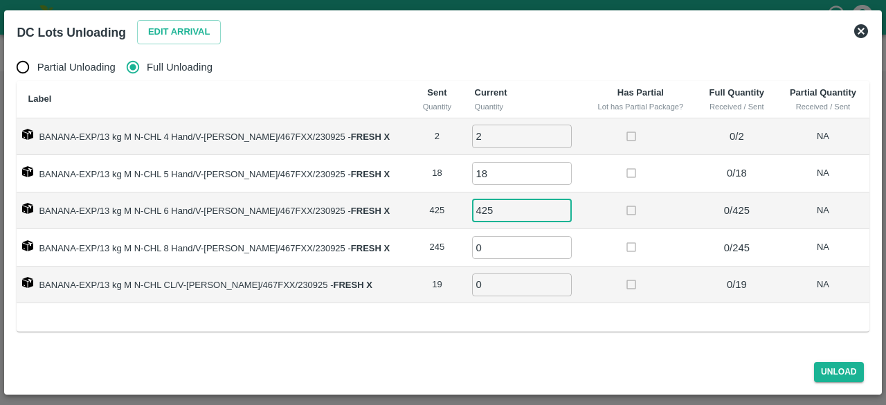
type input "425"
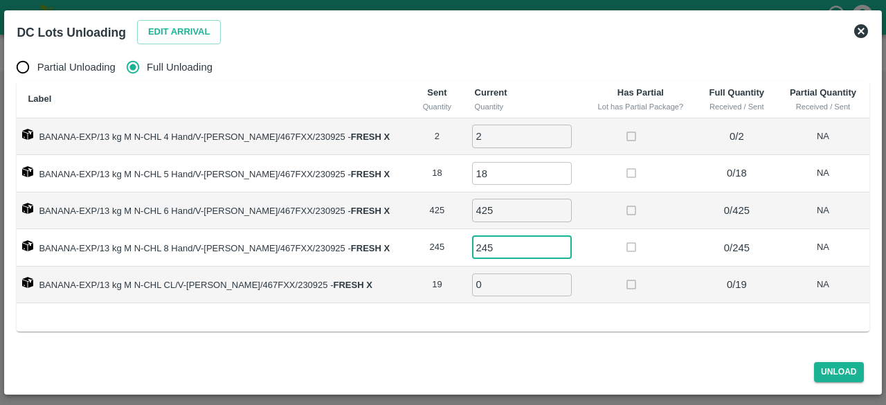
type input "245"
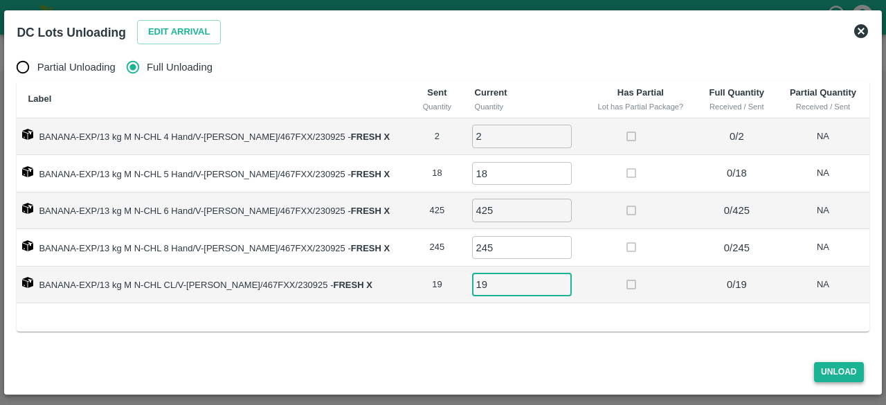
type input "19"
click at [841, 373] on button "Unload" at bounding box center [839, 372] width 50 height 20
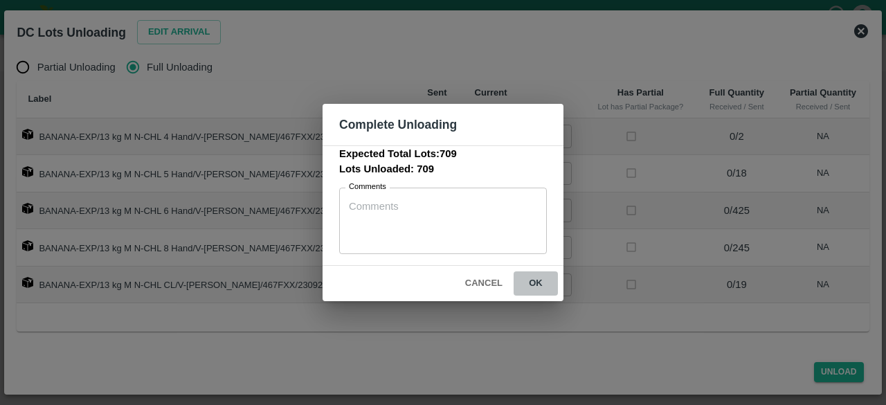
click at [532, 280] on button "ok" at bounding box center [536, 283] width 44 height 24
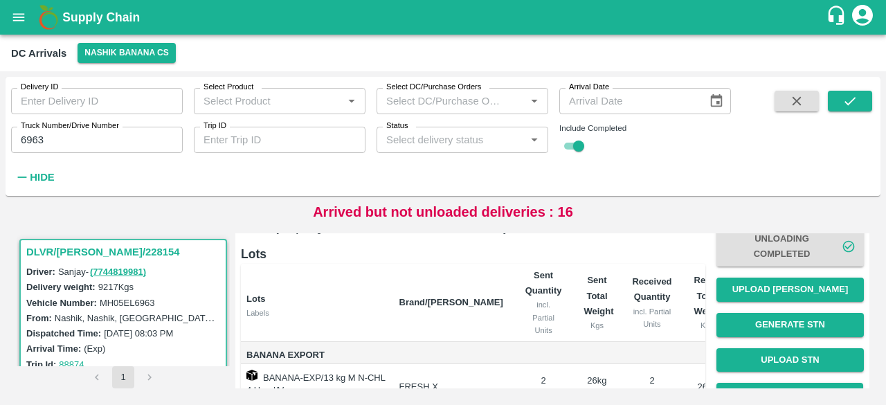
scroll to position [89, 0]
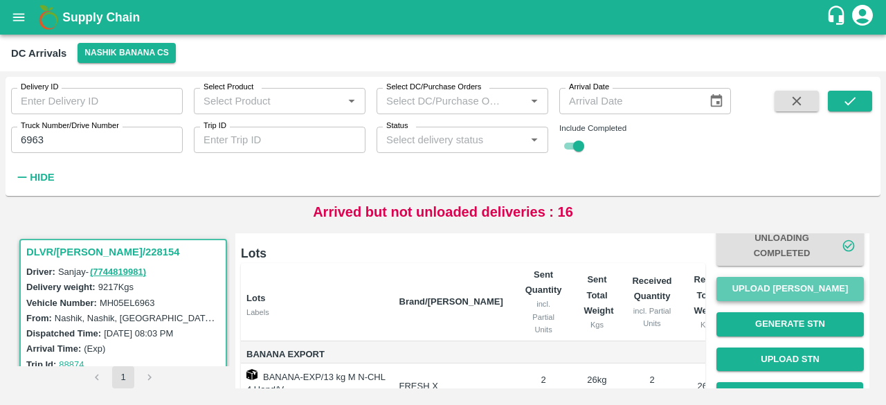
click at [794, 296] on button "Upload [PERSON_NAME]" at bounding box center [791, 289] width 148 height 24
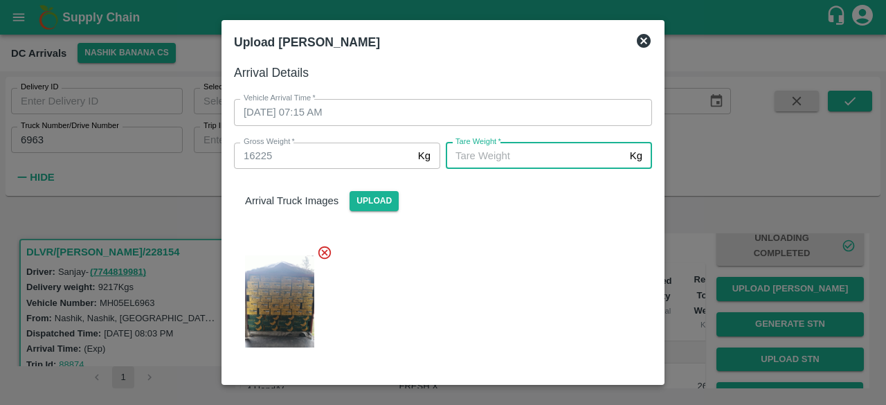
click at [542, 153] on input "[PERSON_NAME]   *" at bounding box center [535, 156] width 179 height 26
type input "6300"
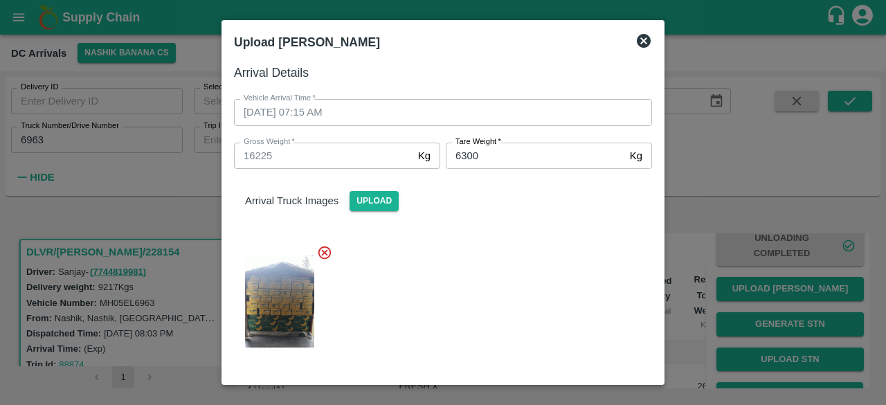
click at [450, 272] on div at bounding box center [437, 297] width 429 height 128
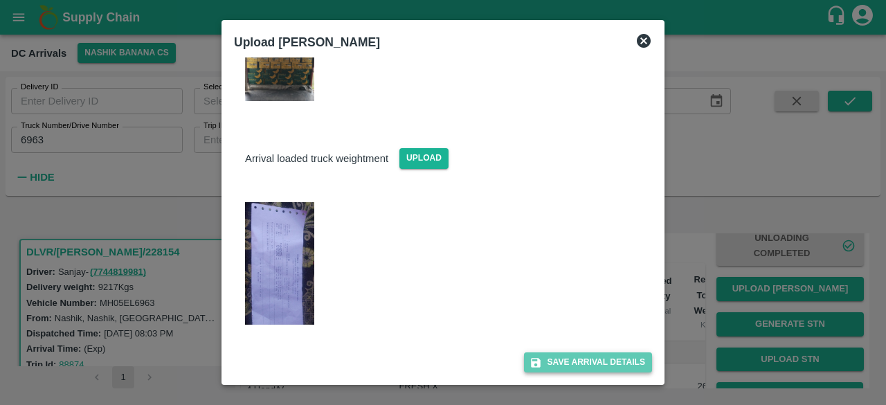
click at [581, 363] on button "Save Arrival Details" at bounding box center [588, 363] width 128 height 20
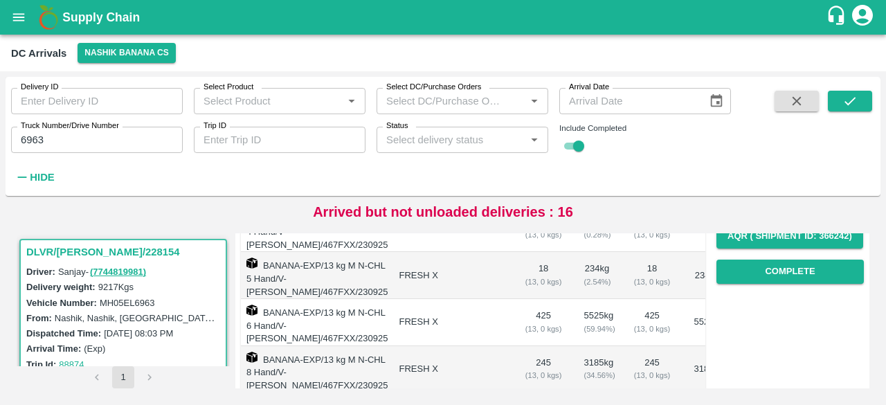
scroll to position [244, 0]
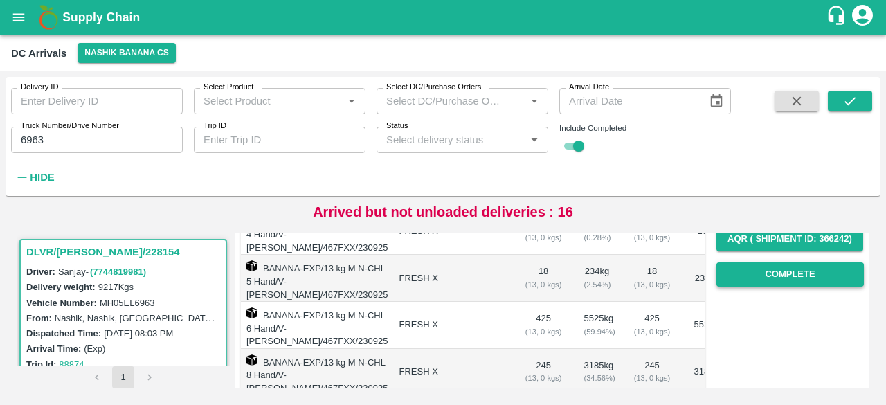
click at [783, 278] on button "Complete" at bounding box center [791, 274] width 148 height 24
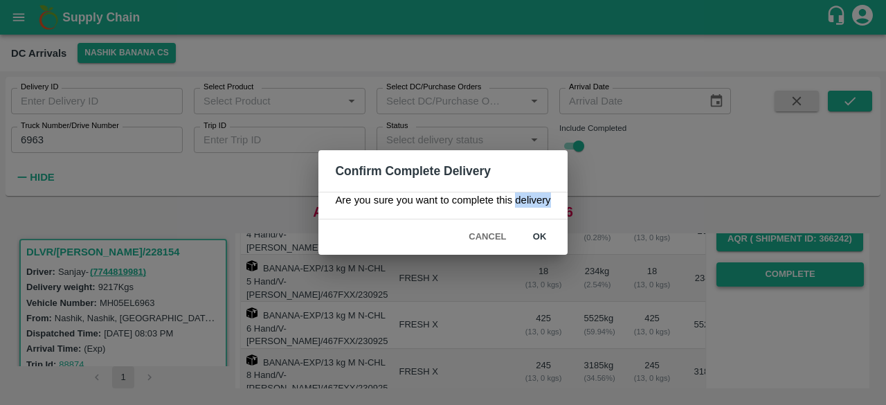
click at [783, 278] on div "Confirm Complete Delivery Are you sure you want to complete this delivery Cance…" at bounding box center [443, 202] width 886 height 405
click at [542, 239] on button "ok" at bounding box center [540, 237] width 44 height 24
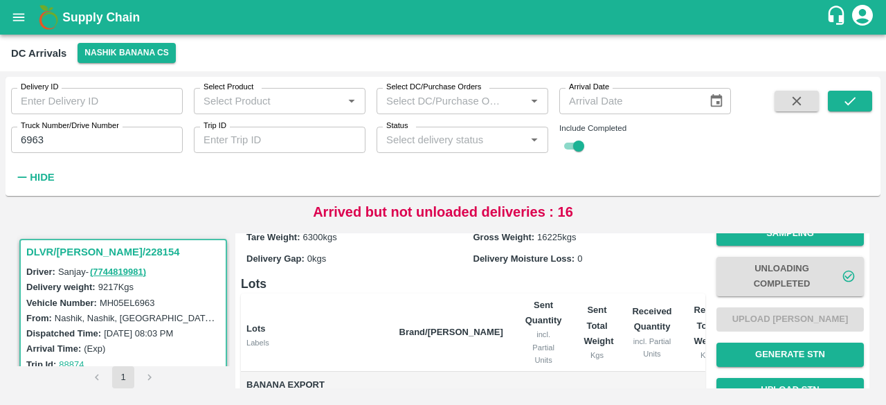
scroll to position [55, 0]
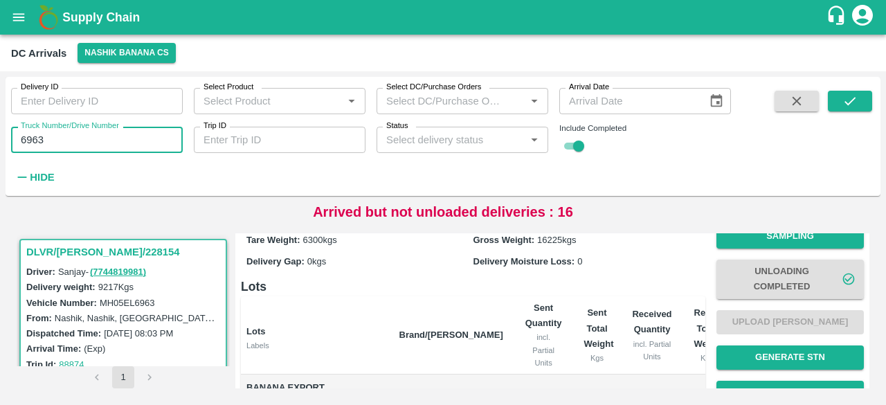
click at [36, 140] on input "6963" at bounding box center [97, 140] width 172 height 26
click at [855, 100] on icon "submit" at bounding box center [850, 100] width 15 height 15
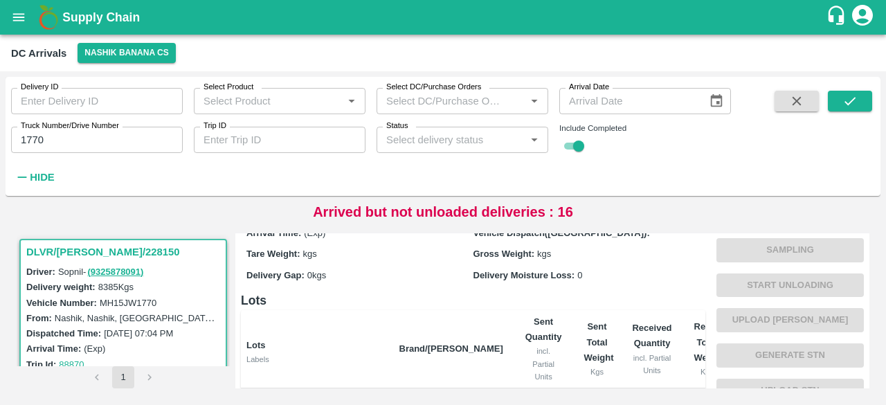
scroll to position [28, 0]
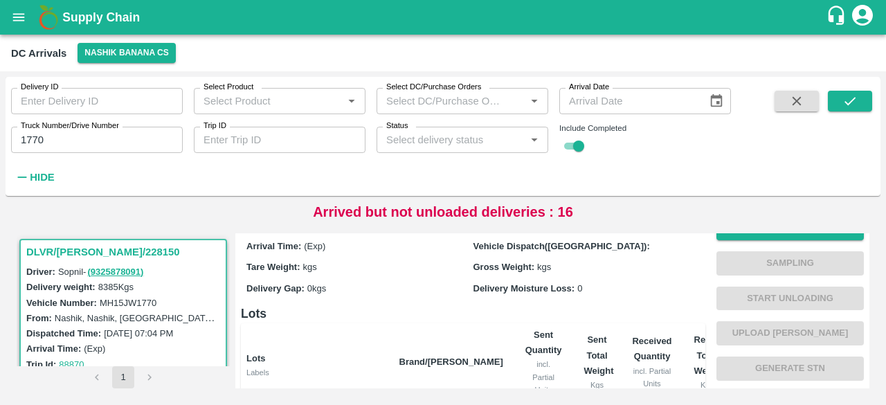
click at [134, 306] on label "MH15JW1770" at bounding box center [128, 303] width 57 height 10
copy label "MH15JW1770"
click at [34, 144] on input "1770" at bounding box center [97, 140] width 172 height 26
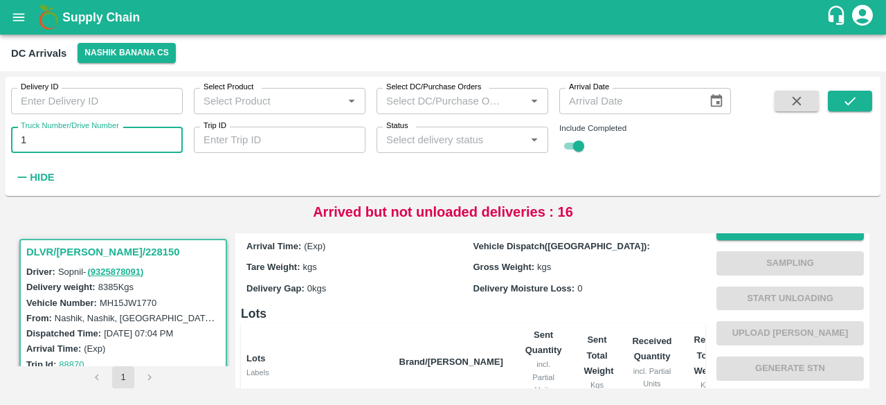
type input "1"
click at [434, 142] on input "Status" at bounding box center [451, 140] width 141 height 18
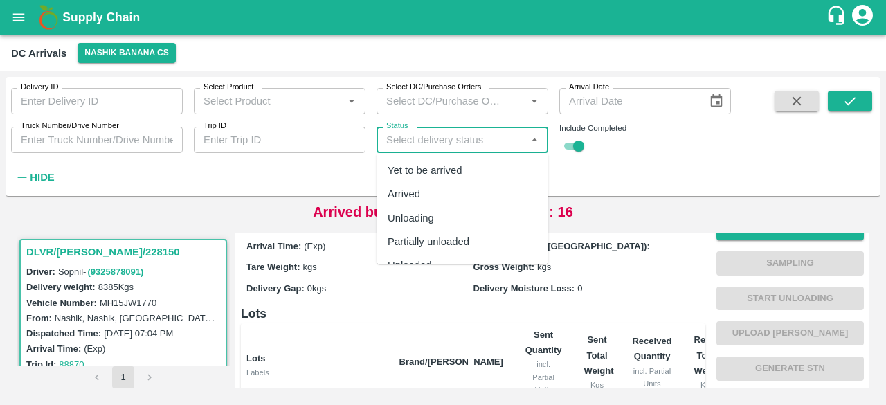
click at [439, 168] on div "Yet to be arrived" at bounding box center [425, 170] width 75 height 15
type input "Yet to be arrived"
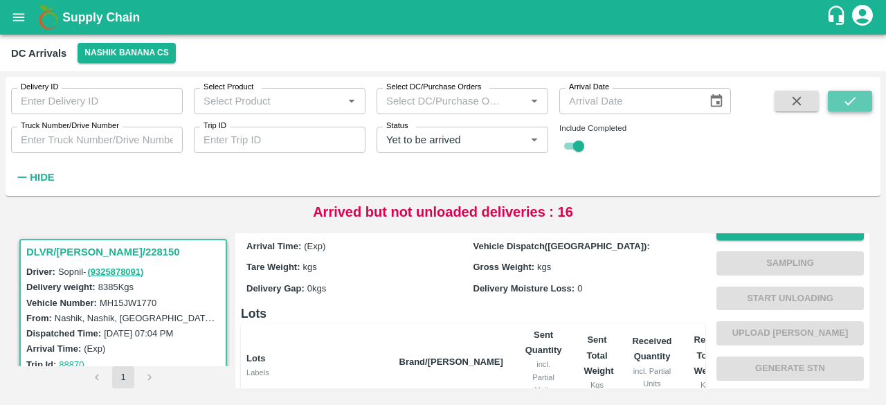
click at [845, 103] on icon "submit" at bounding box center [850, 100] width 15 height 15
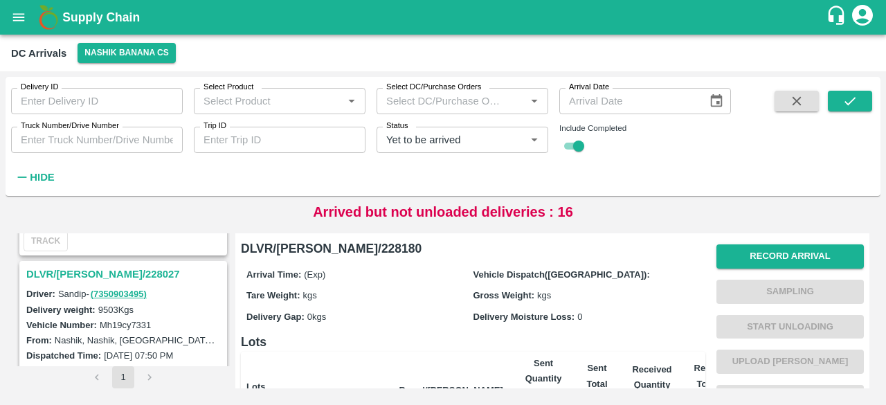
scroll to position [1062, 0]
click at [84, 267] on h3 "DLVR/[PERSON_NAME]/228027" at bounding box center [125, 276] width 198 height 18
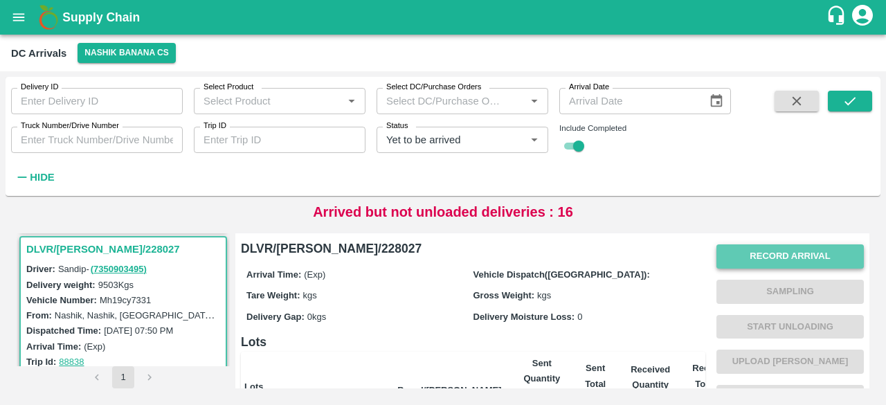
click at [783, 260] on button "Record Arrival" at bounding box center [791, 256] width 148 height 24
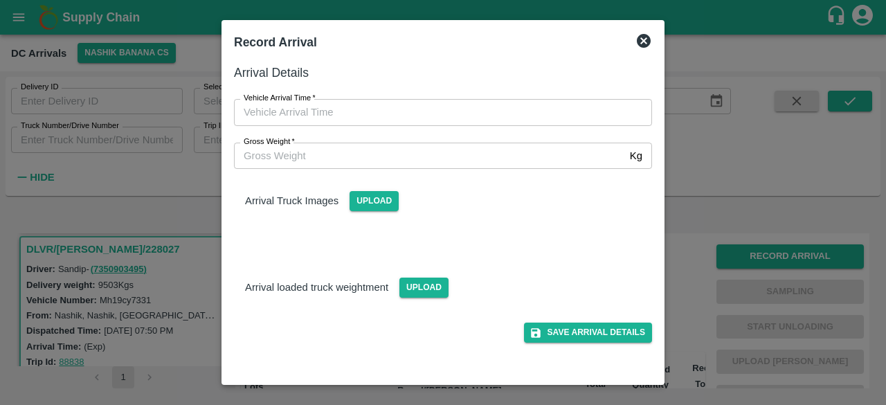
type input "DD/MM/YYYY hh:mm aa"
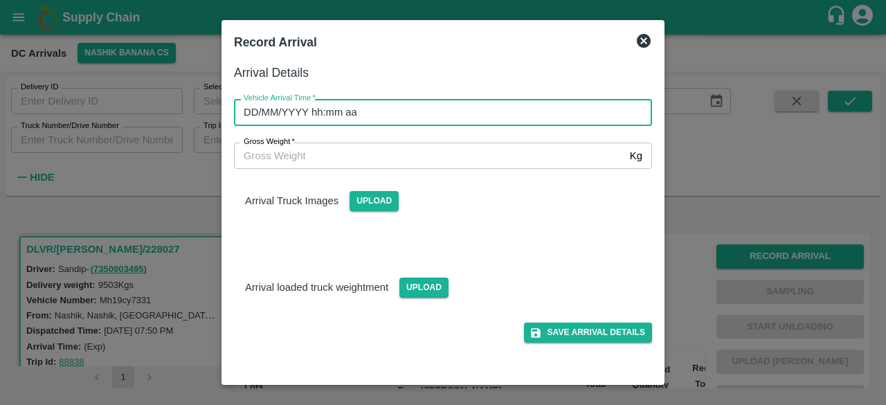
click at [432, 118] on input "DD/MM/YYYY hh:mm aa" at bounding box center [438, 112] width 409 height 26
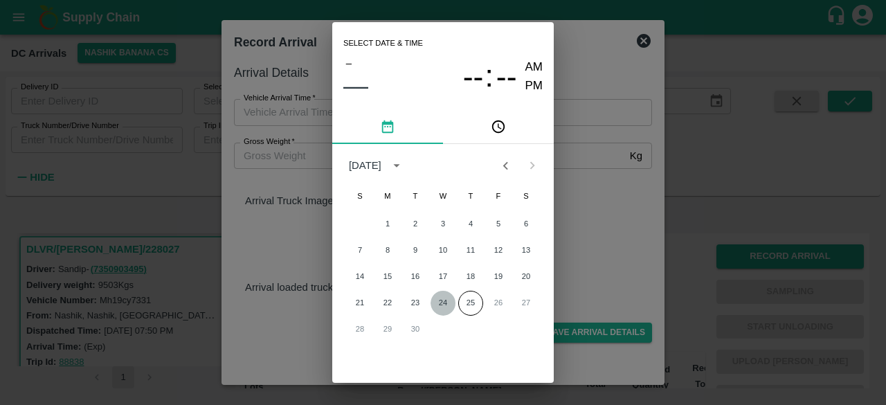
click at [440, 303] on button "24" at bounding box center [443, 303] width 25 height 25
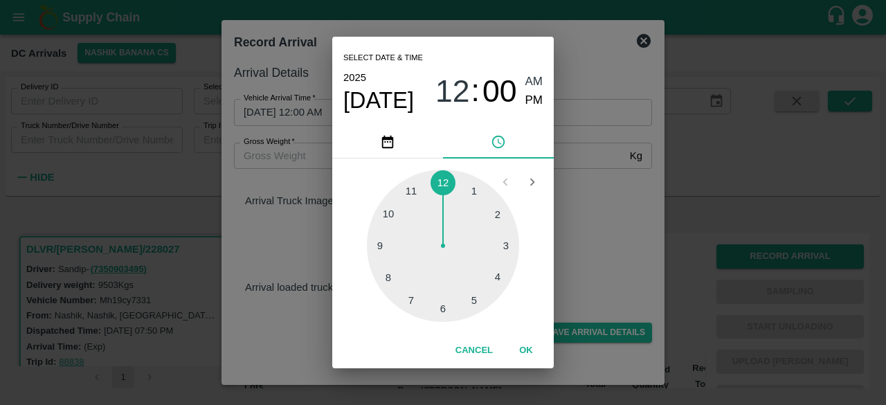
click at [380, 246] on div at bounding box center [443, 246] width 152 height 152
type input "[DATE] 09:00 AM"
click at [547, 233] on div "05 10 15 20 25 30 35 40 45 50 55 00" at bounding box center [443, 246] width 222 height 175
click at [623, 235] on div "Select date & time [DATE] 09 : 00 AM PM 05 10 15 20 25 30 35 40 45 50 55 00 Can…" at bounding box center [443, 202] width 886 height 405
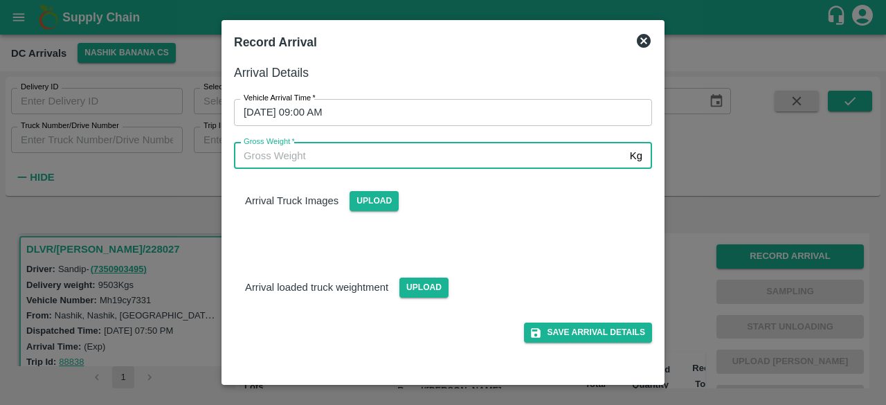
click at [291, 156] on input "Gross Weight   *" at bounding box center [429, 156] width 391 height 26
type input "16410"
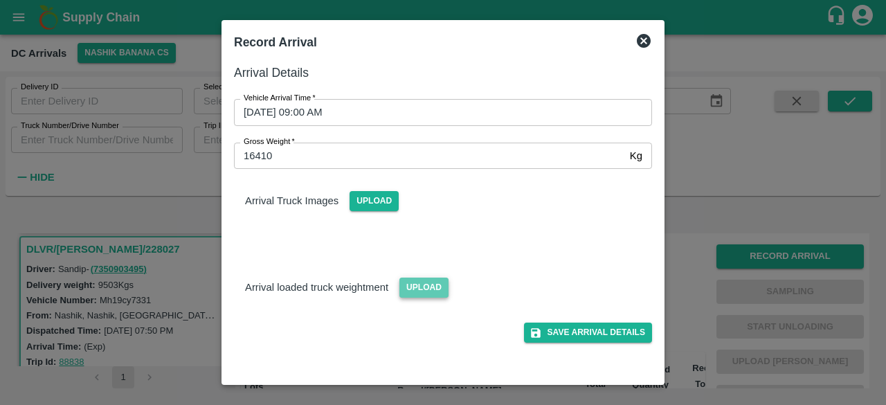
click at [411, 292] on span "Upload" at bounding box center [424, 288] width 49 height 20
click at [0, 0] on input "Upload" at bounding box center [0, 0] width 0 height 0
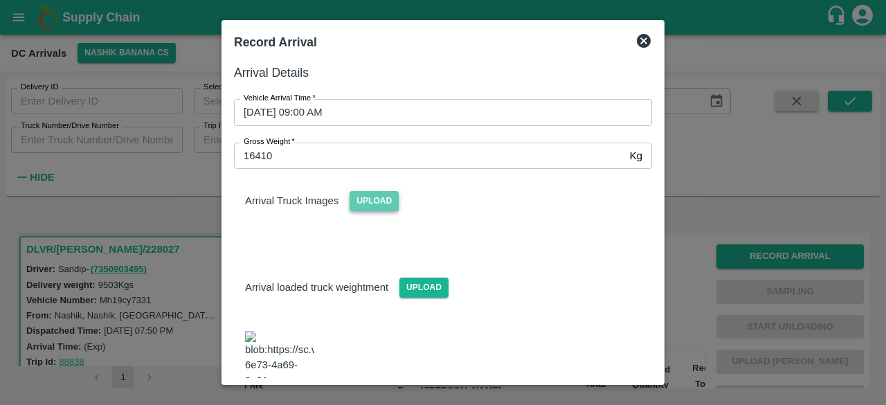
click at [366, 203] on span "Upload" at bounding box center [374, 201] width 49 height 20
click at [0, 0] on input "Upload" at bounding box center [0, 0] width 0 height 0
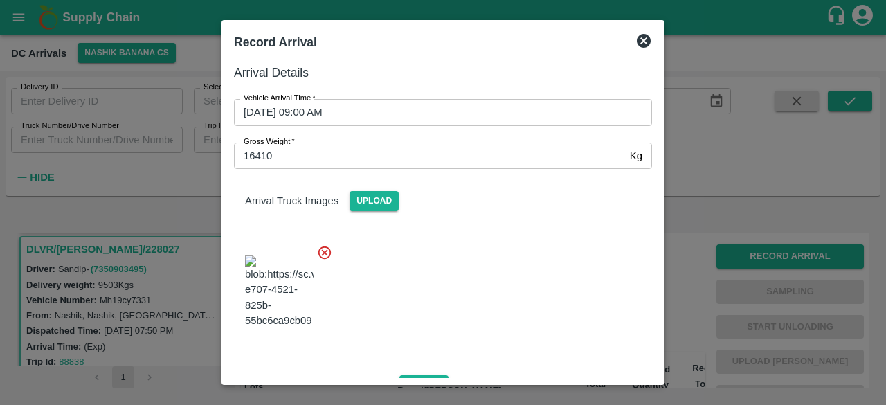
scroll to position [152, 0]
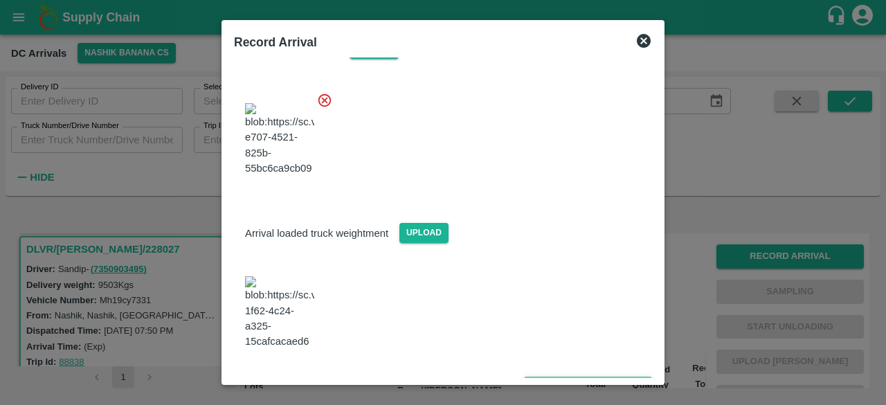
click at [594, 377] on button "Save Arrival Details" at bounding box center [588, 387] width 128 height 20
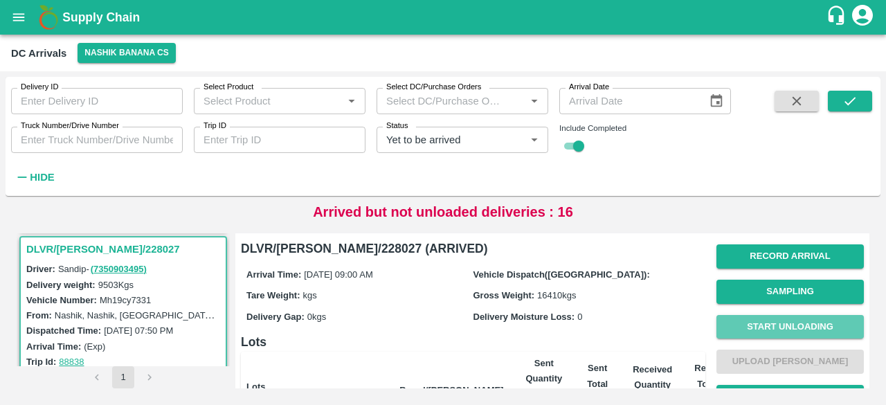
click at [783, 328] on button "Start Unloading" at bounding box center [791, 327] width 148 height 24
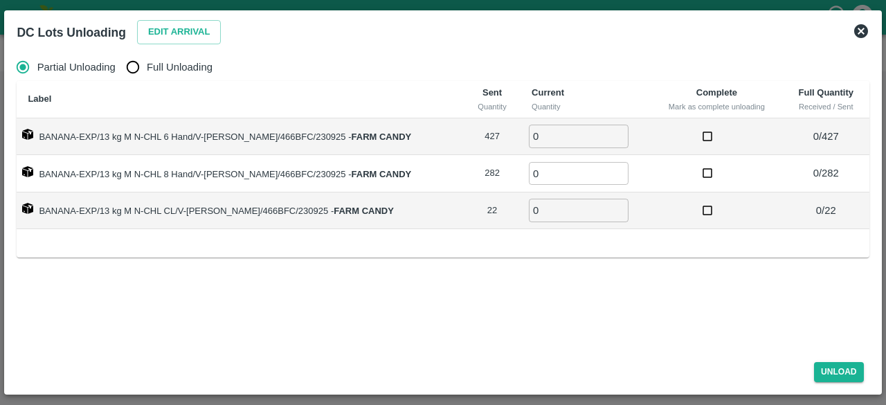
click at [181, 18] on div "Edit Arrival" at bounding box center [177, 30] width 90 height 30
click at [177, 25] on button "Edit Arrival" at bounding box center [179, 32] width 84 height 24
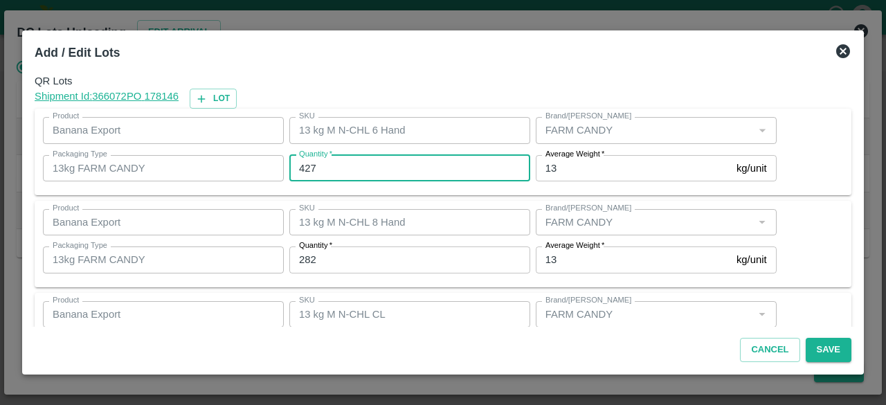
click at [303, 169] on input "427" at bounding box center [409, 168] width 241 height 26
type input "378"
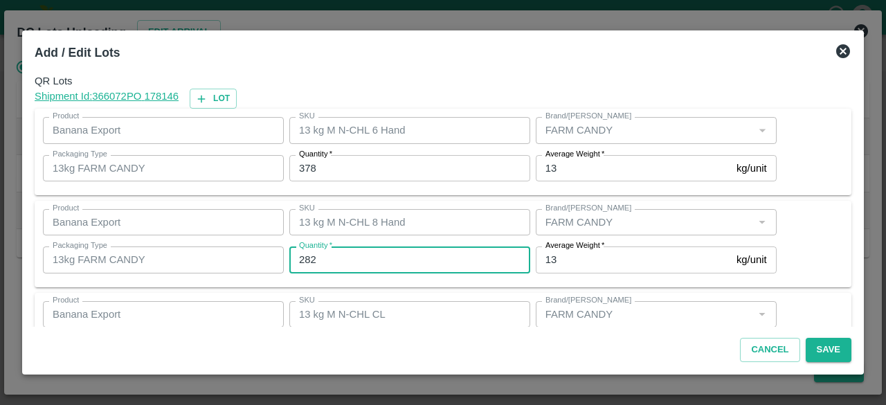
click at [306, 262] on input "282" at bounding box center [409, 260] width 241 height 26
type input "314"
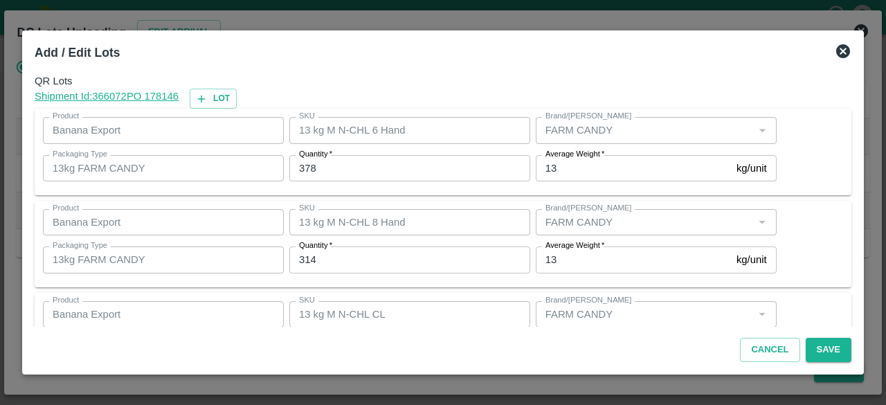
scroll to position [62, 0]
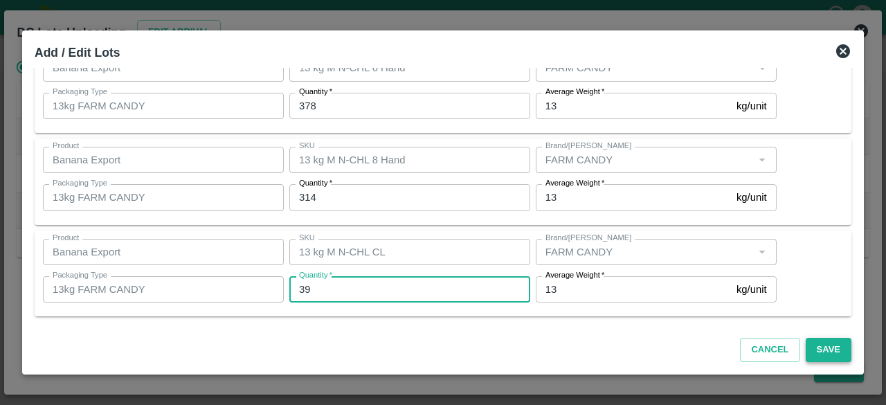
type input "39"
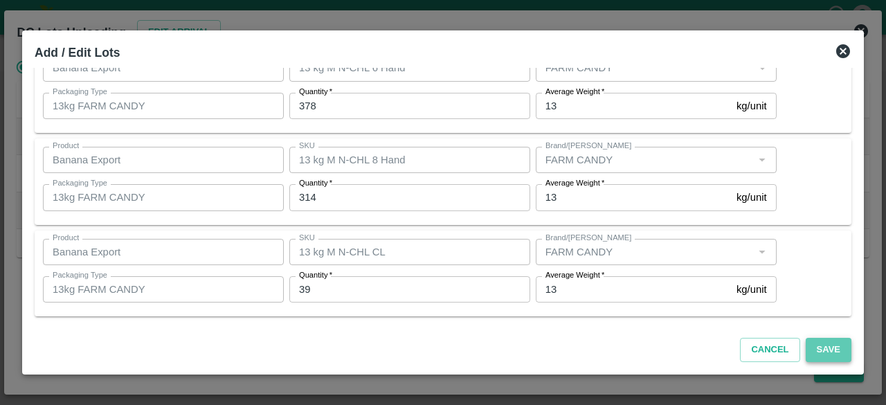
click at [839, 346] on button "Save" at bounding box center [829, 350] width 46 height 24
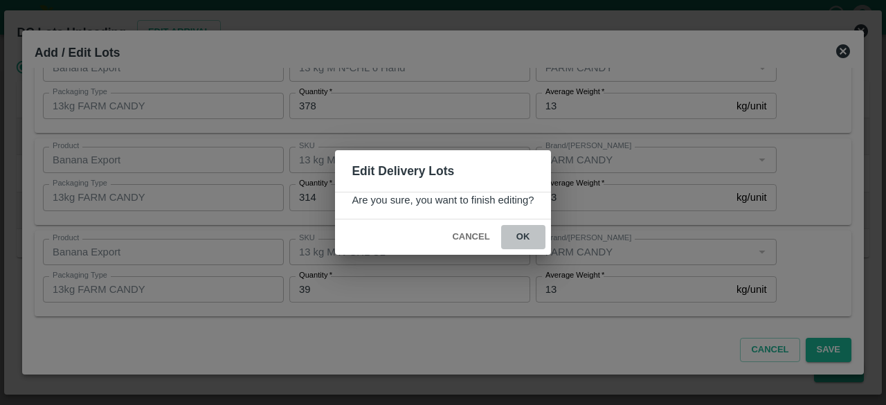
click at [524, 238] on button "ok" at bounding box center [523, 237] width 44 height 24
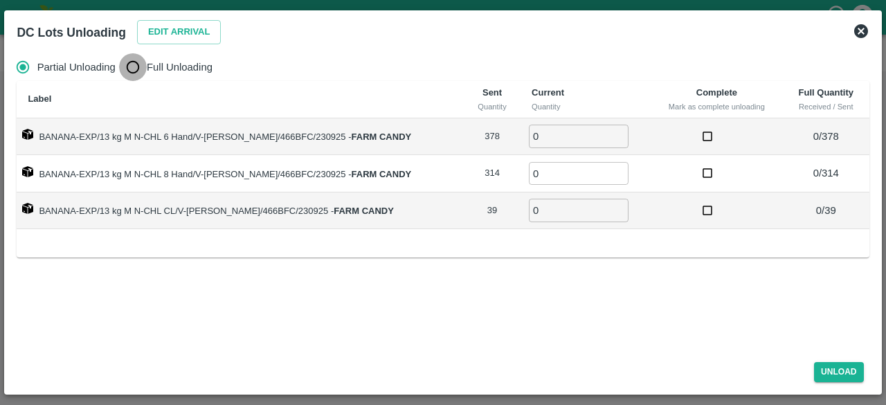
click at [136, 67] on input "Full Unloading" at bounding box center [133, 67] width 28 height 28
radio input "true"
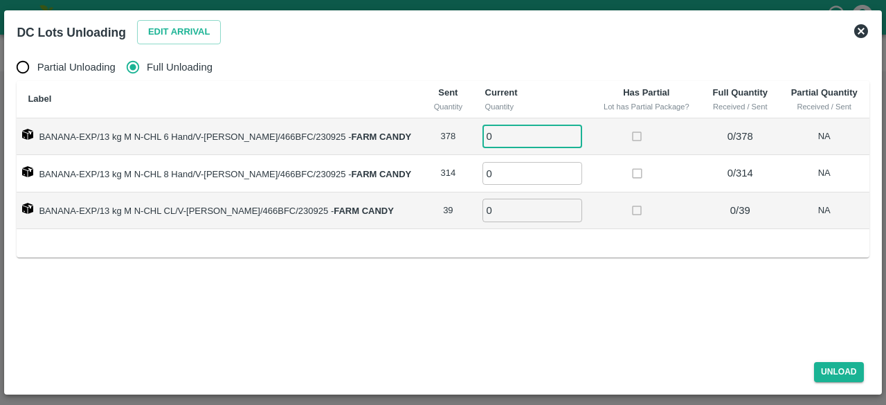
click at [494, 142] on input "0" at bounding box center [533, 136] width 100 height 23
type input "3778"
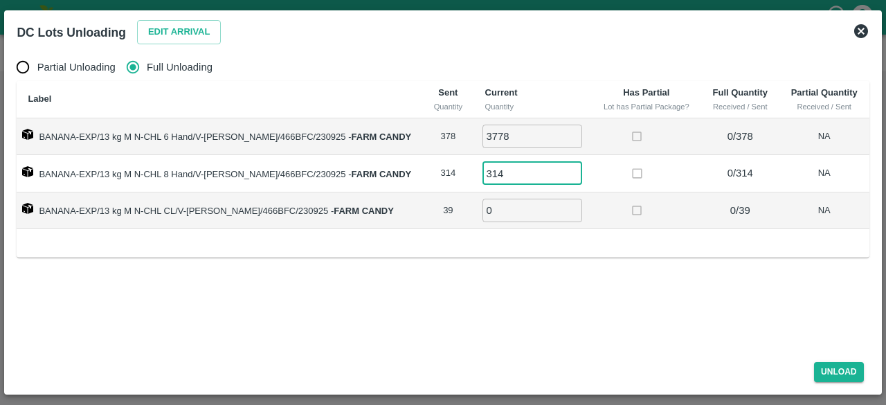
type input "314"
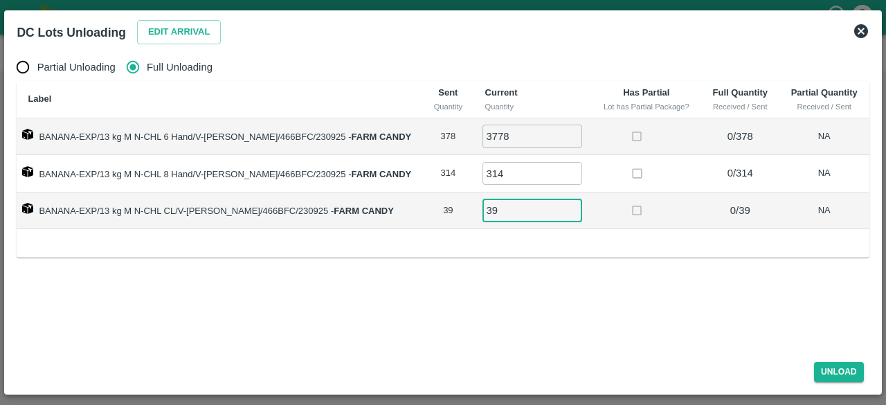
type input "39"
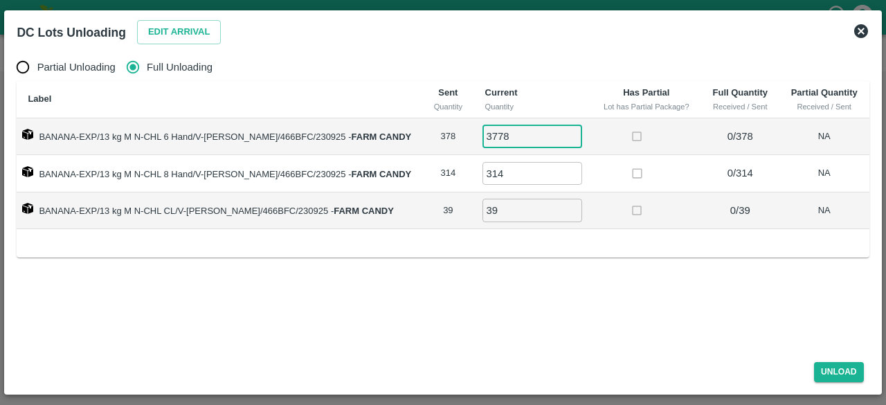
click at [486, 136] on input "3778" at bounding box center [533, 136] width 100 height 23
type input "378"
click at [828, 373] on button "Unload" at bounding box center [839, 372] width 50 height 20
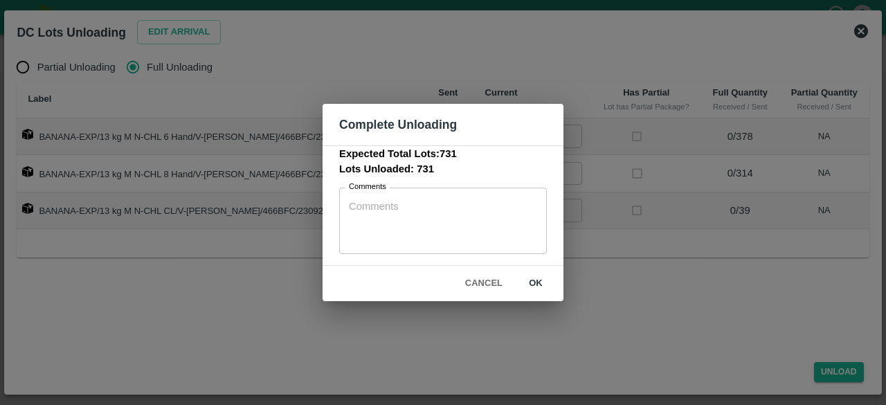
click at [536, 276] on button "ok" at bounding box center [536, 283] width 44 height 24
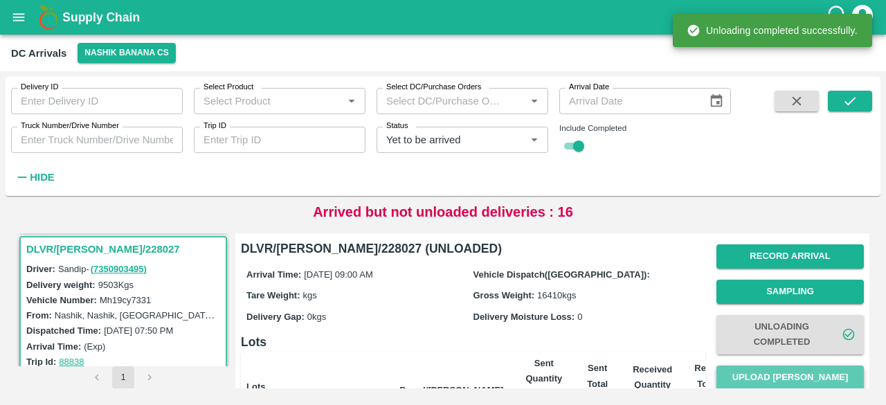
click at [760, 382] on button "Upload [PERSON_NAME]" at bounding box center [791, 378] width 148 height 24
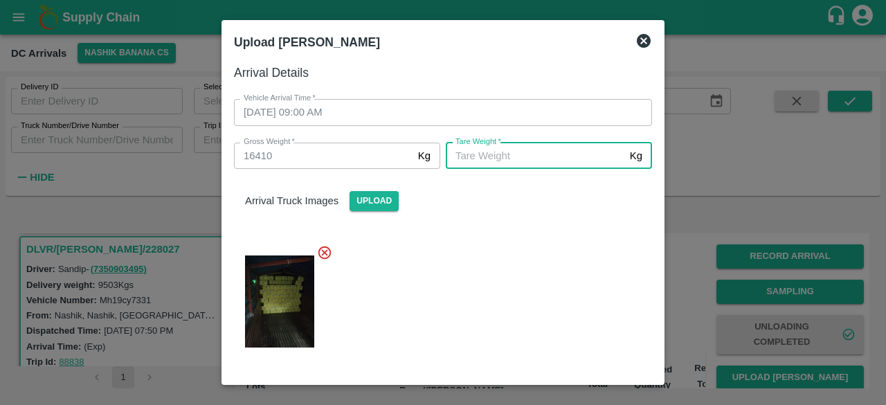
click at [514, 153] on input "[PERSON_NAME]   *" at bounding box center [535, 156] width 179 height 26
type input "6155"
click at [538, 310] on div at bounding box center [437, 297] width 429 height 128
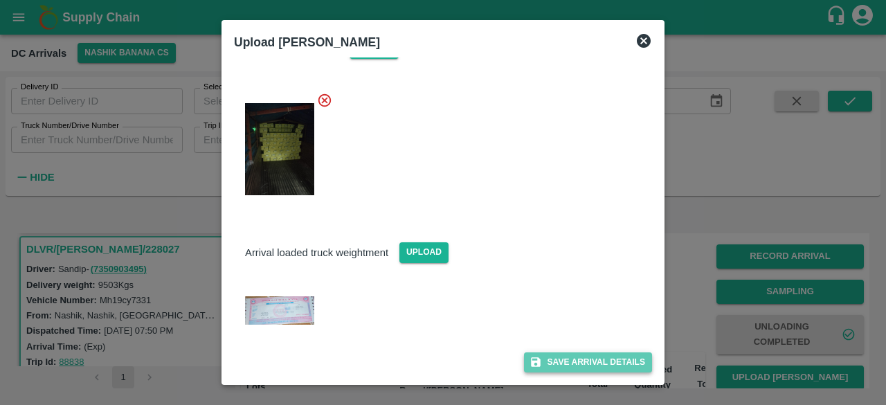
click at [578, 364] on button "Save Arrival Details" at bounding box center [588, 363] width 128 height 20
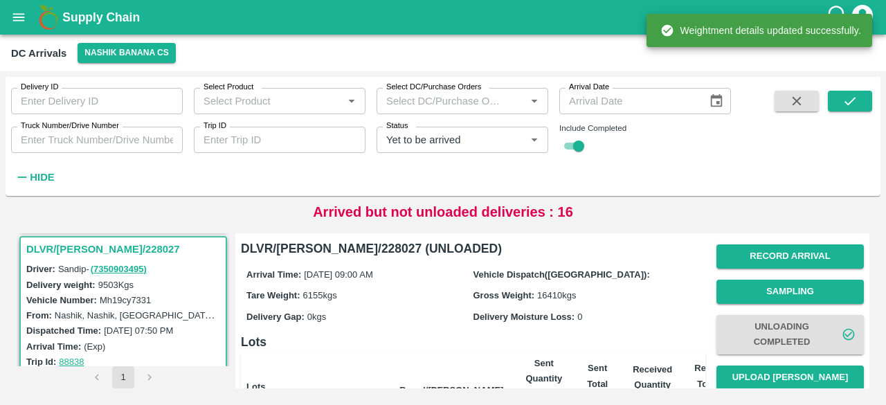
scroll to position [161, 0]
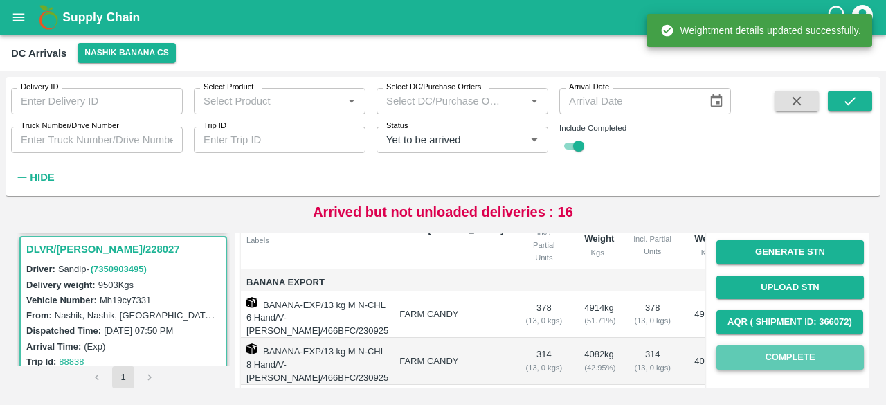
click at [767, 355] on button "Complete" at bounding box center [791, 358] width 148 height 24
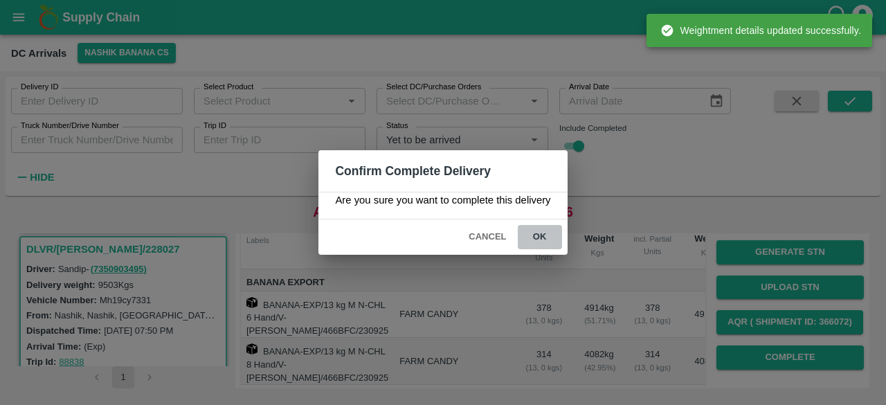
click at [540, 235] on button "ok" at bounding box center [540, 237] width 44 height 24
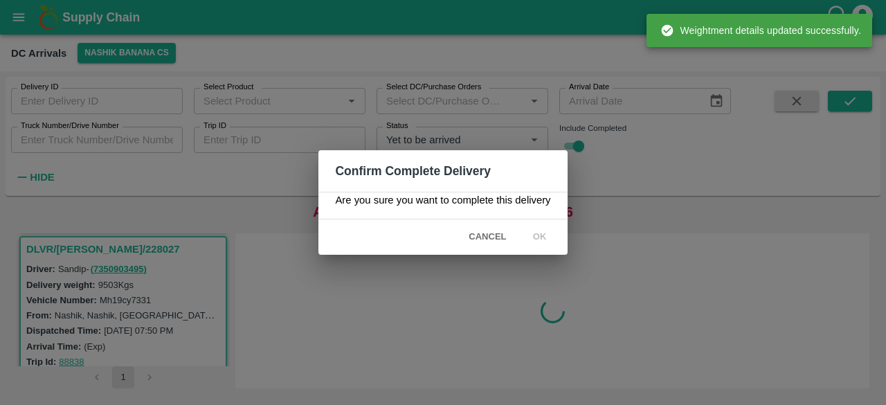
scroll to position [0, 0]
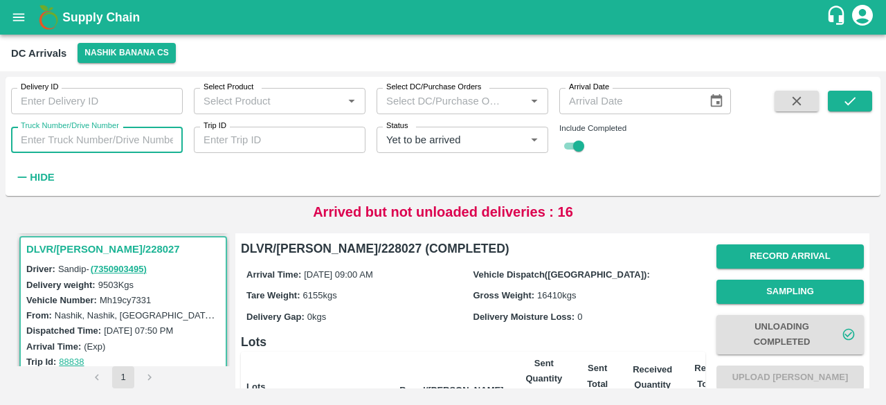
click at [89, 133] on input "Truck Number/Drive Number" at bounding box center [97, 140] width 172 height 26
type input "1770"
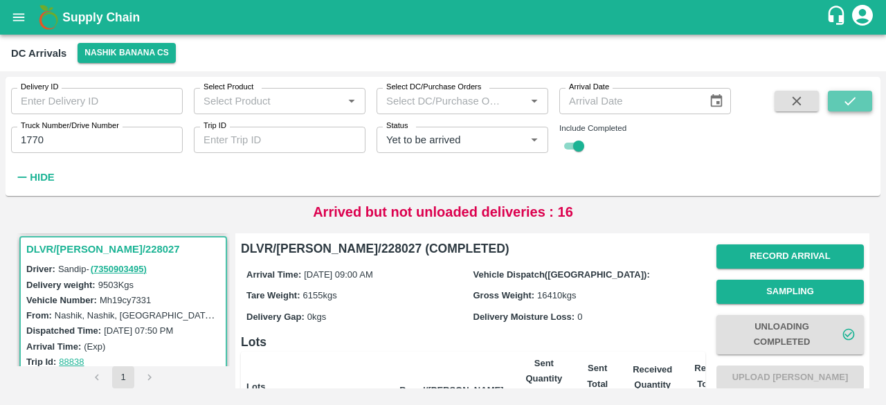
click at [856, 102] on icon "submit" at bounding box center [850, 100] width 15 height 15
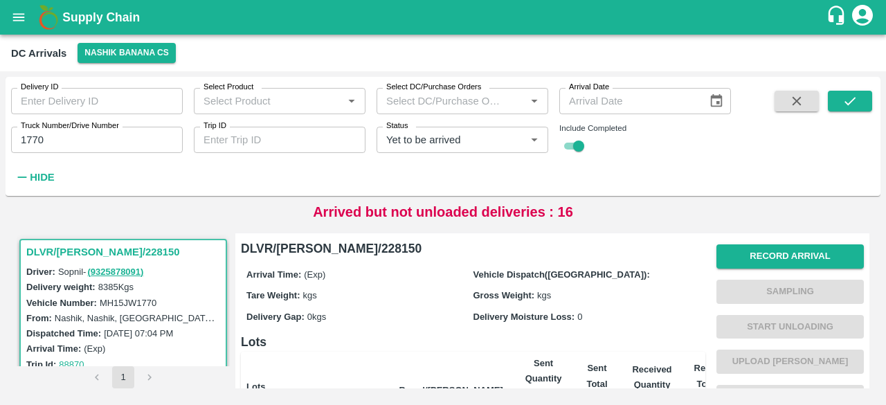
scroll to position [325, 0]
